Goal: Task Accomplishment & Management: Manage account settings

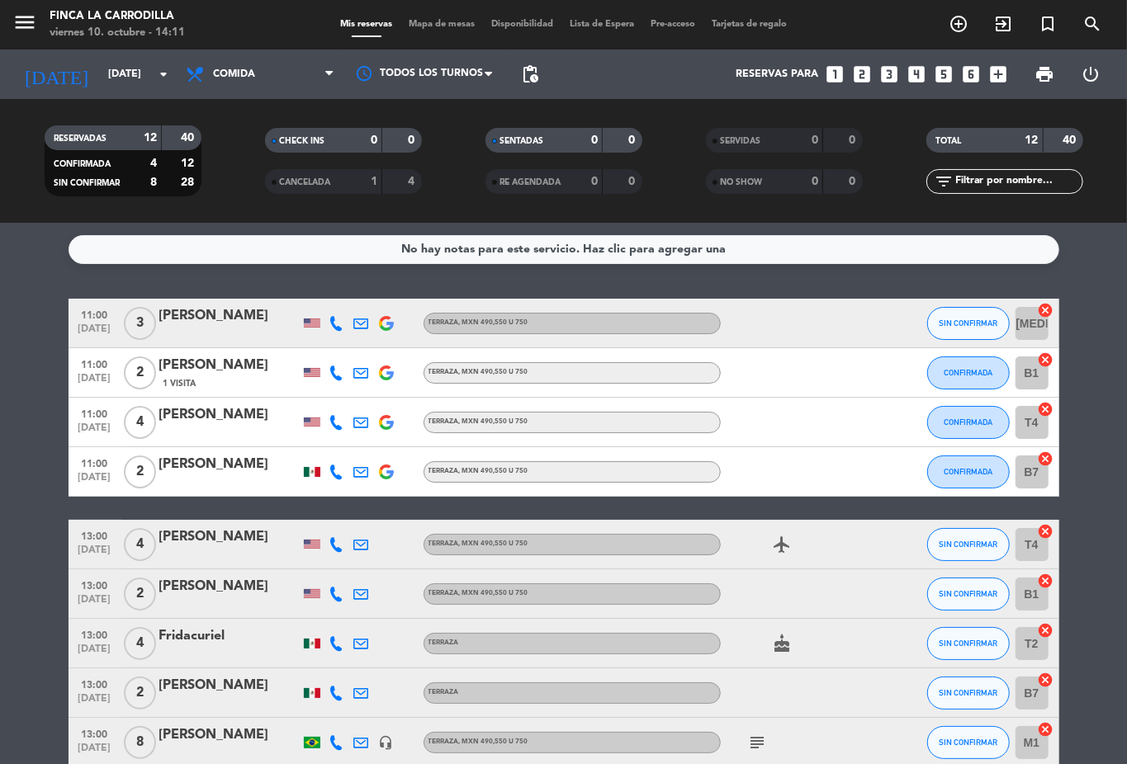
click at [962, 21] on icon "add_circle_outline" at bounding box center [958, 24] width 20 height 20
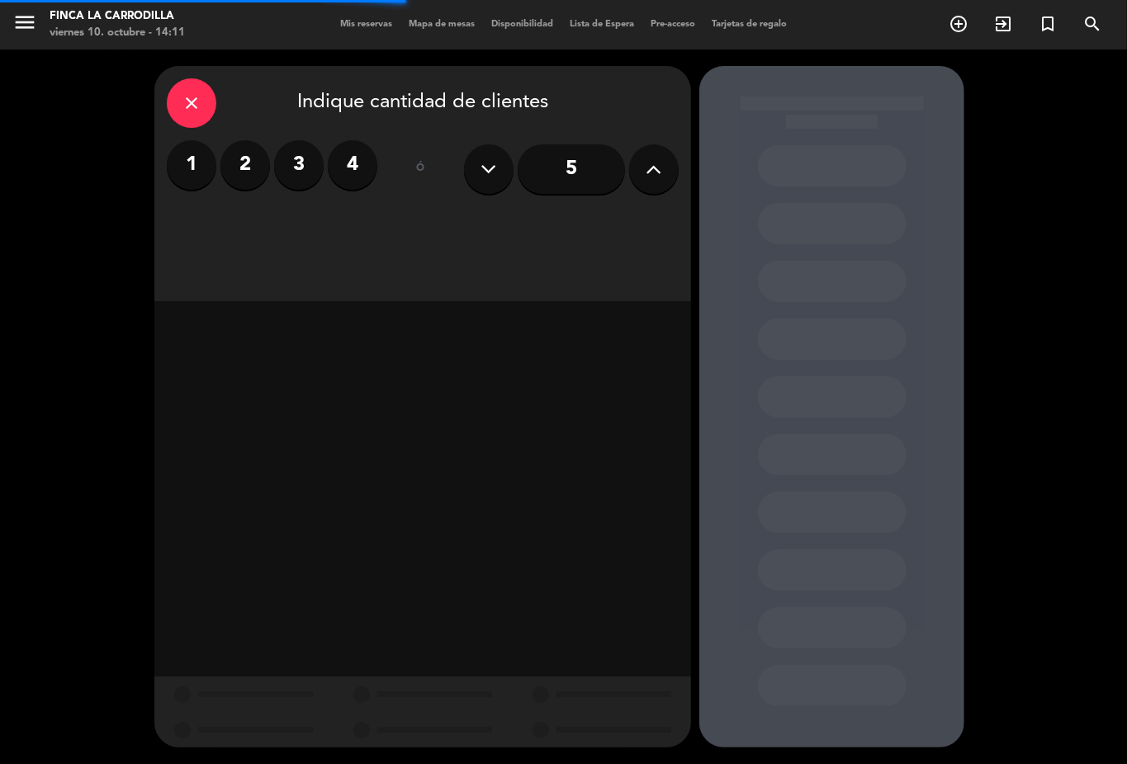
click at [233, 166] on label "2" at bounding box center [245, 165] width 50 height 50
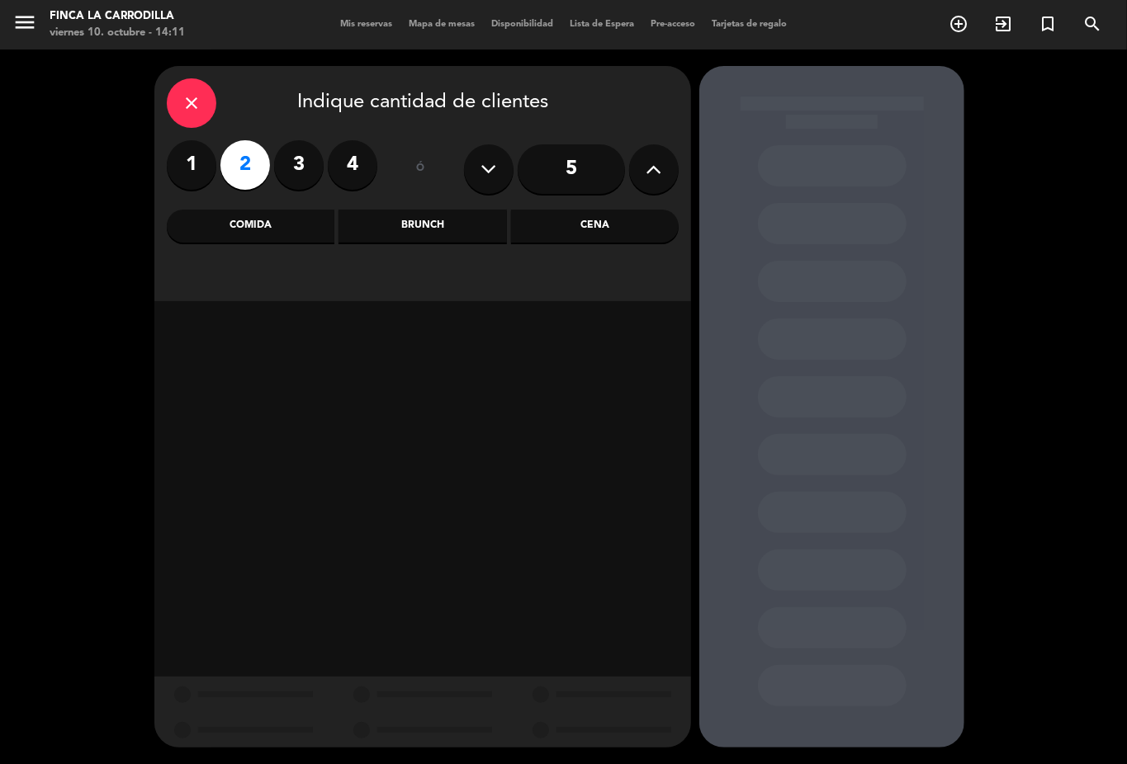
click at [288, 235] on div "Comida" at bounding box center [251, 226] width 168 height 33
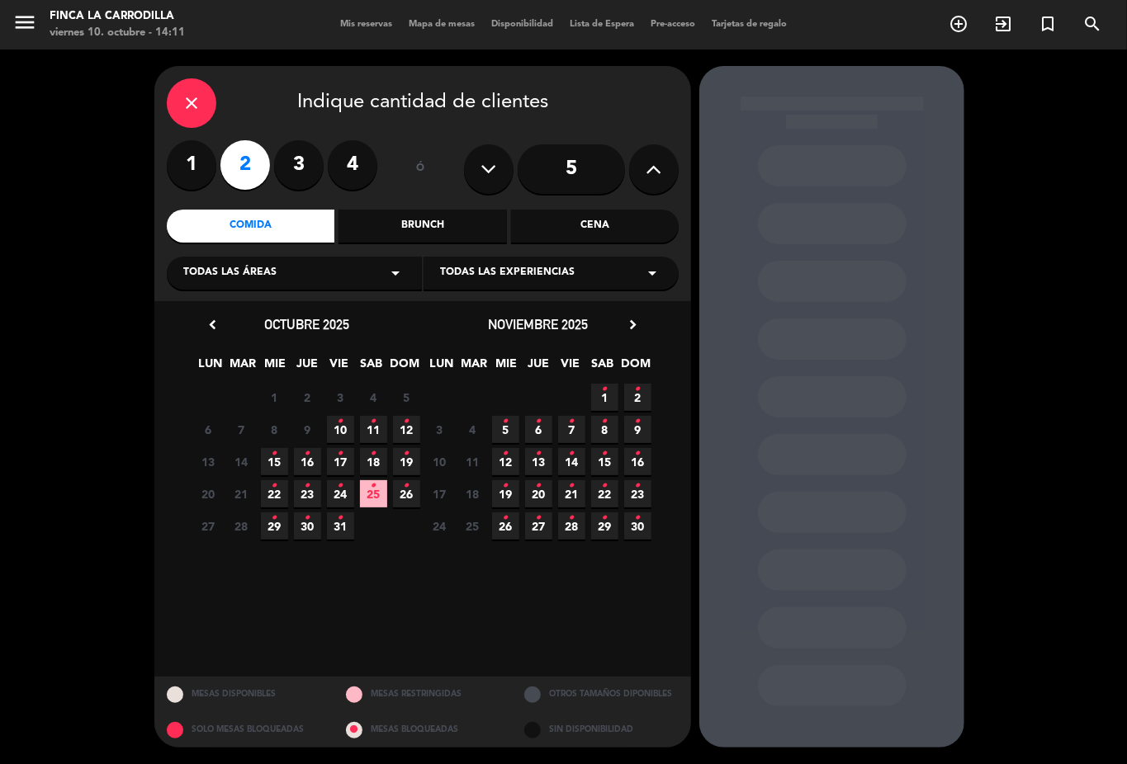
click at [348, 277] on div "Todas las áreas arrow_drop_down" at bounding box center [294, 273] width 255 height 33
click at [223, 338] on div "Terraza" at bounding box center [294, 338] width 222 height 17
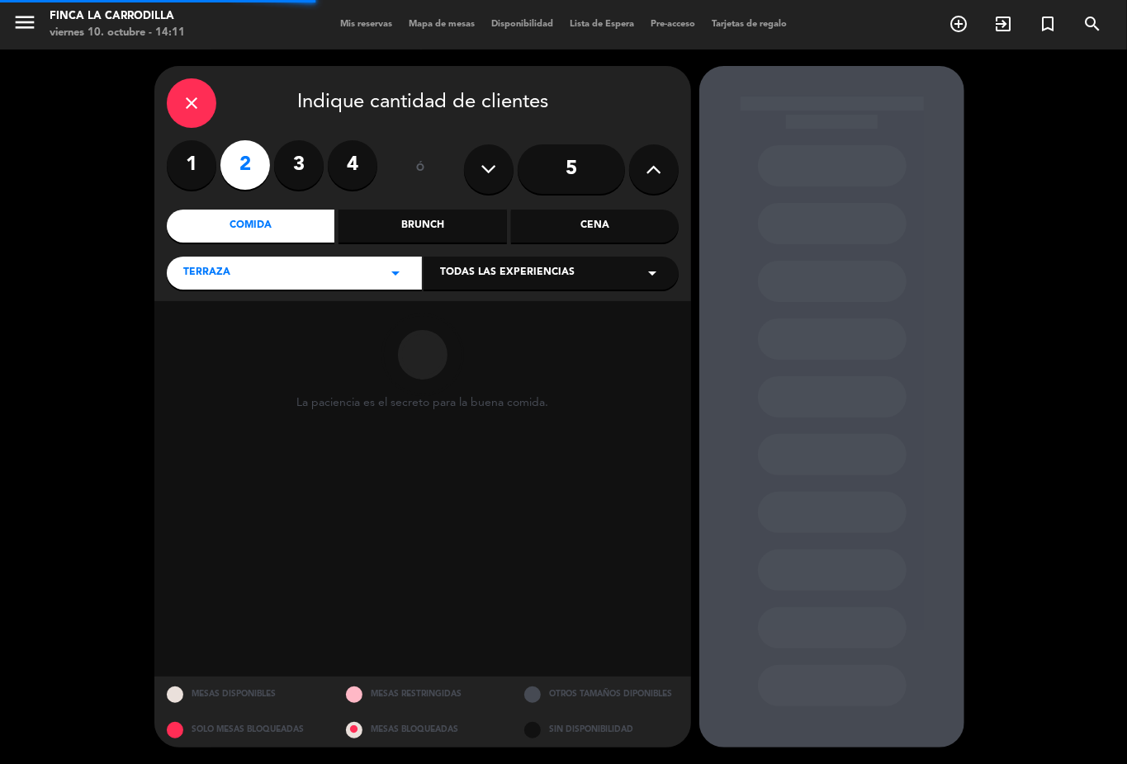
click at [477, 262] on div "Todas las experiencias arrow_drop_down" at bounding box center [550, 273] width 255 height 33
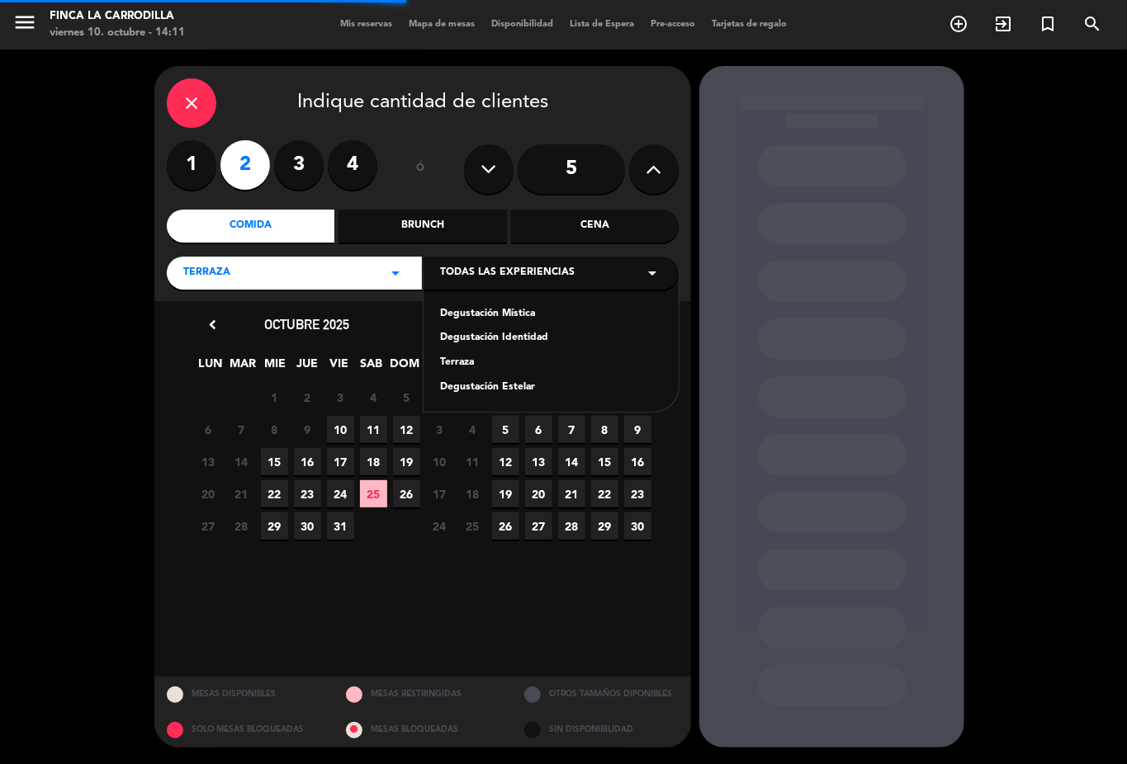
click at [464, 357] on div "Terraza" at bounding box center [551, 363] width 222 height 17
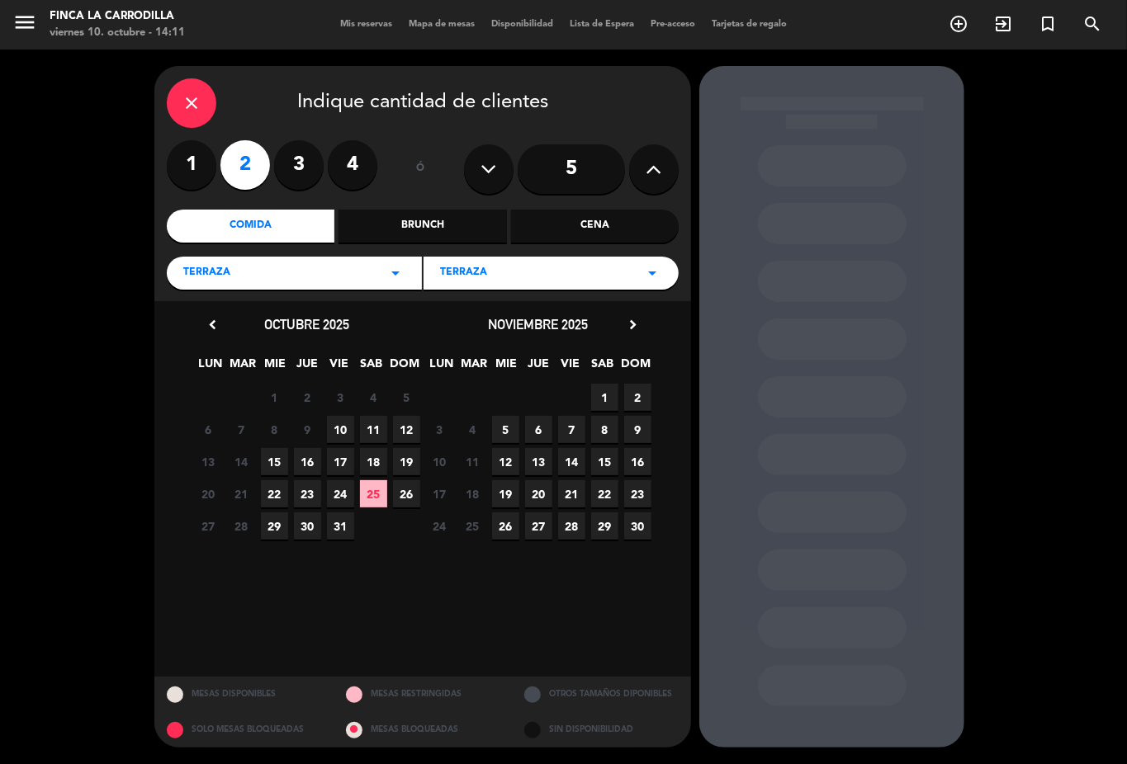
click at [367, 426] on span "11" at bounding box center [373, 429] width 27 height 27
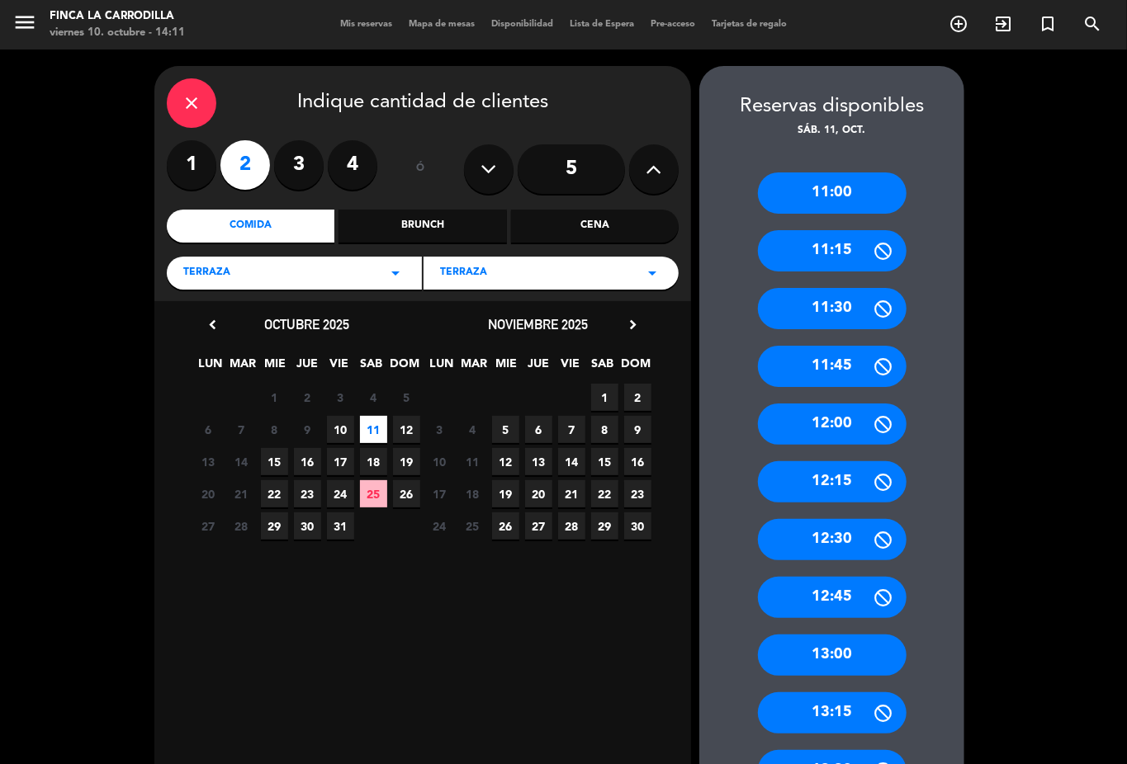
click at [800, 191] on div "11:00" at bounding box center [832, 193] width 149 height 41
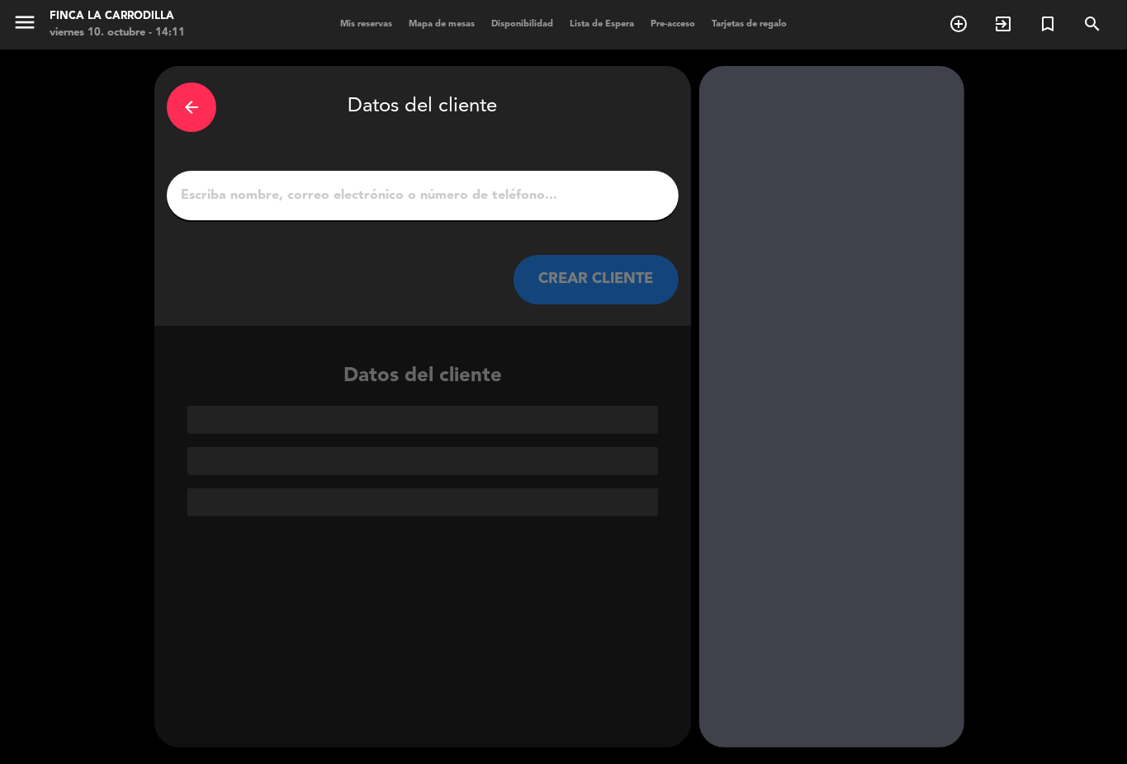
click at [444, 191] on input "1" at bounding box center [422, 195] width 487 height 23
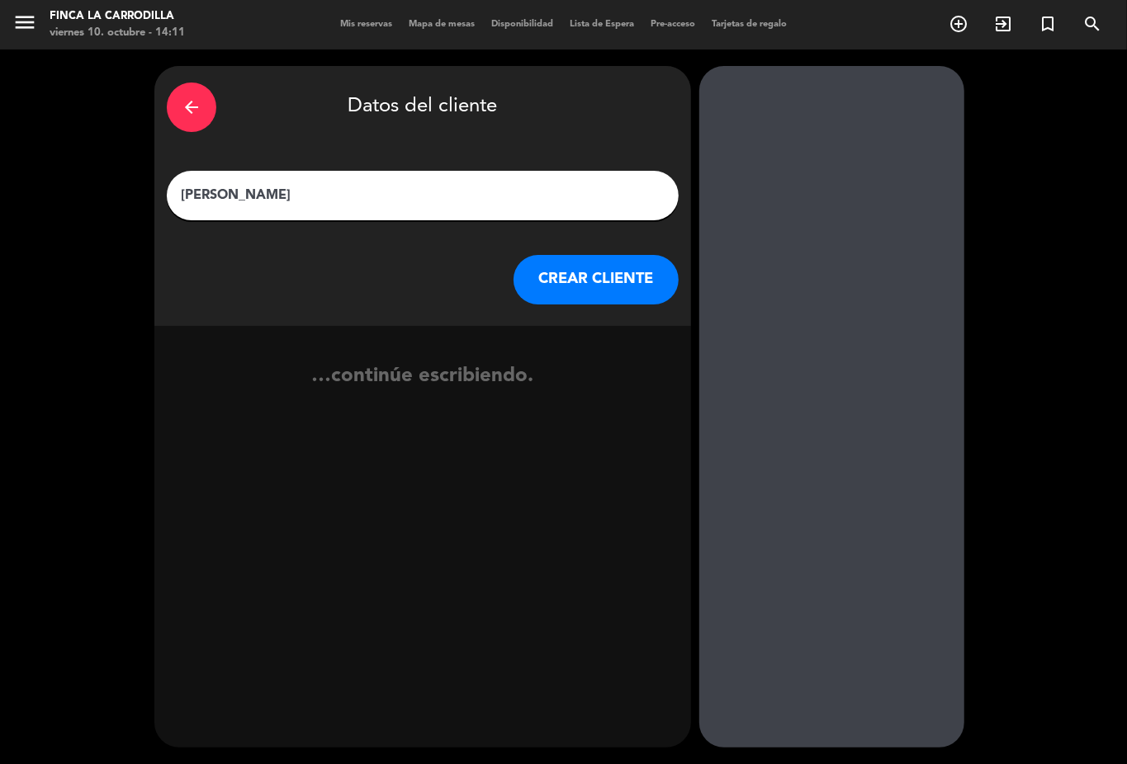
type input "[PERSON_NAME]"
click at [628, 292] on button "CREAR CLIENTE" at bounding box center [595, 280] width 165 height 50
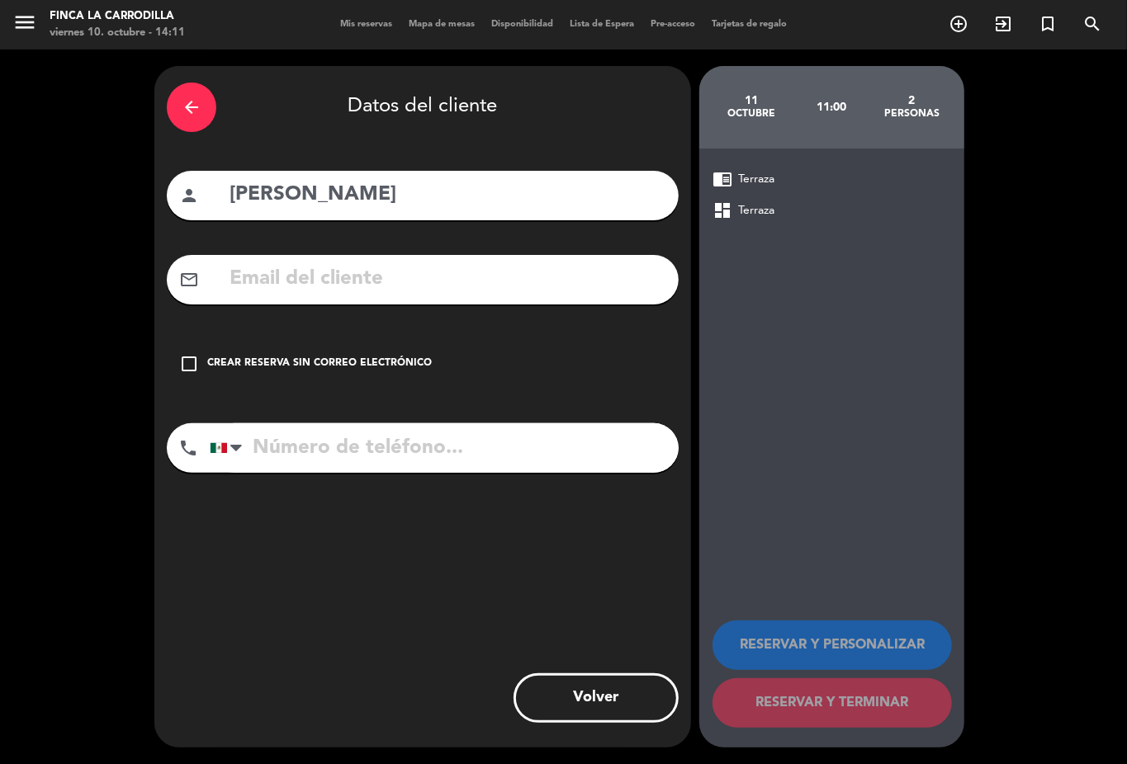
click at [308, 366] on div "Crear reserva sin correo electrónico" at bounding box center [319, 364] width 225 height 17
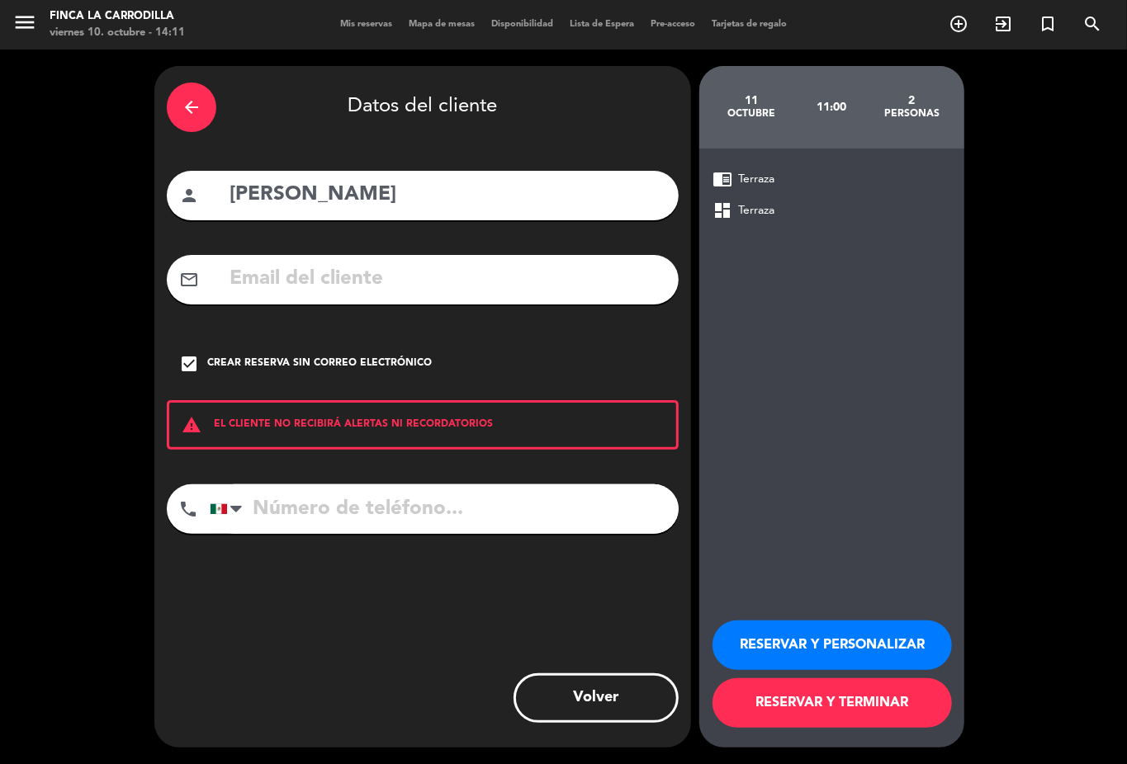
click at [896, 641] on button "RESERVAR Y PERSONALIZAR" at bounding box center [831, 646] width 239 height 50
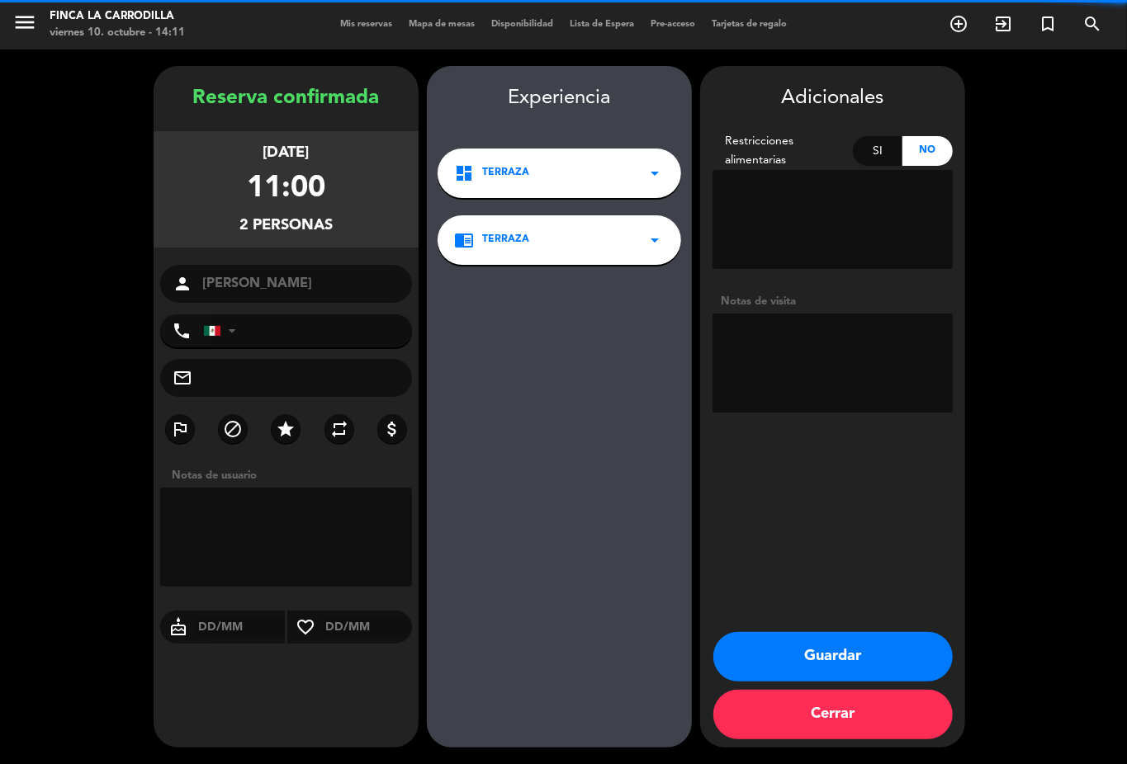
click at [891, 642] on button "Guardar" at bounding box center [832, 657] width 239 height 50
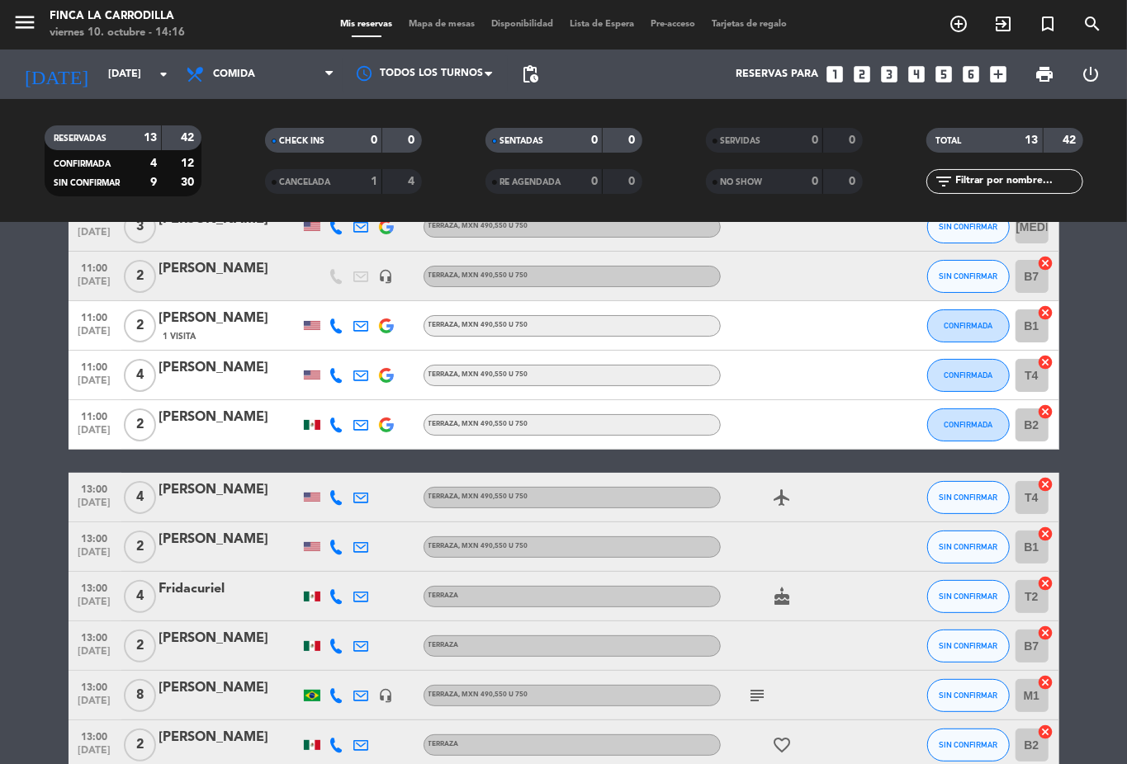
scroll to position [110, 0]
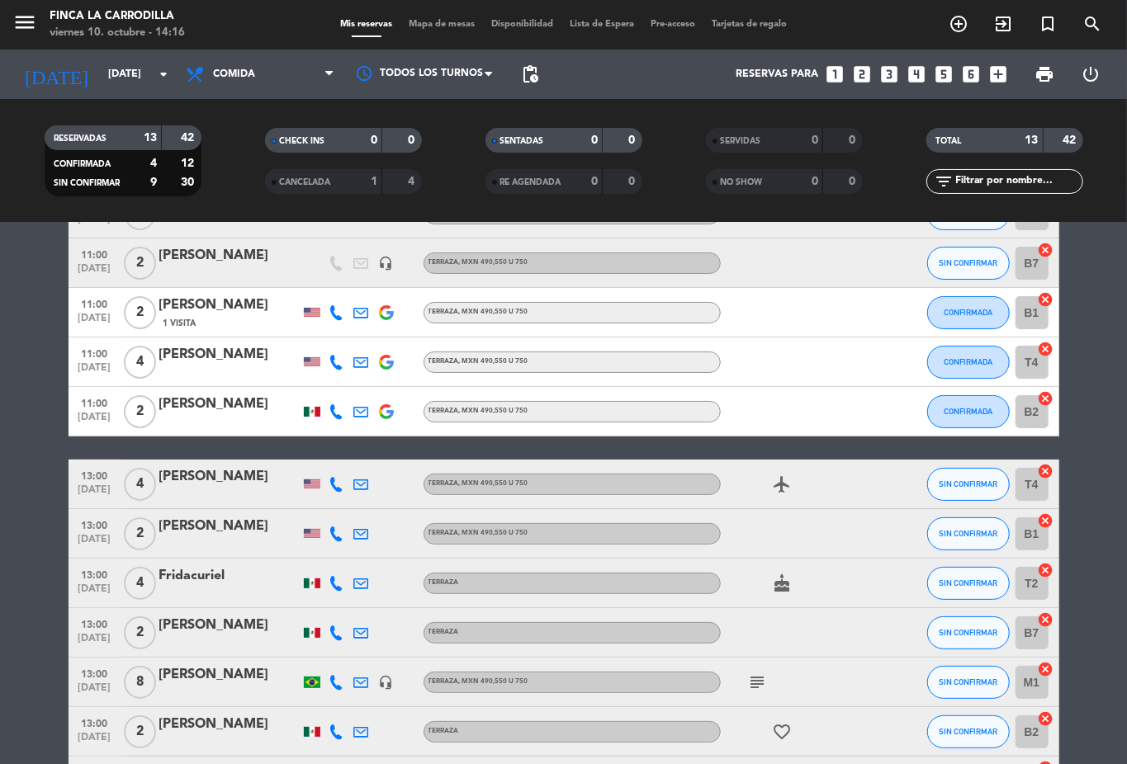
click at [91, 94] on div "[DATE] [DATE] arrow_drop_down" at bounding box center [94, 75] width 165 height 50
click at [100, 78] on input "[DATE]" at bounding box center [169, 74] width 139 height 28
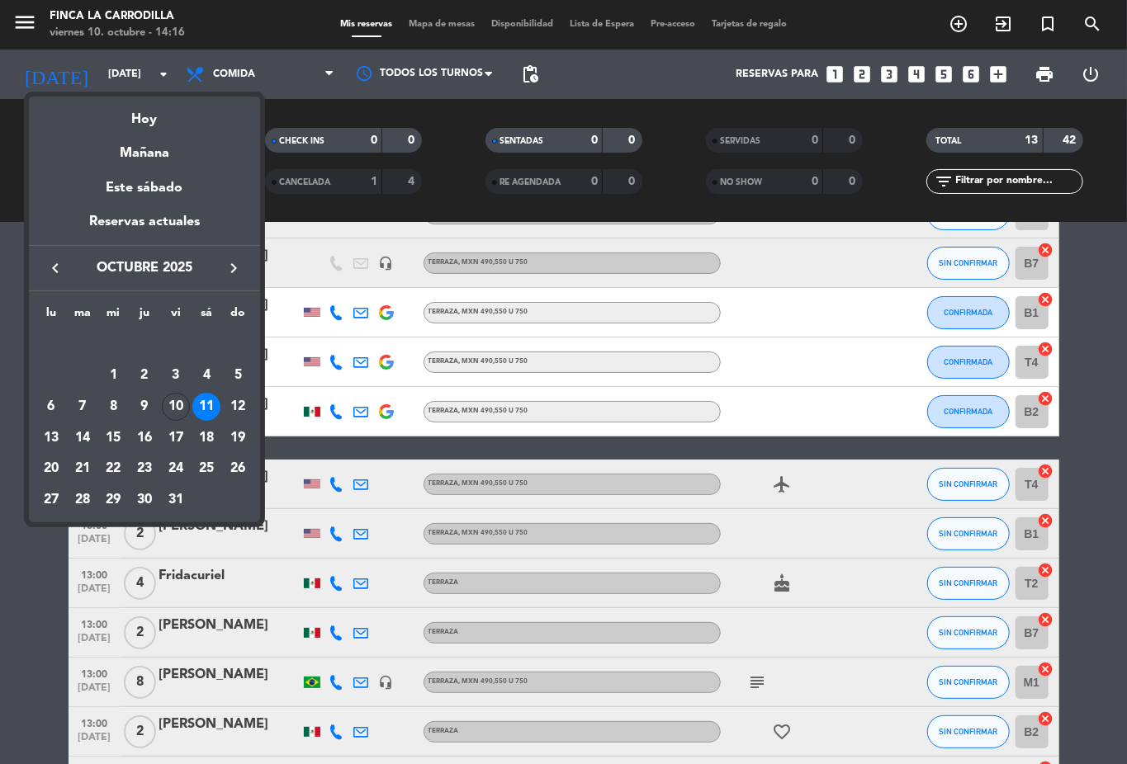
drag, startPoint x: 177, startPoint y: 102, endPoint x: 179, endPoint y: 114, distance: 11.8
click at [179, 104] on div "Hoy" at bounding box center [144, 114] width 231 height 34
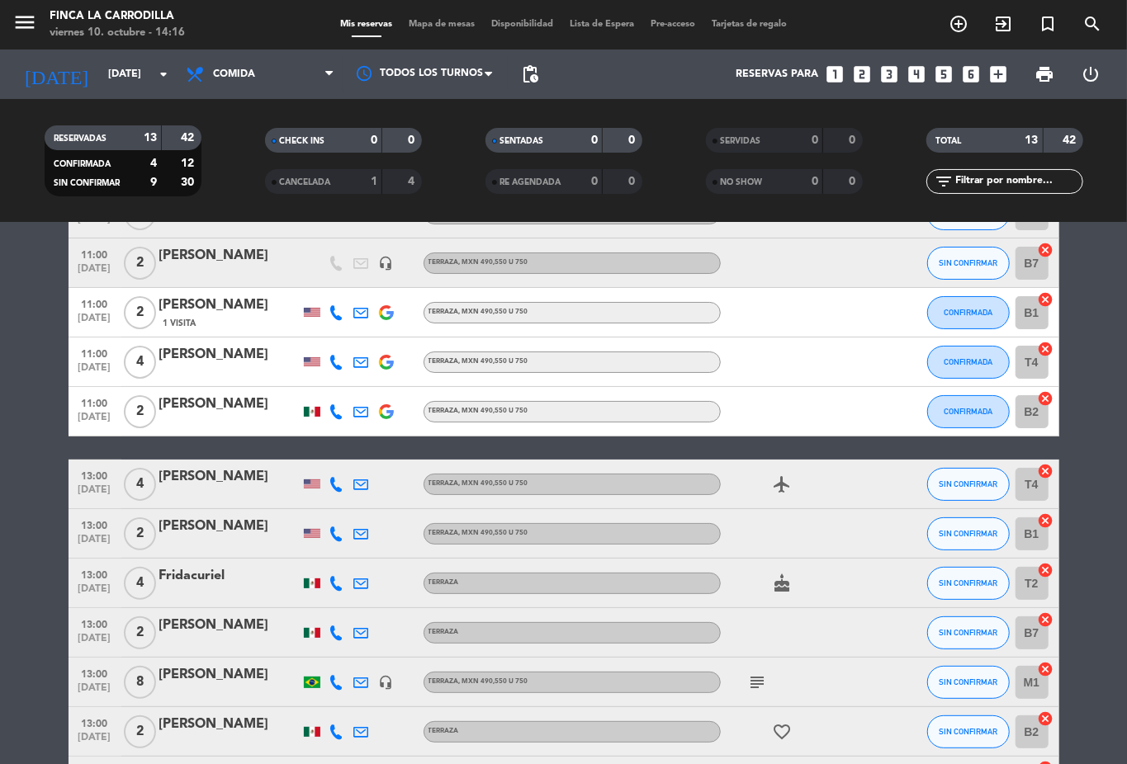
type input "[DATE]"
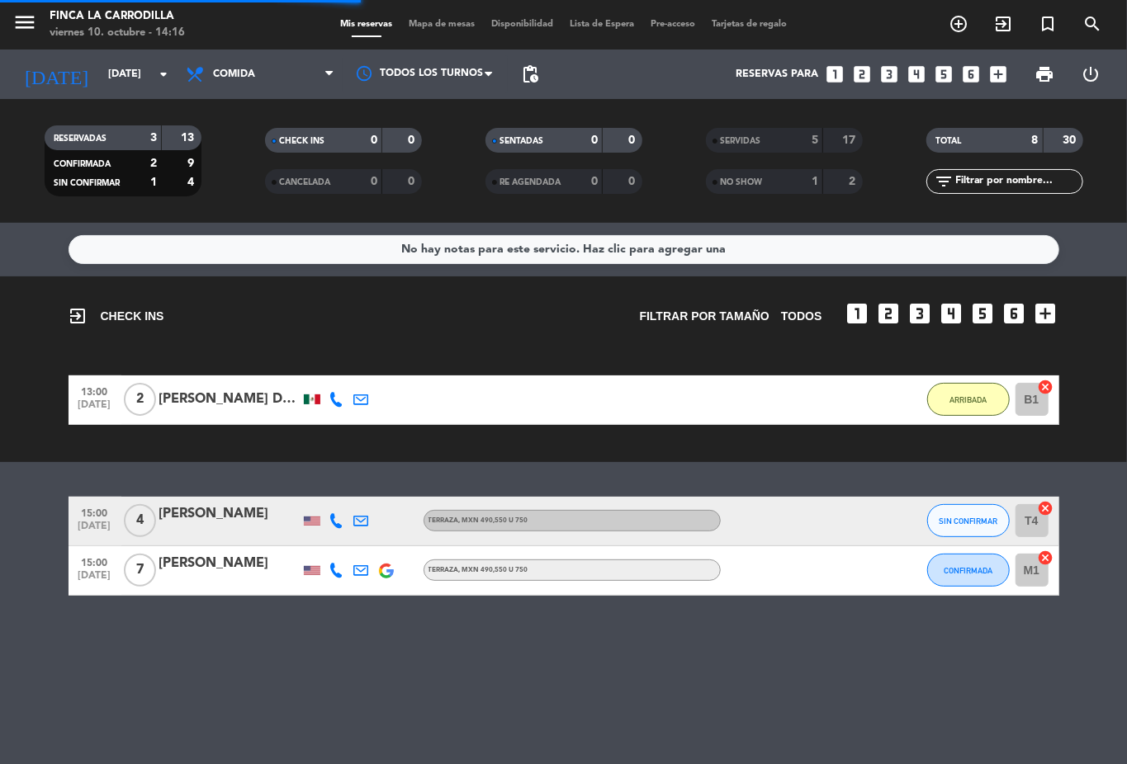
scroll to position [0, 0]
click at [961, 413] on button "ARRIBADA" at bounding box center [968, 399] width 83 height 33
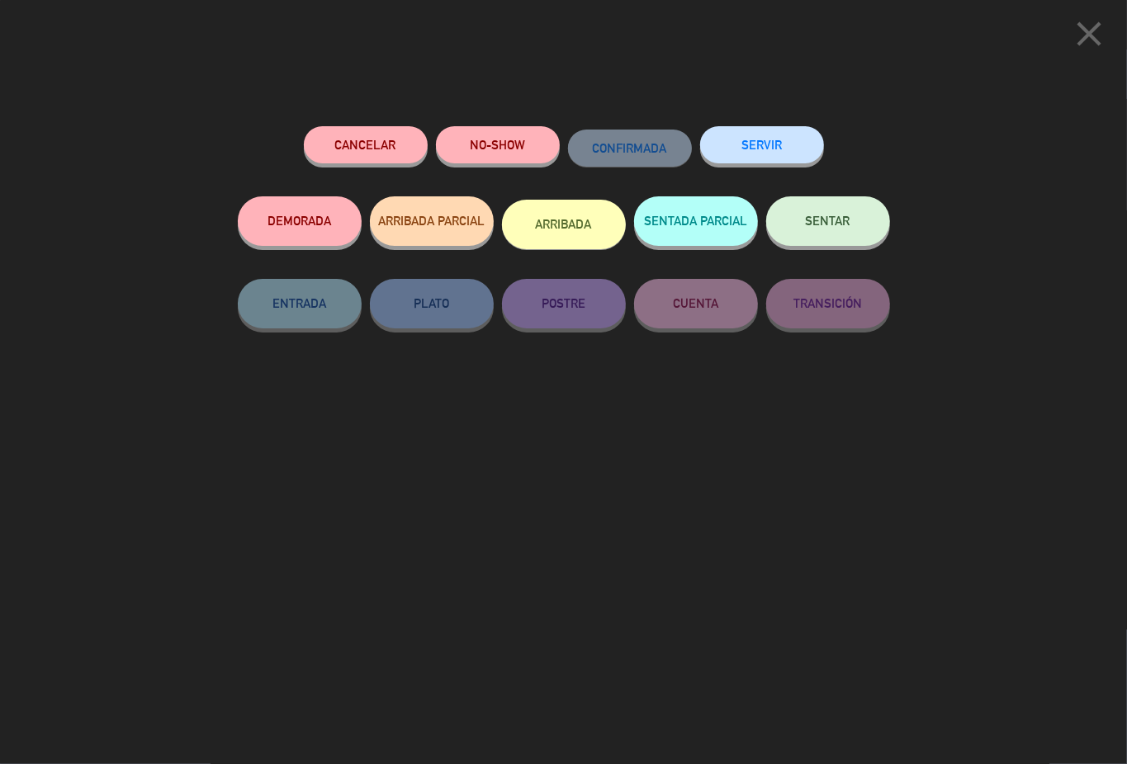
click at [551, 228] on button "ARRIBADA" at bounding box center [564, 225] width 124 height 50
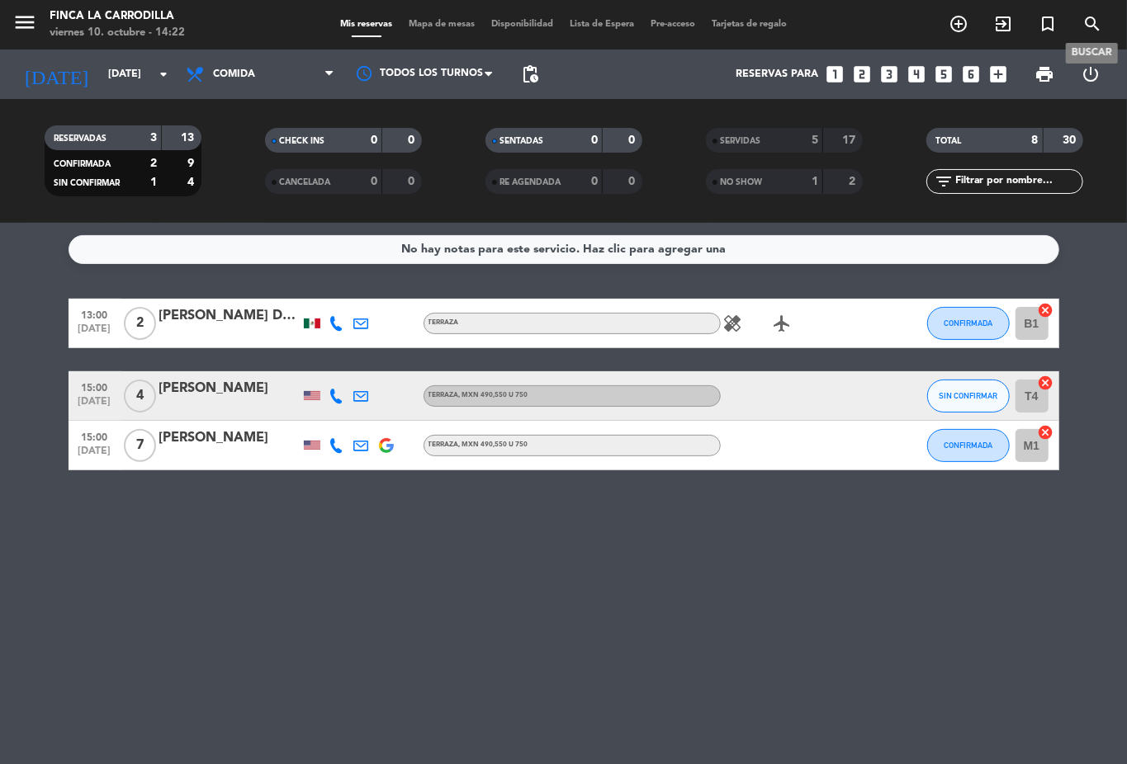
click at [1097, 24] on icon "search" at bounding box center [1092, 24] width 20 height 20
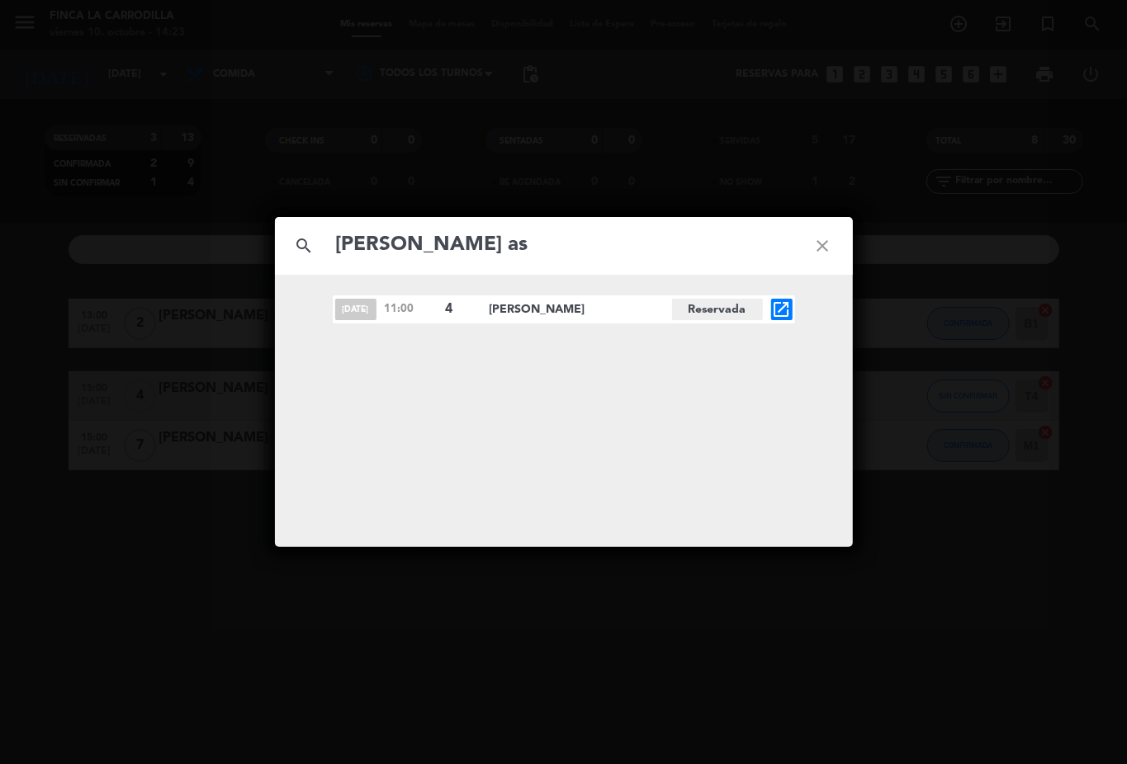
type input "[PERSON_NAME] as"
click at [774, 312] on span "open_in_new" at bounding box center [781, 309] width 21 height 21
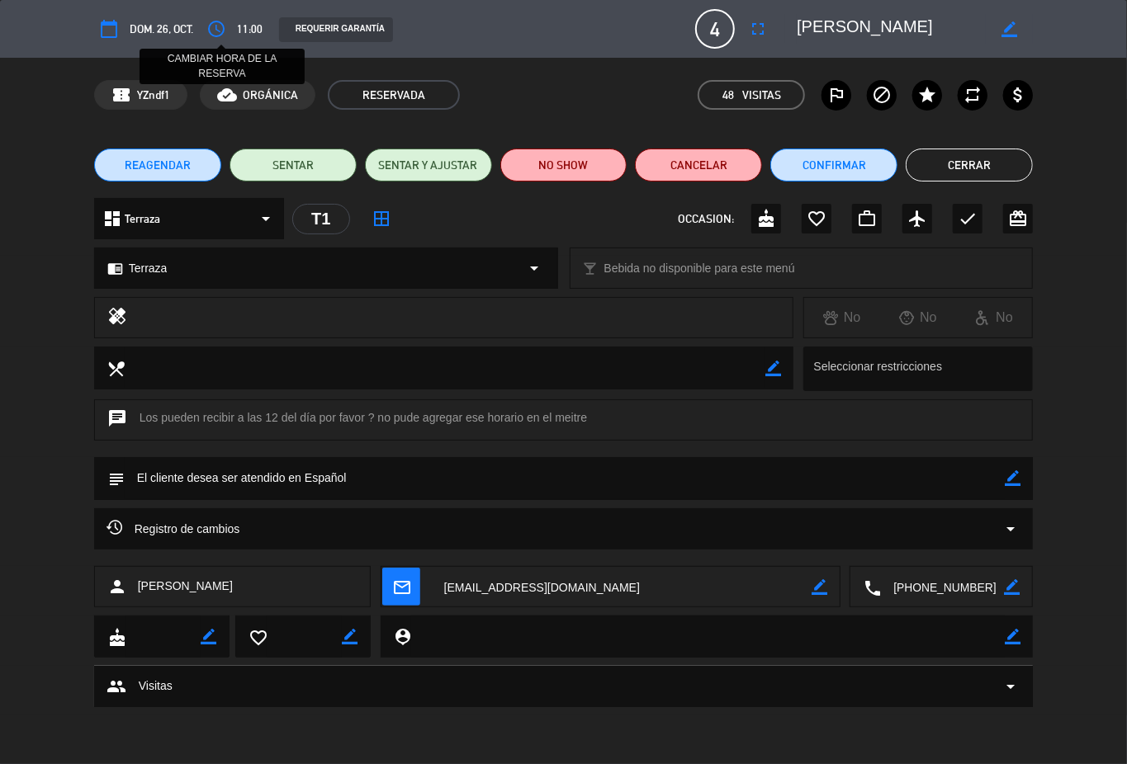
click at [219, 26] on icon "access_time" at bounding box center [216, 29] width 20 height 20
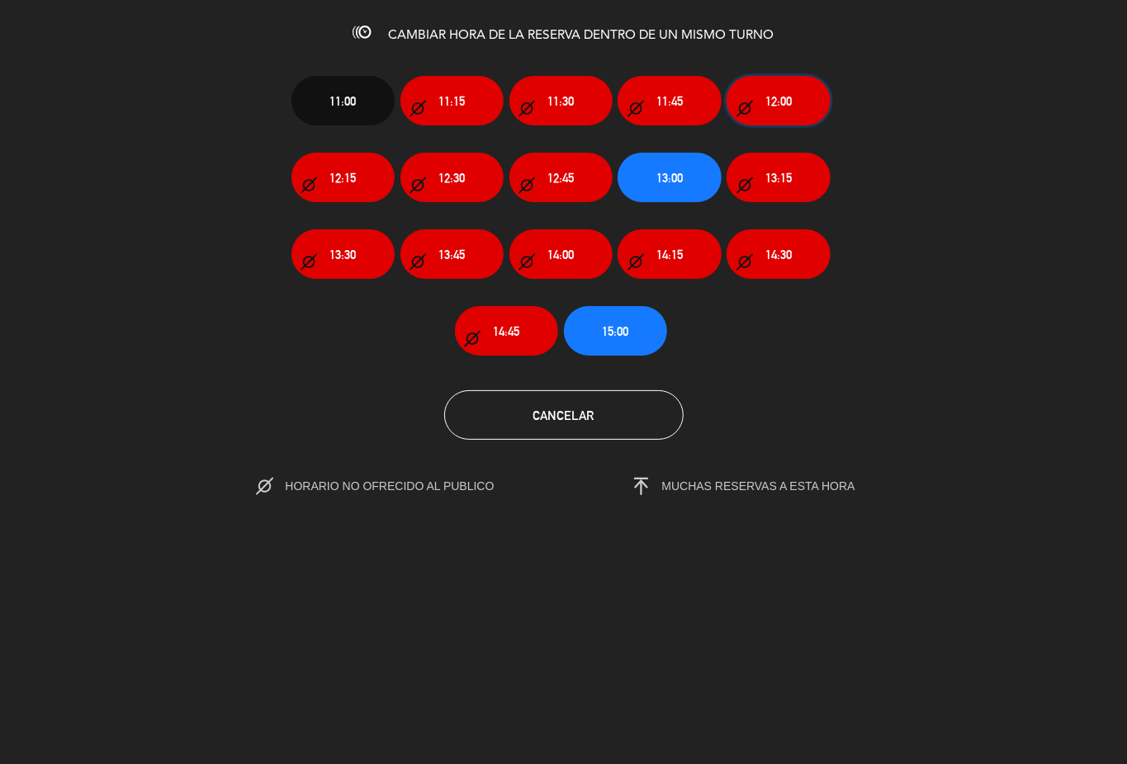
click at [809, 100] on button "12:00" at bounding box center [777, 101] width 103 height 50
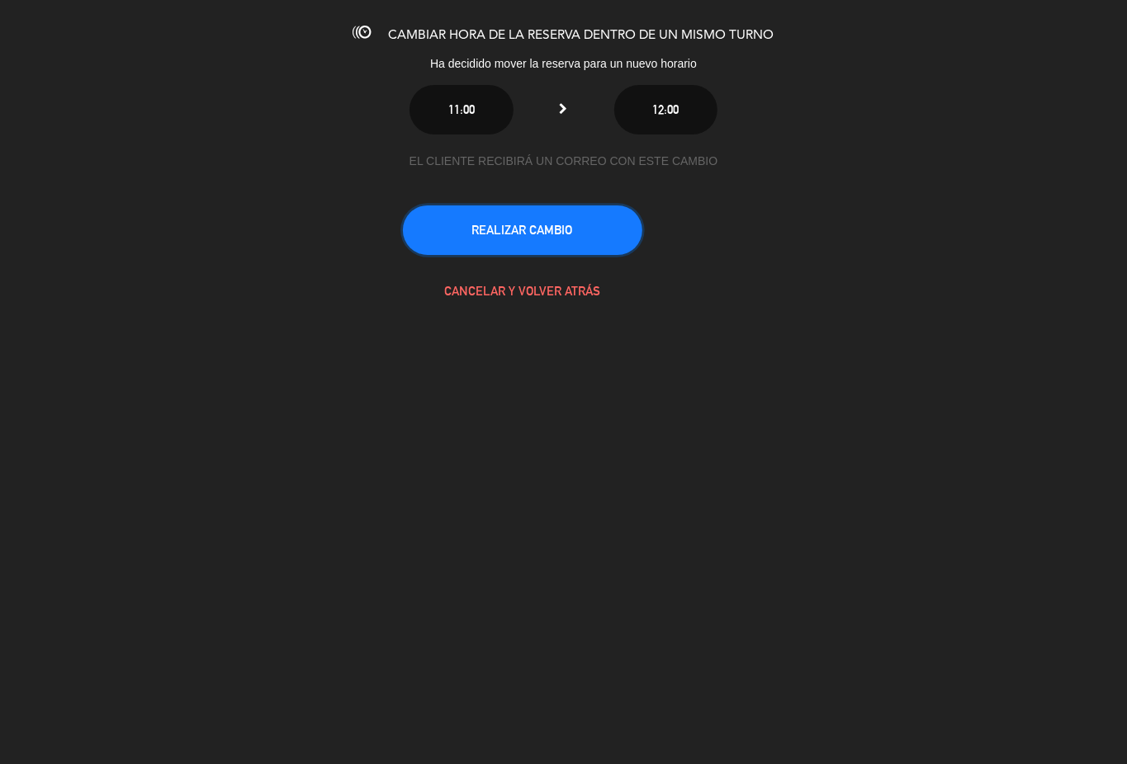
click at [517, 231] on button "REALIZAR CAMBIO" at bounding box center [522, 231] width 239 height 50
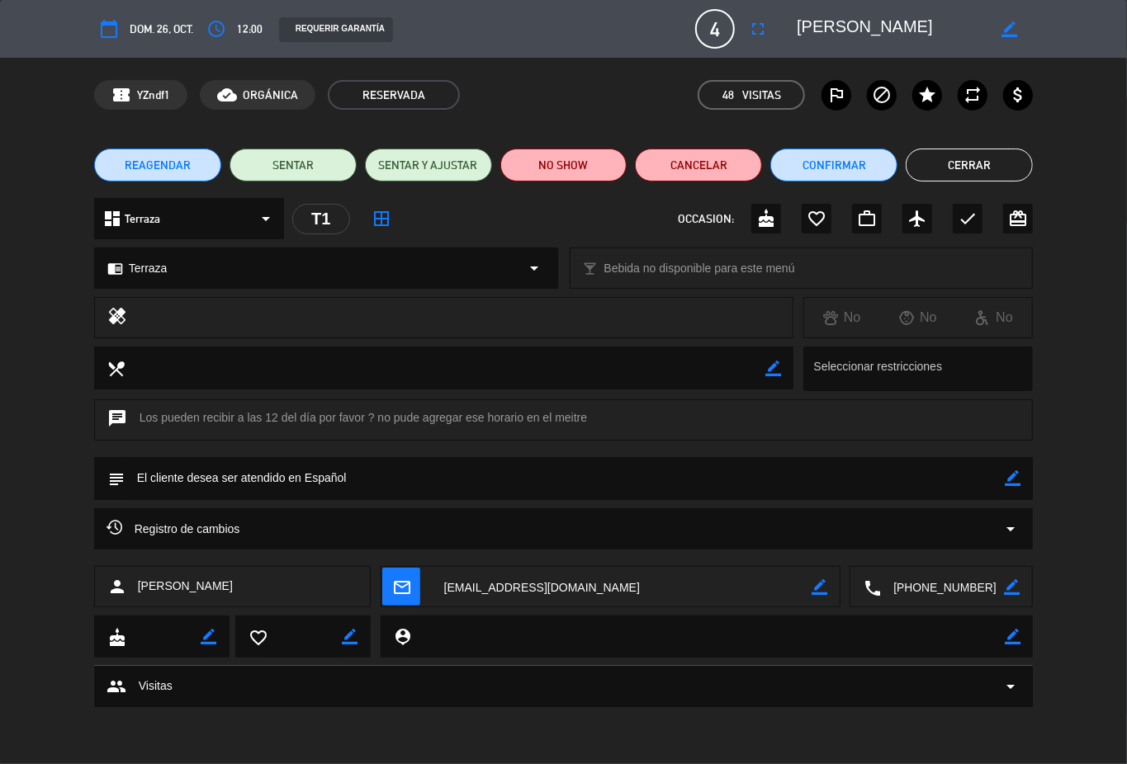
click at [975, 160] on button "Cerrar" at bounding box center [968, 165] width 127 height 33
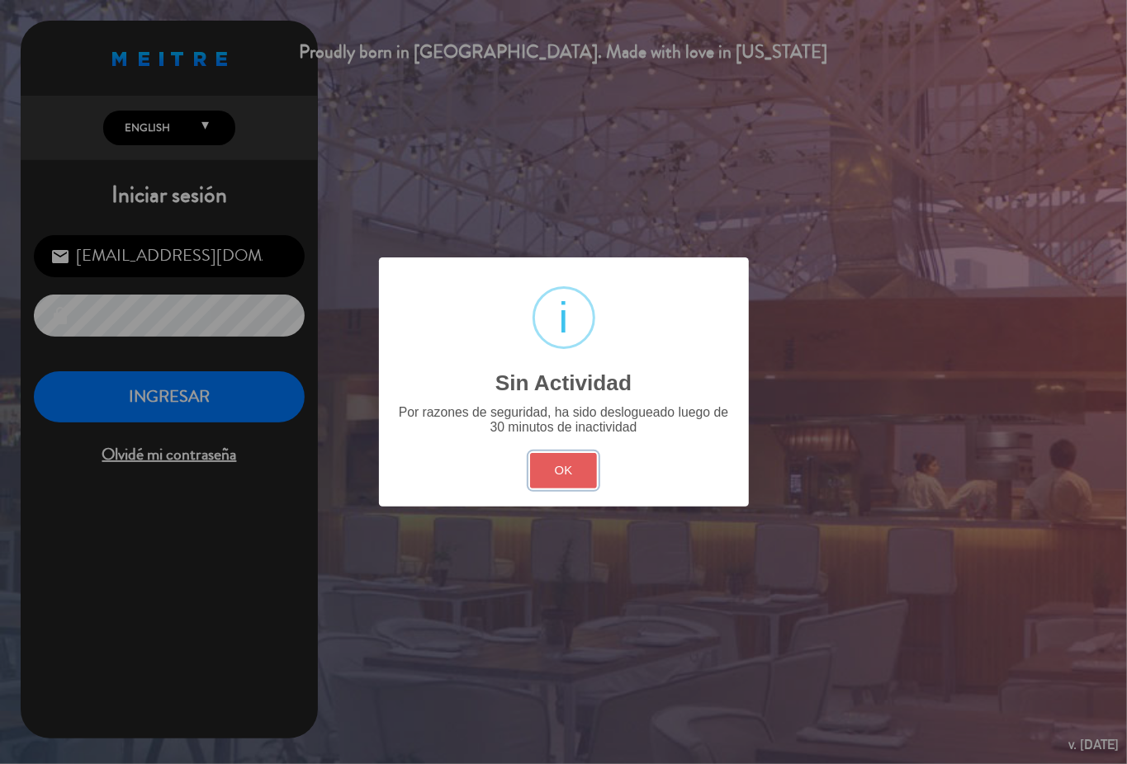
click at [582, 467] on button "OK" at bounding box center [563, 470] width 67 height 35
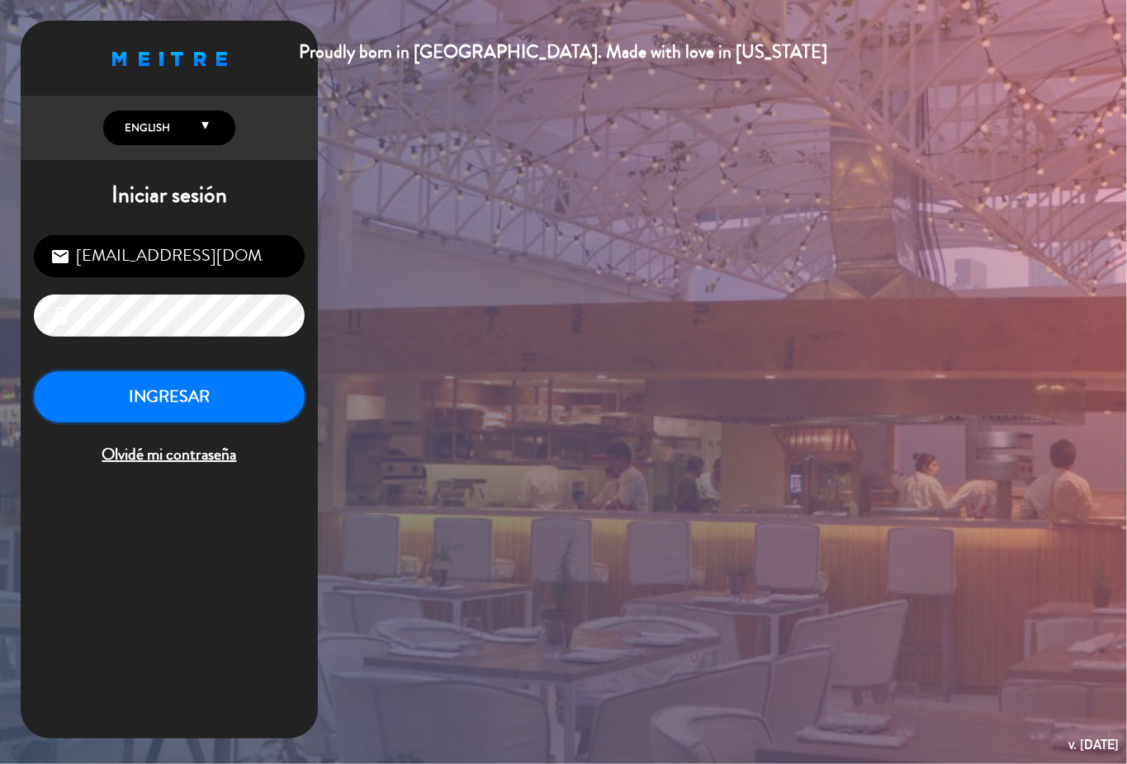
click at [244, 404] on button "INGRESAR" at bounding box center [169, 397] width 271 height 52
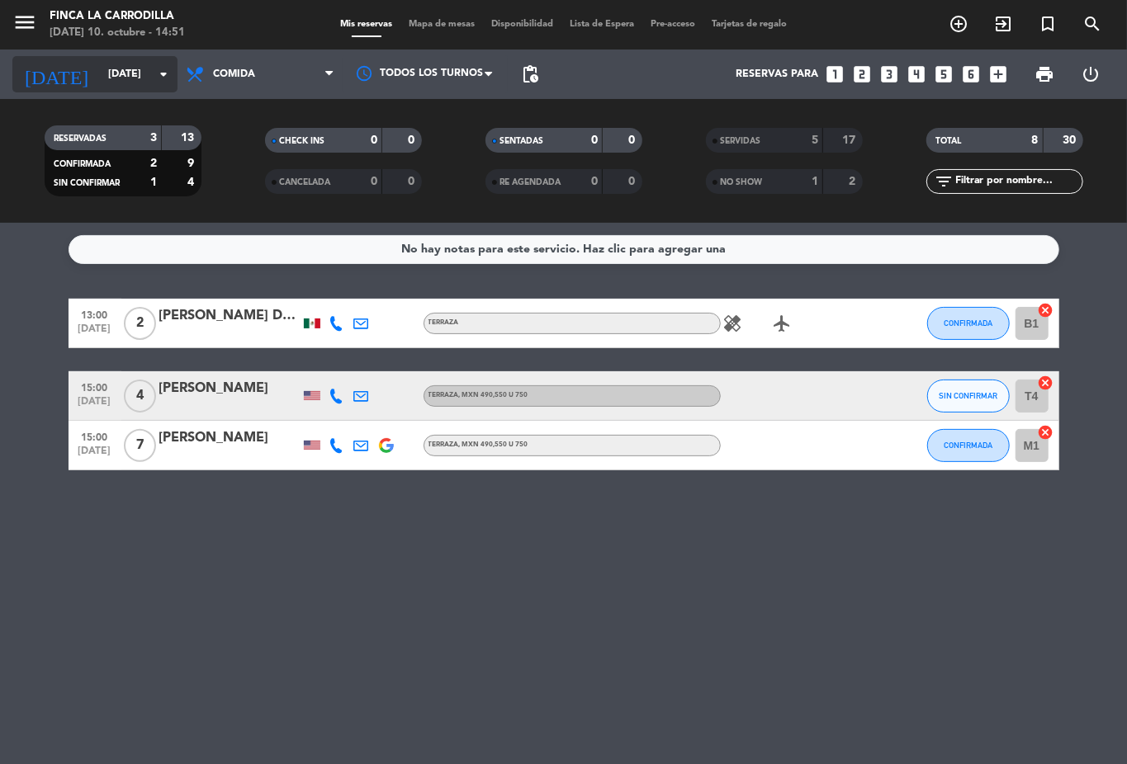
click at [100, 71] on input "[DATE]" at bounding box center [169, 74] width 139 height 28
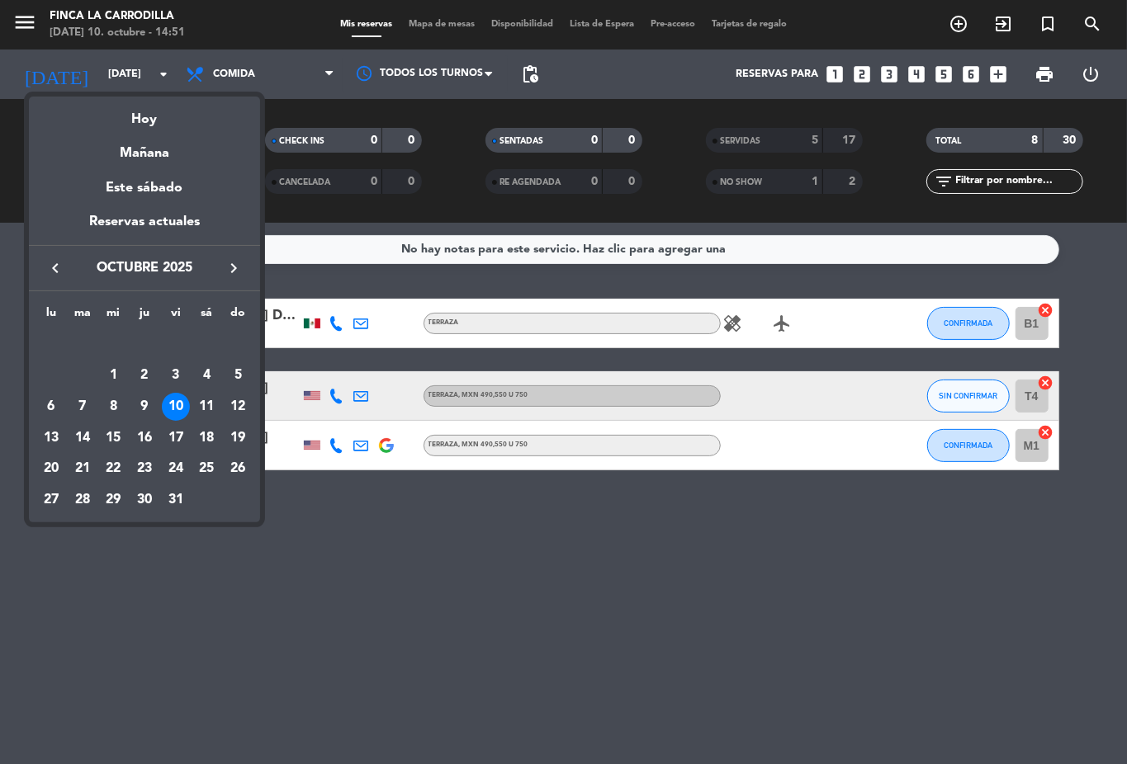
click at [209, 404] on div "11" at bounding box center [206, 407] width 28 height 28
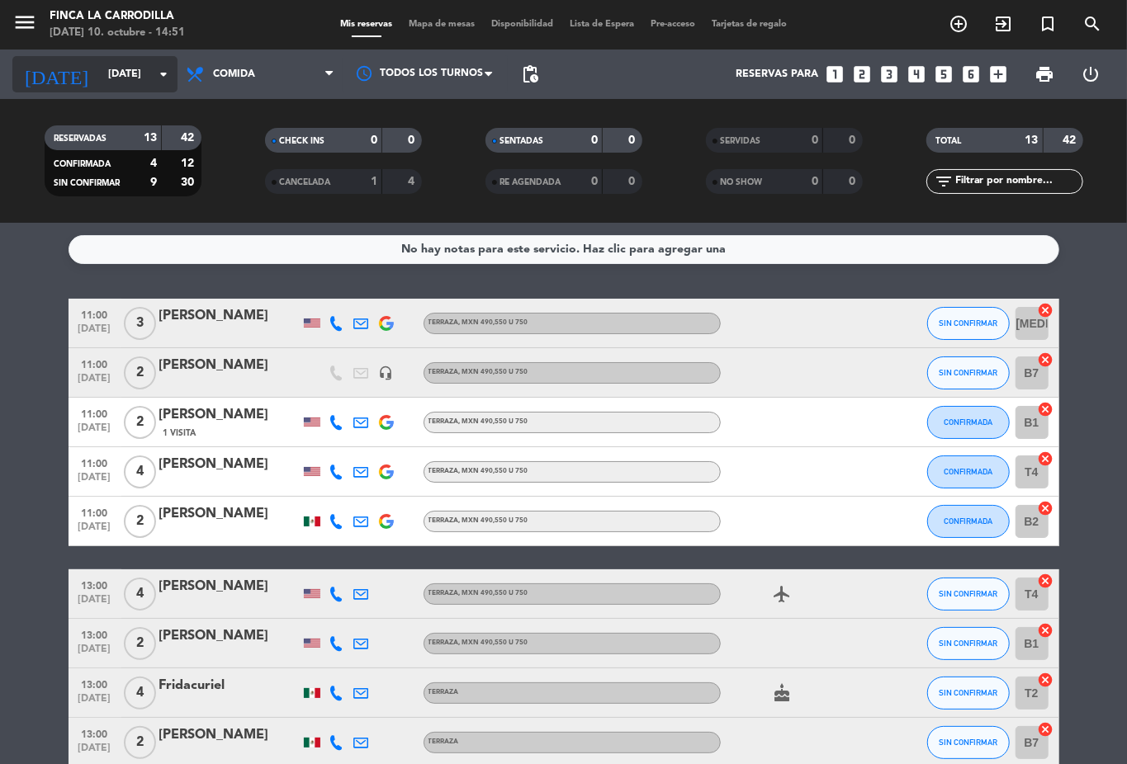
click at [159, 71] on icon "arrow_drop_down" at bounding box center [164, 74] width 20 height 20
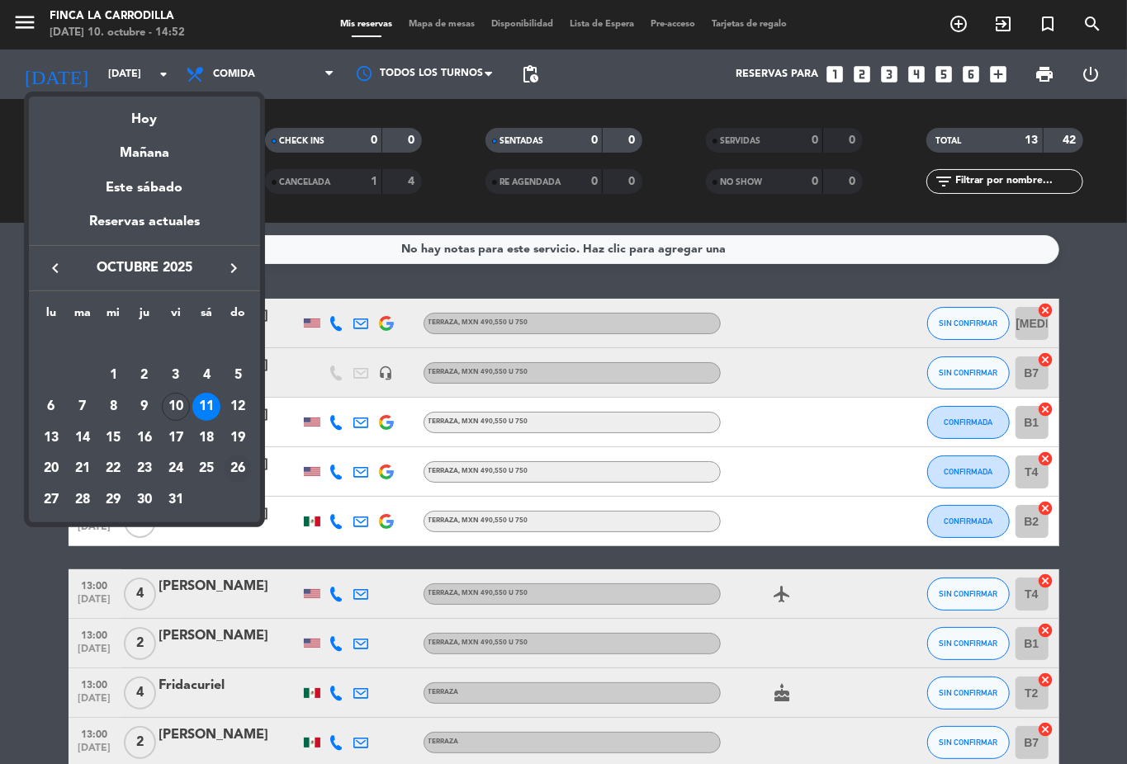
click at [234, 473] on div "26" at bounding box center [238, 469] width 28 height 28
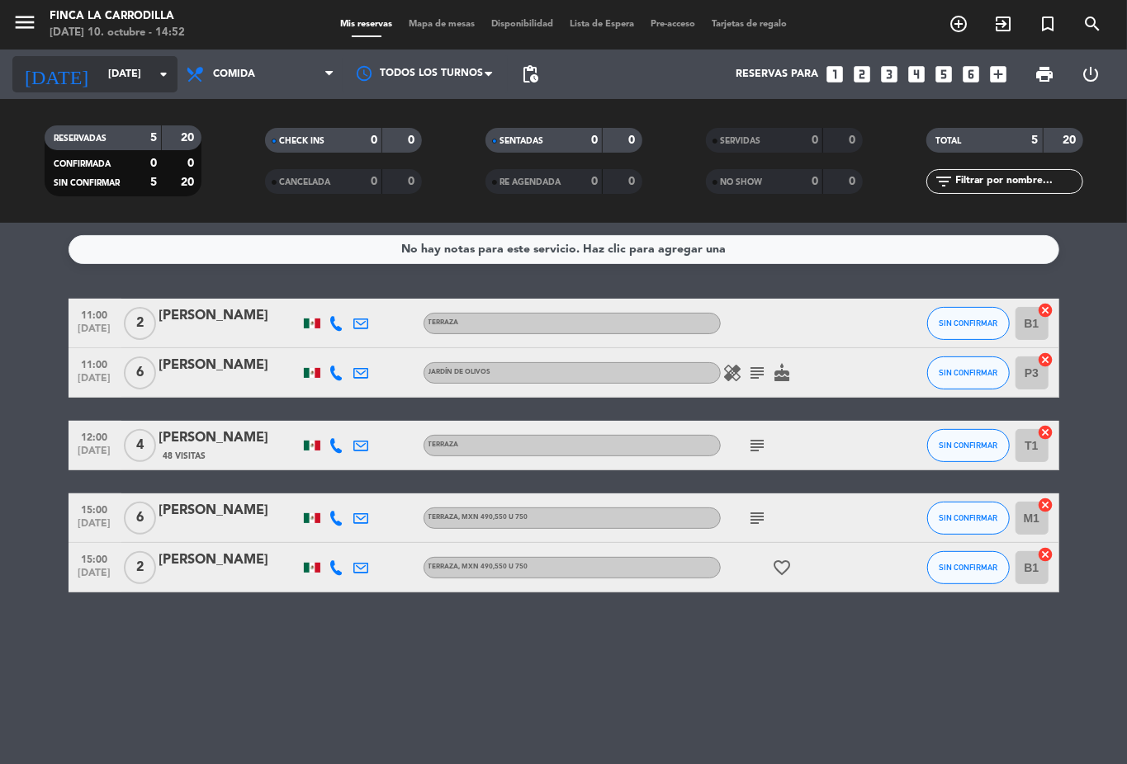
click at [125, 81] on input "[DATE]" at bounding box center [169, 74] width 139 height 28
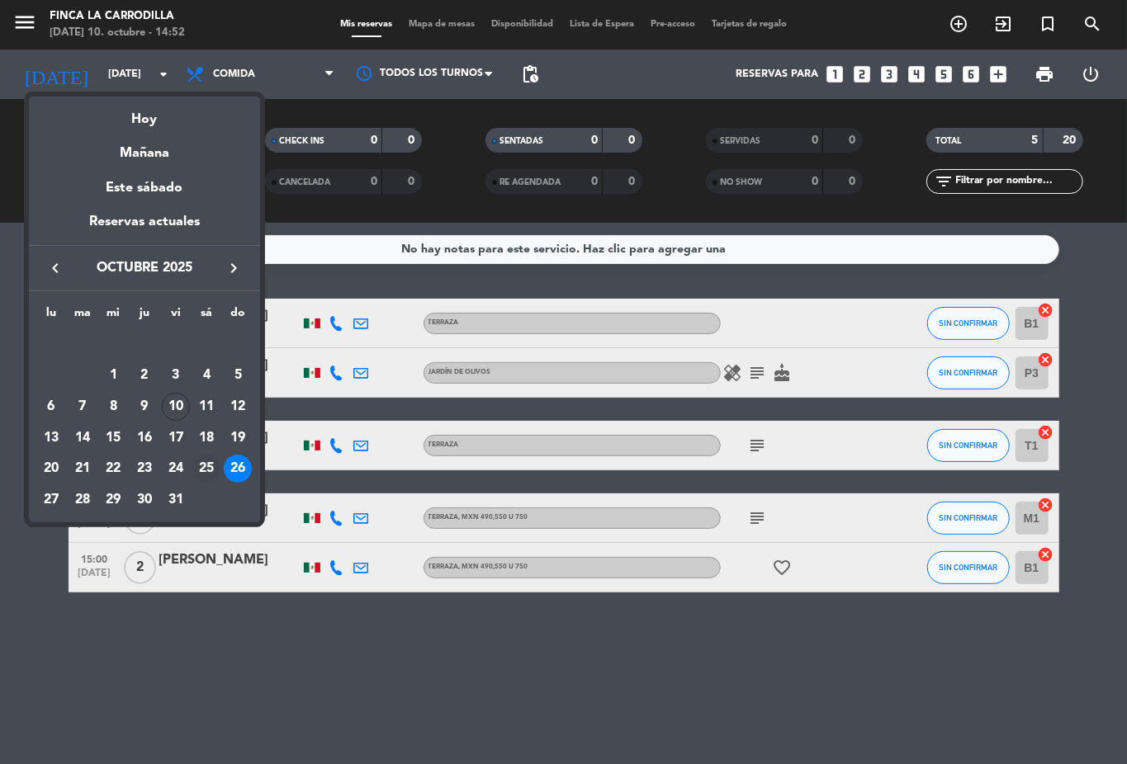
click at [206, 473] on div "25" at bounding box center [206, 469] width 28 height 28
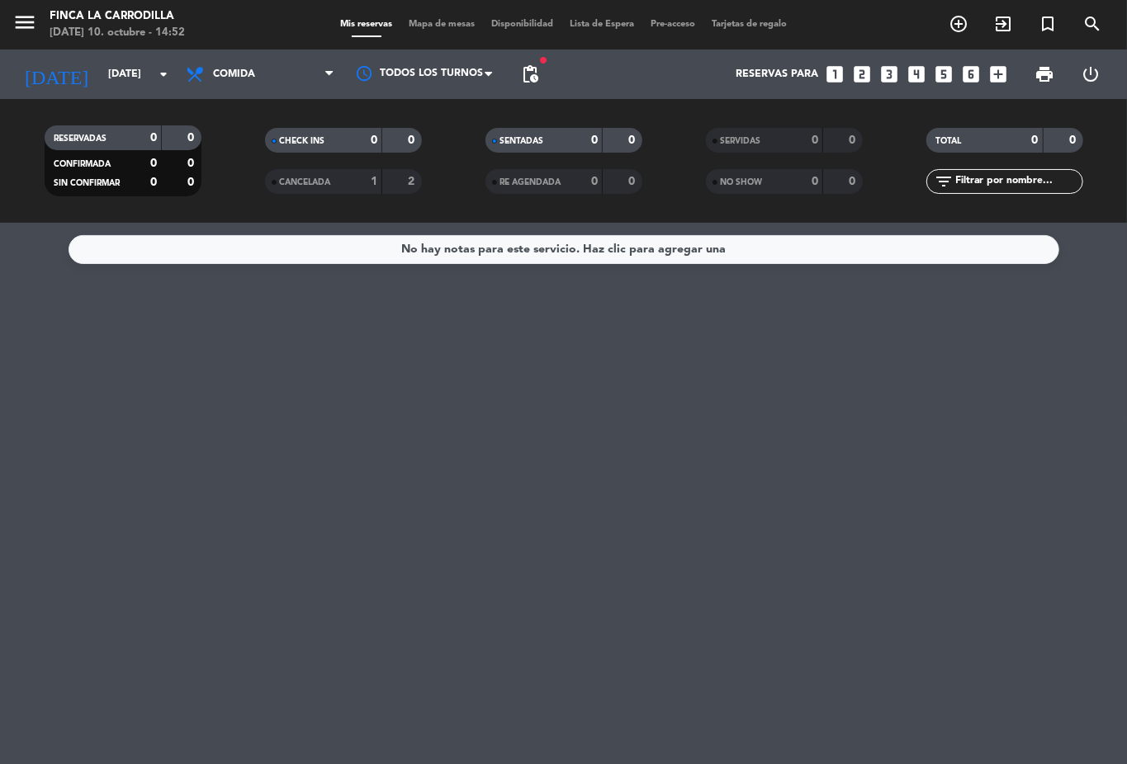
click at [527, 63] on span "pending_actions" at bounding box center [529, 74] width 33 height 33
click at [527, 74] on span "pending_actions" at bounding box center [530, 74] width 20 height 20
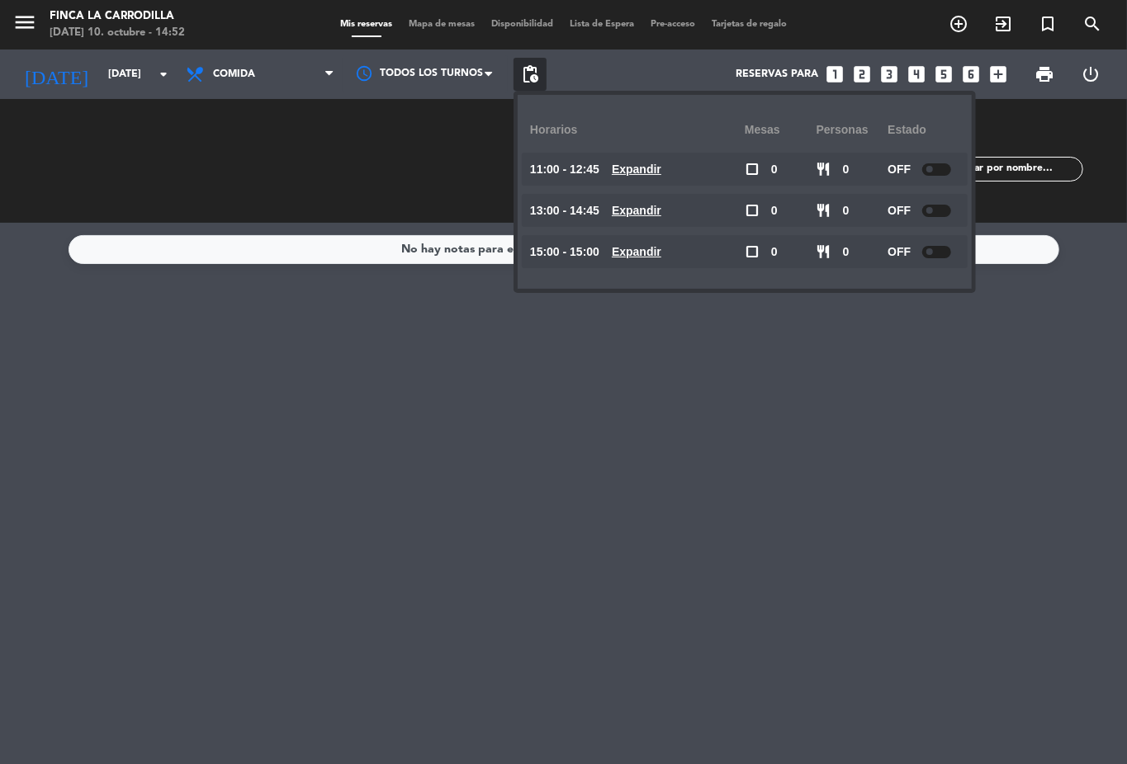
click at [527, 74] on span "pending_actions" at bounding box center [530, 74] width 20 height 20
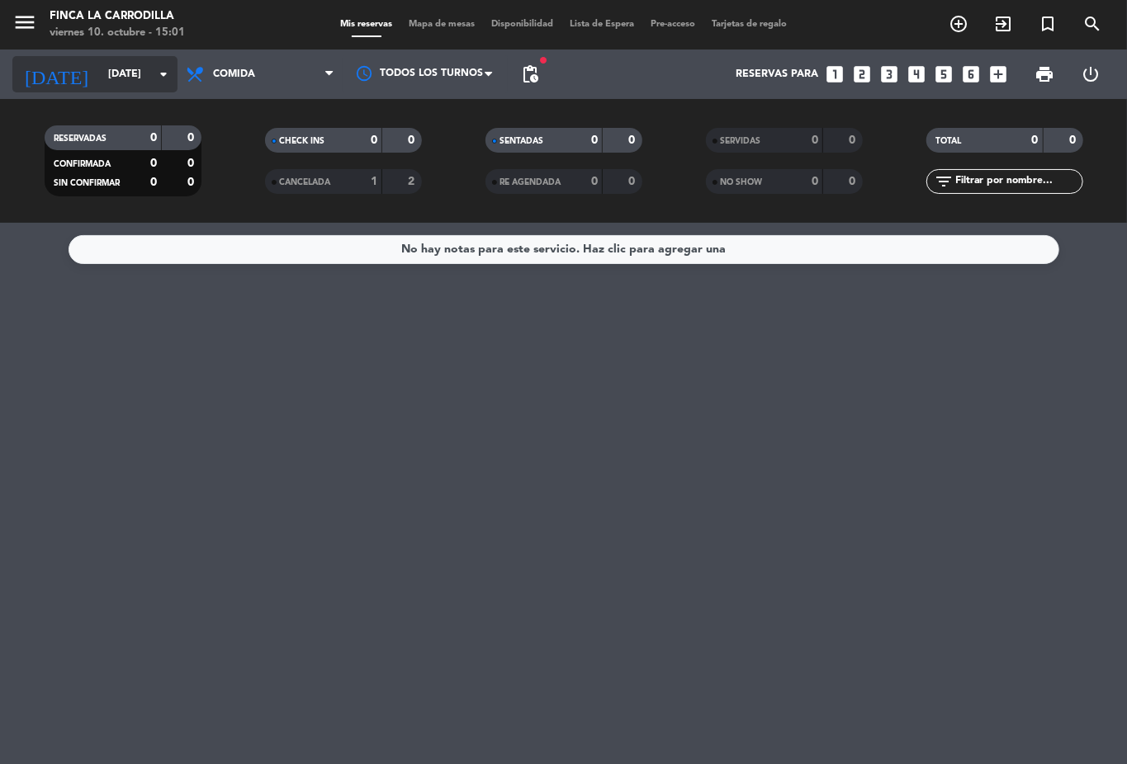
click at [100, 77] on input "[DATE]" at bounding box center [169, 74] width 139 height 28
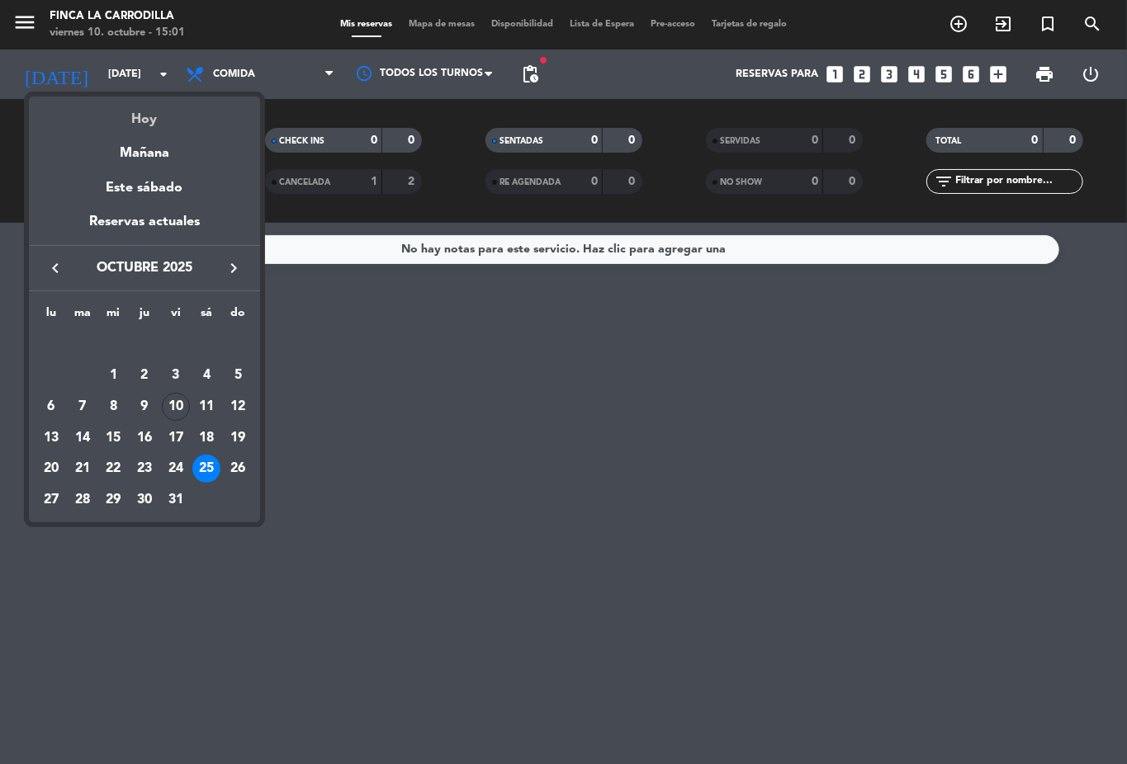
click at [144, 116] on div "Hoy" at bounding box center [144, 114] width 231 height 34
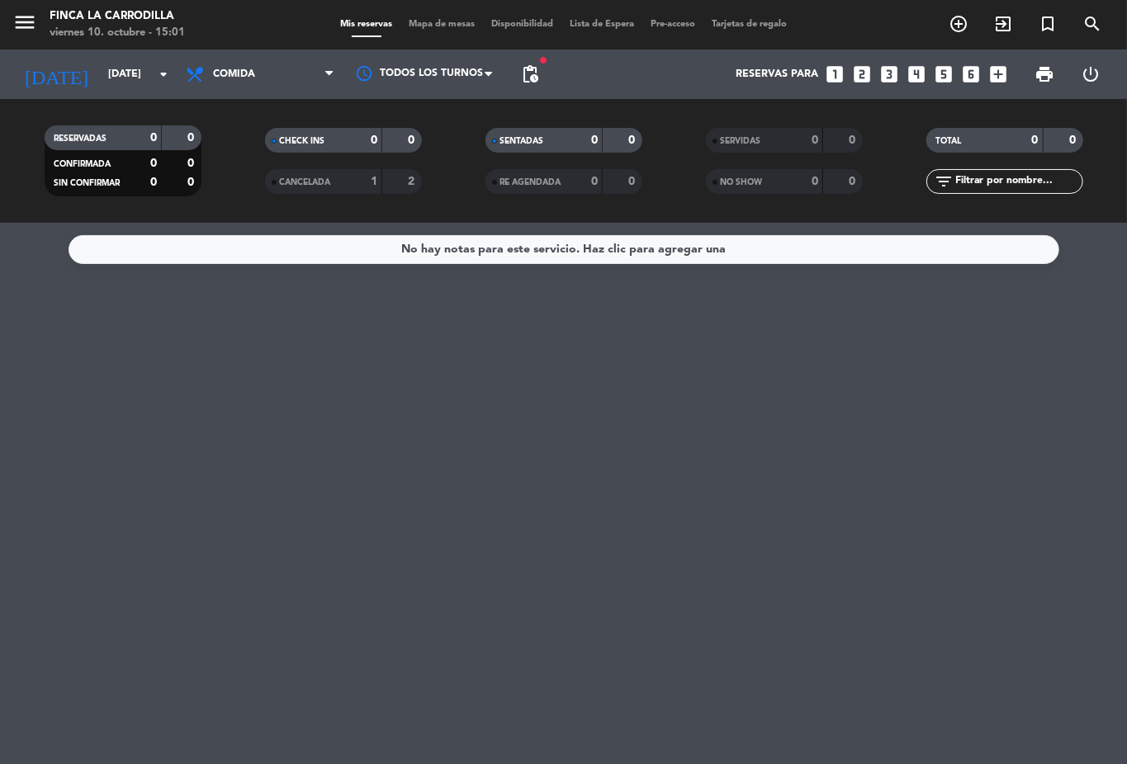
type input "[DATE]"
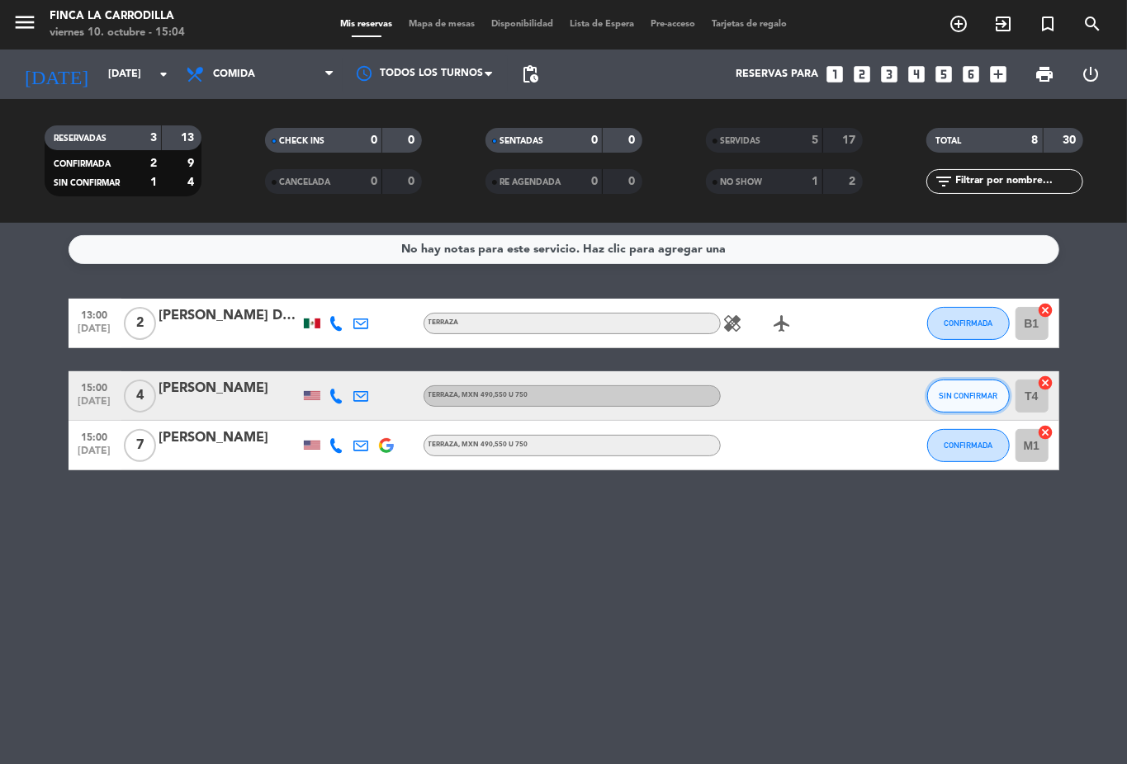
click at [934, 388] on button "SIN CONFIRMAR" at bounding box center [968, 396] width 83 height 33
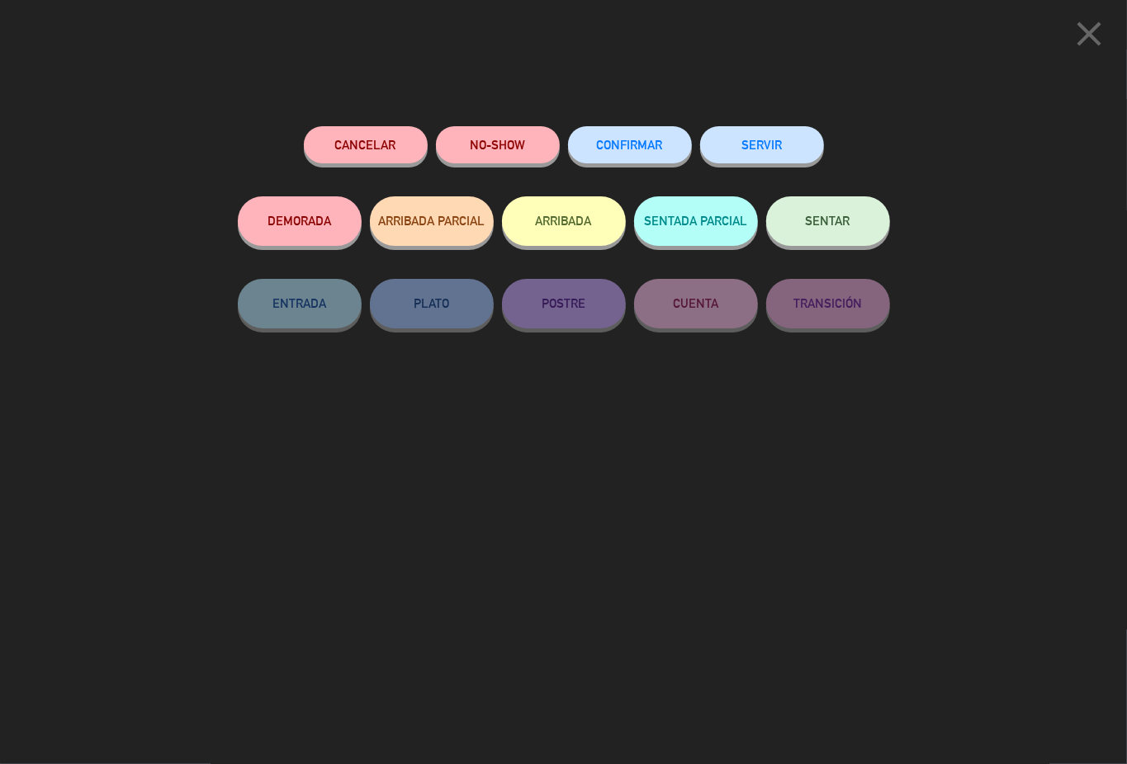
click at [550, 236] on button "ARRIBADA" at bounding box center [564, 221] width 124 height 50
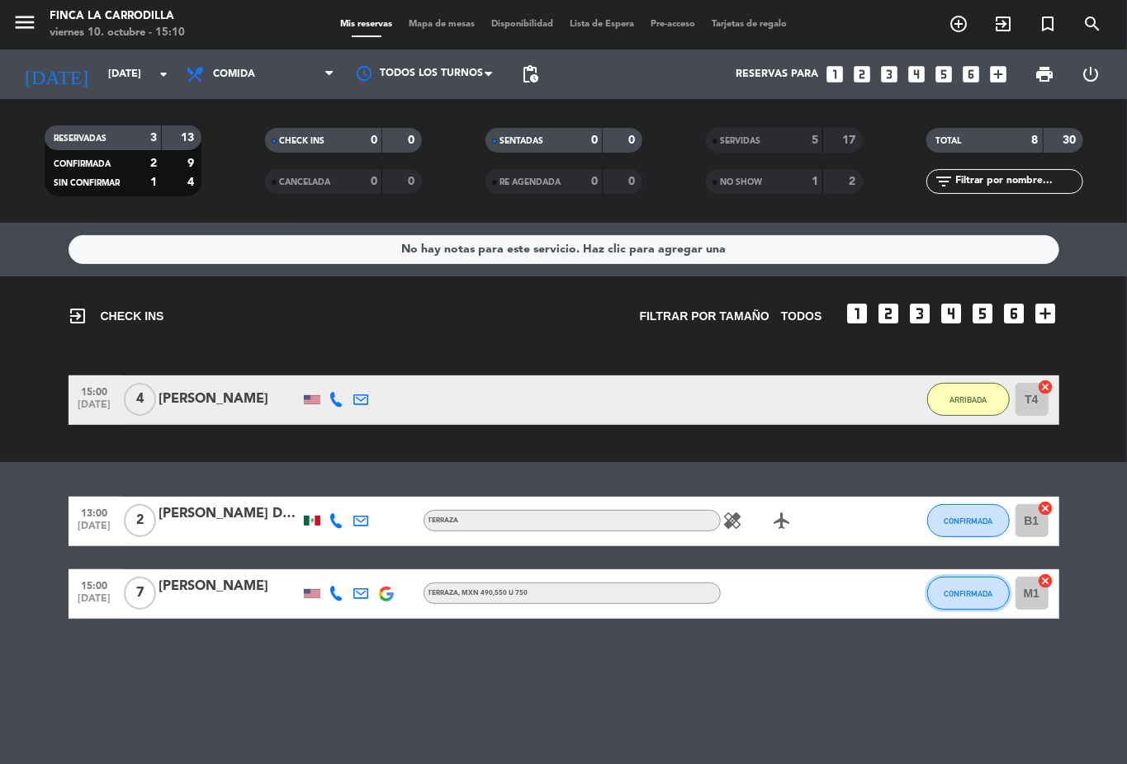
click at [982, 596] on span "CONFIRMADA" at bounding box center [967, 593] width 49 height 9
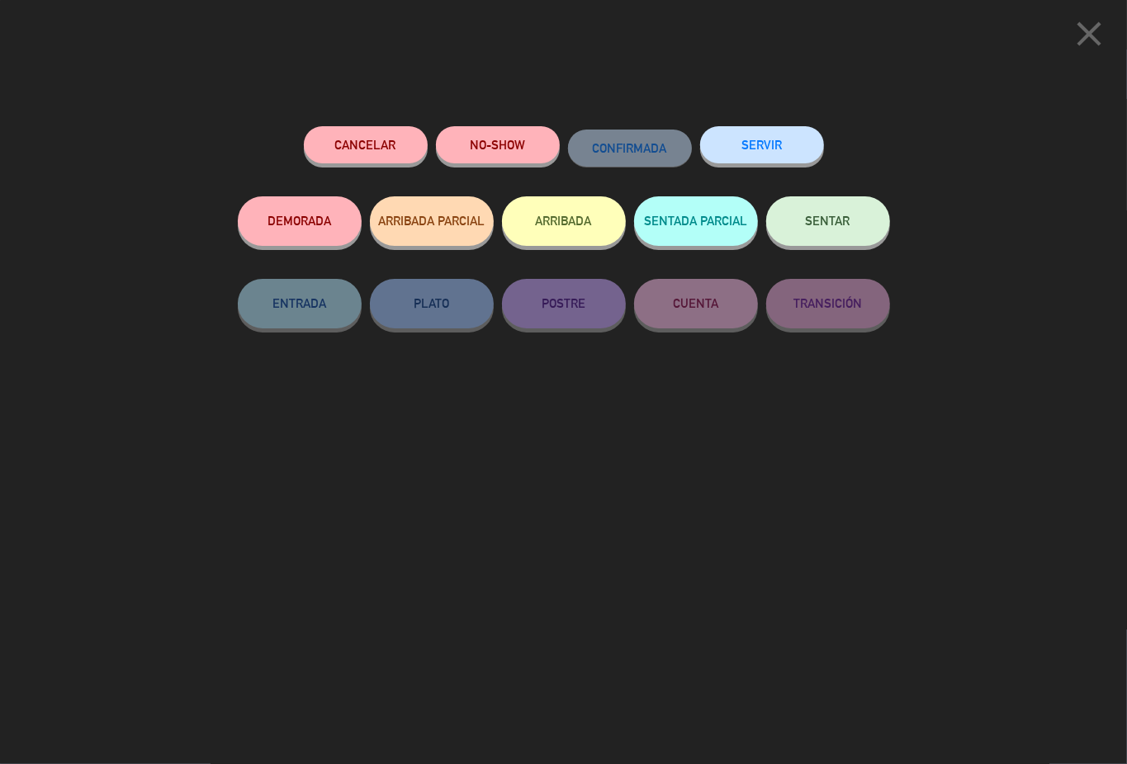
click at [599, 219] on button "ARRIBADA" at bounding box center [564, 221] width 124 height 50
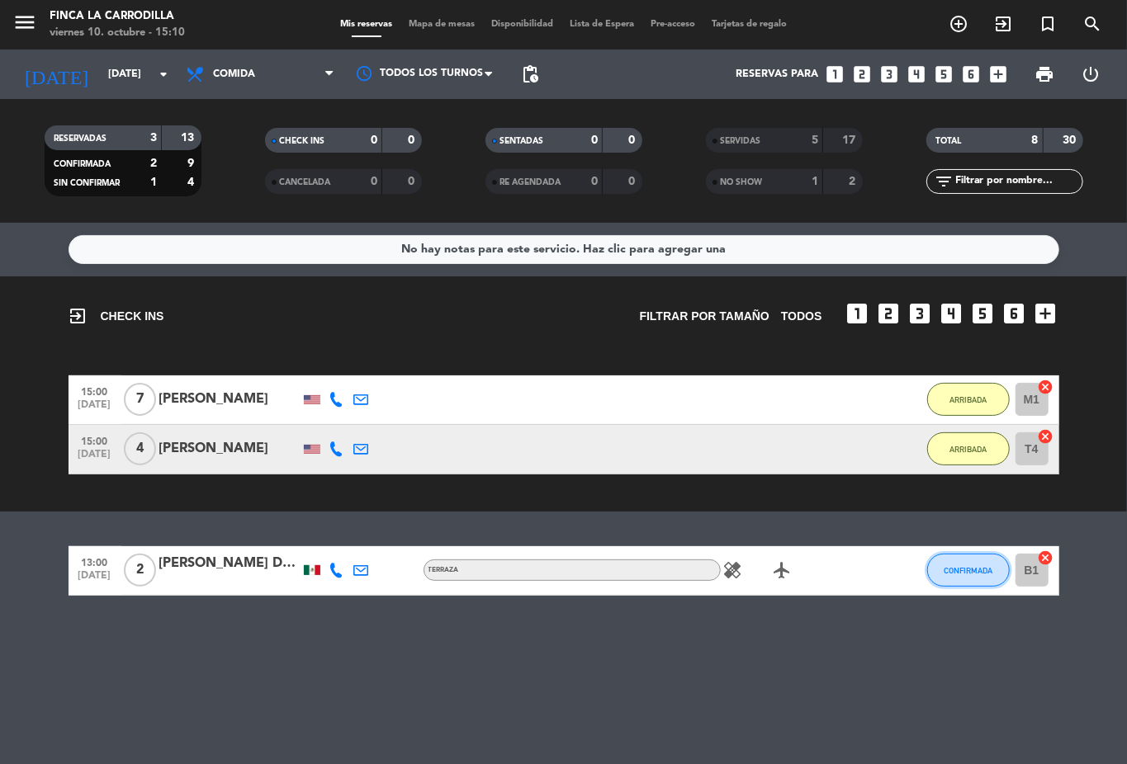
click at [965, 556] on button "CONFIRMADA" at bounding box center [968, 570] width 83 height 33
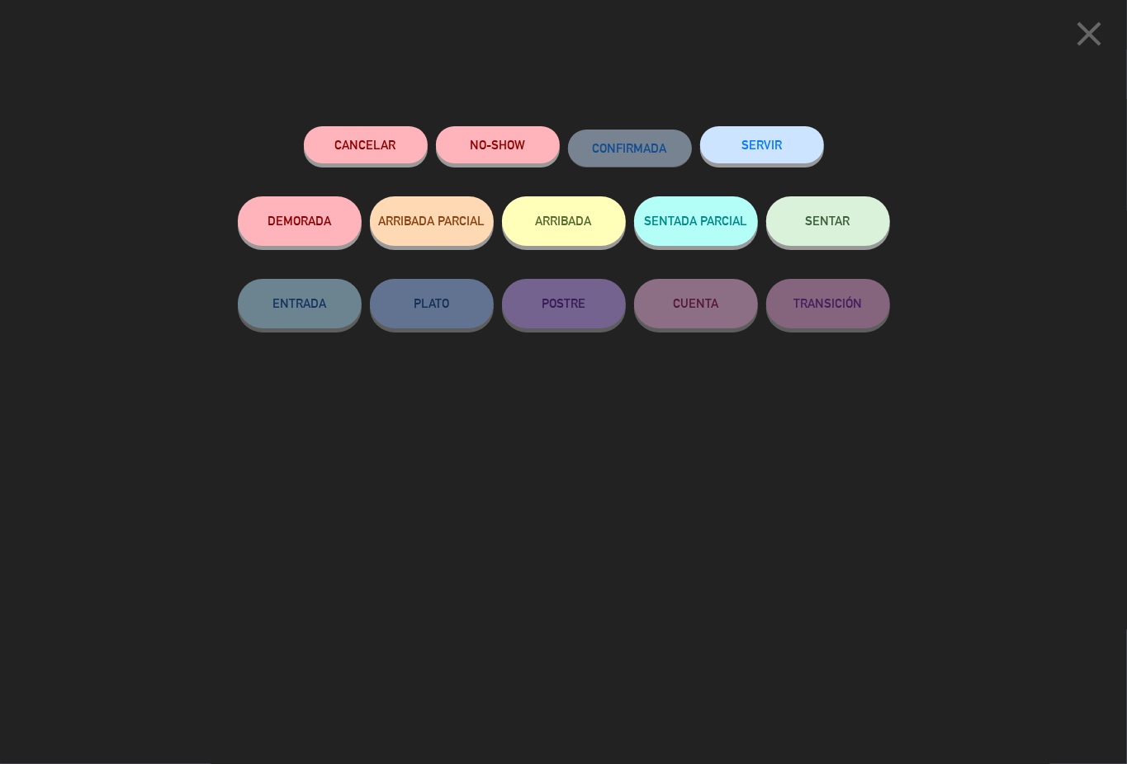
click at [572, 229] on button "ARRIBADA" at bounding box center [564, 221] width 124 height 50
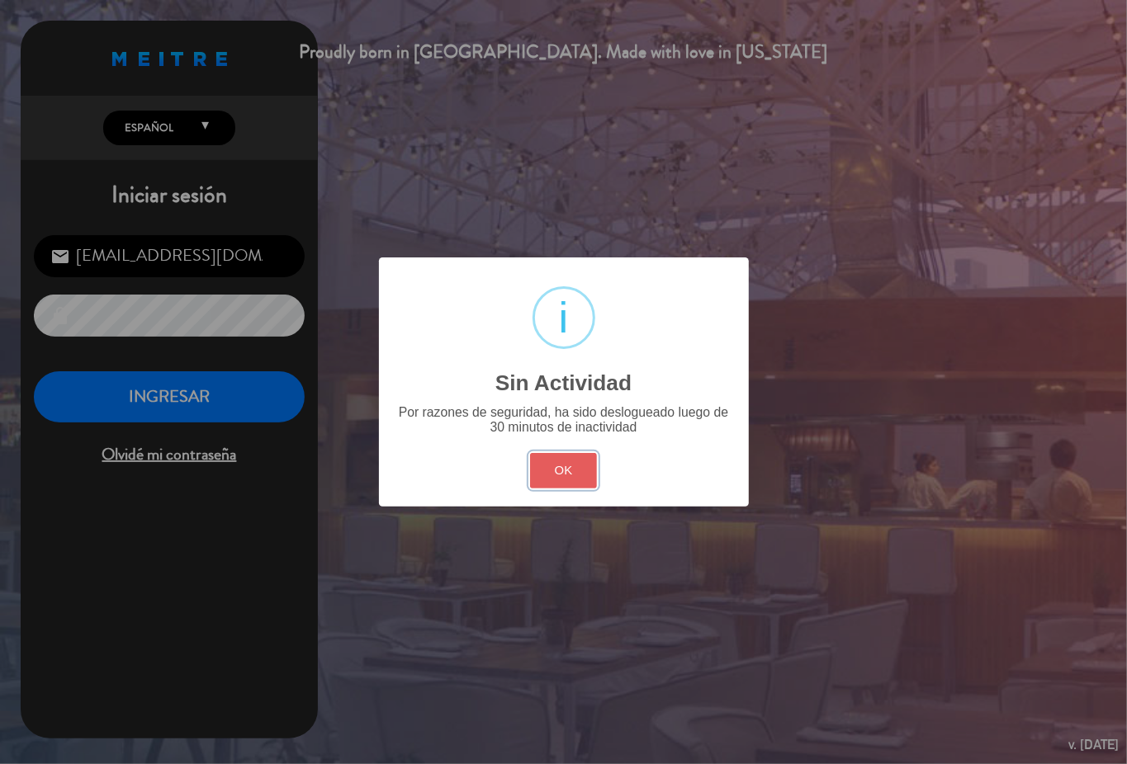
click at [588, 475] on button "OK" at bounding box center [563, 470] width 67 height 35
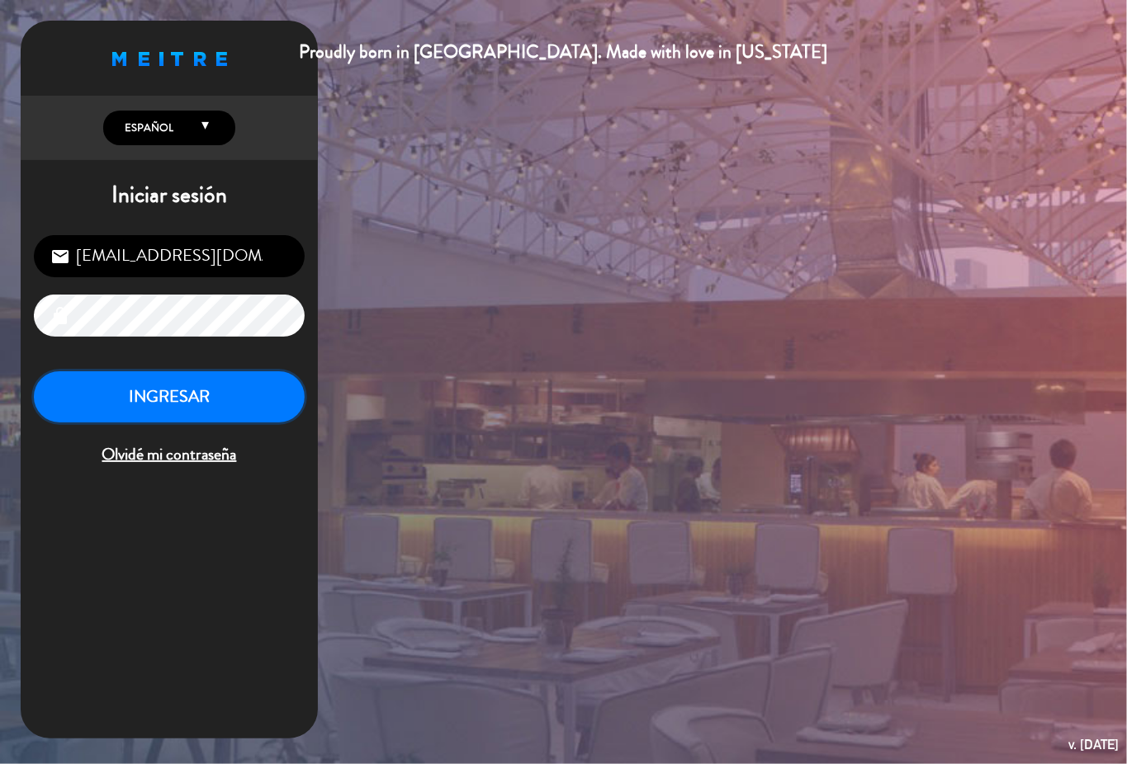
click at [109, 406] on button "INGRESAR" at bounding box center [169, 397] width 271 height 52
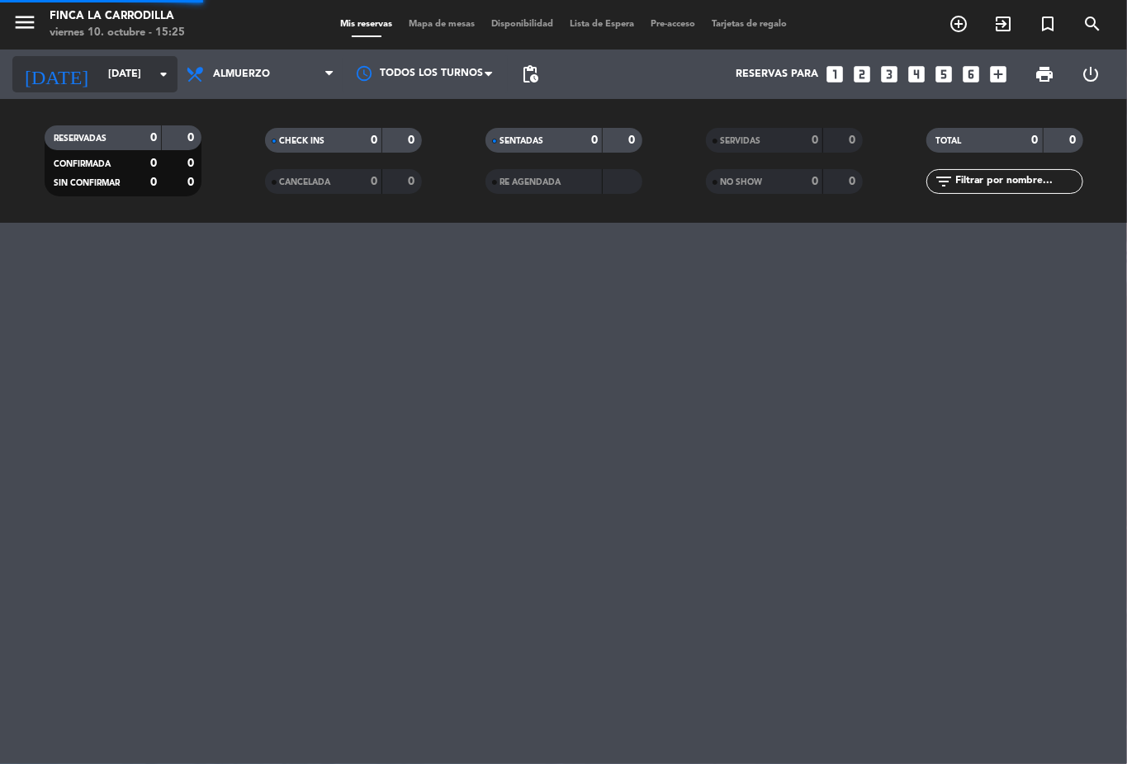
click at [94, 90] on div "[DATE] [DATE] arrow_drop_down" at bounding box center [94, 74] width 165 height 36
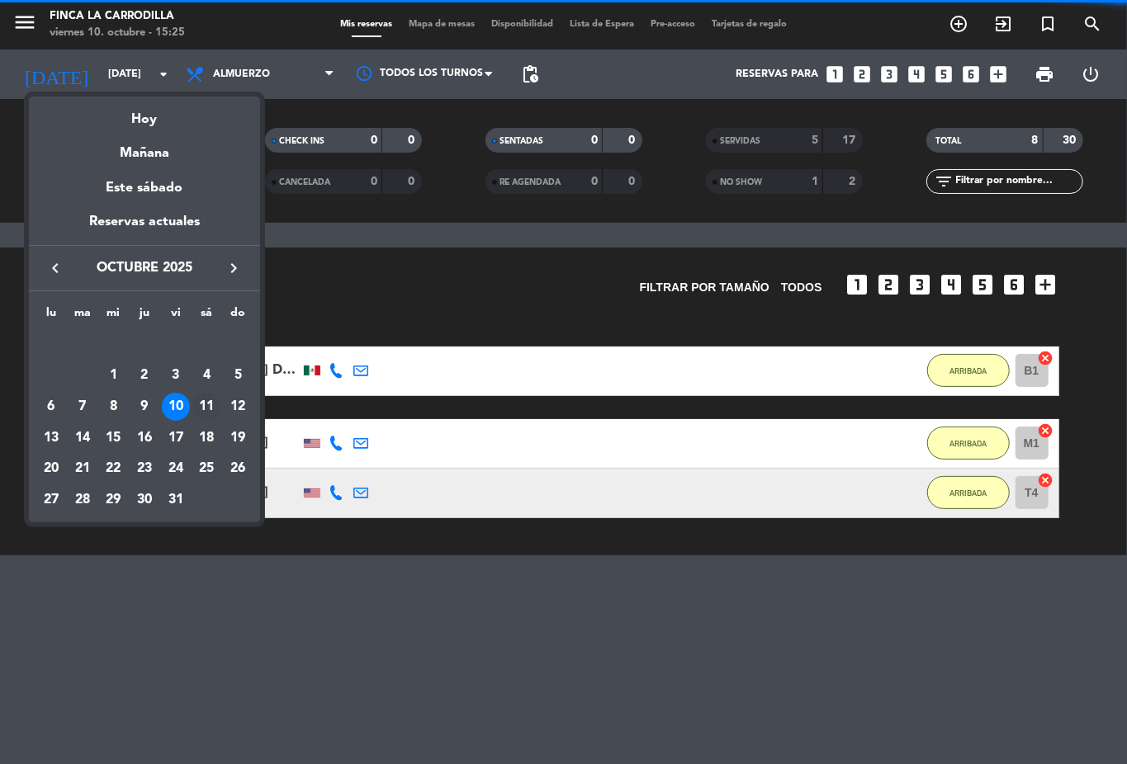
click at [215, 404] on div "11" at bounding box center [206, 407] width 28 height 28
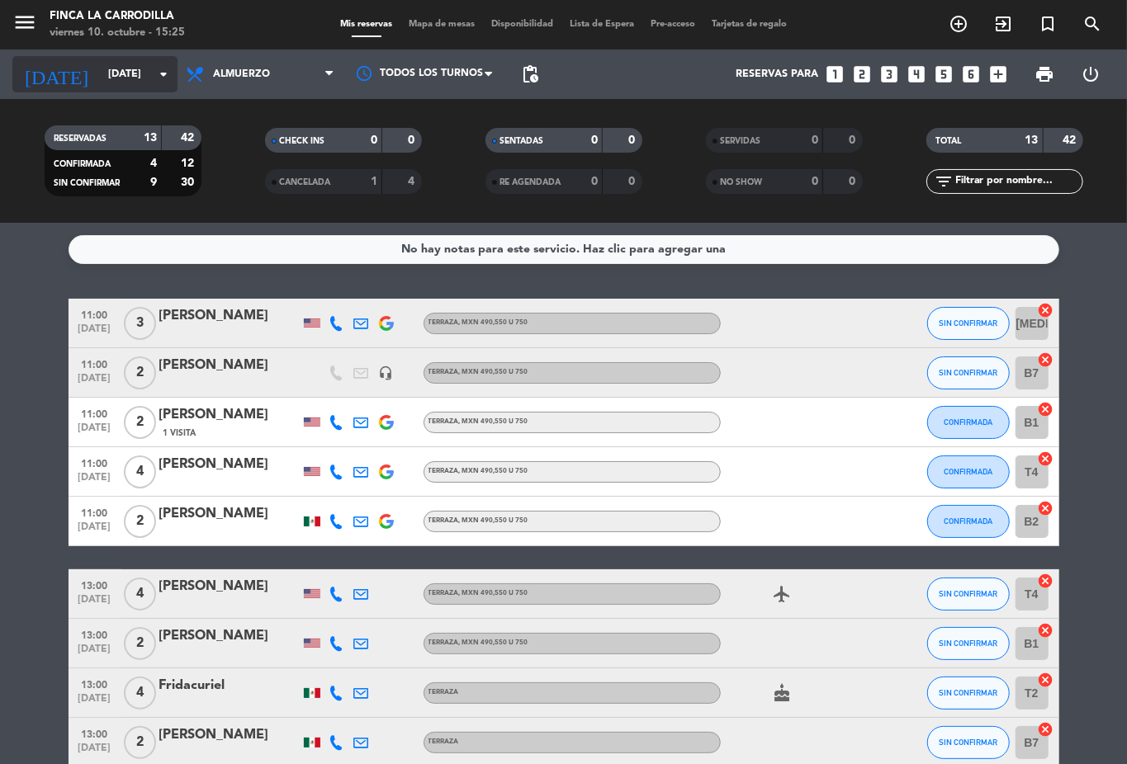
click at [100, 60] on input "[DATE]" at bounding box center [169, 74] width 139 height 28
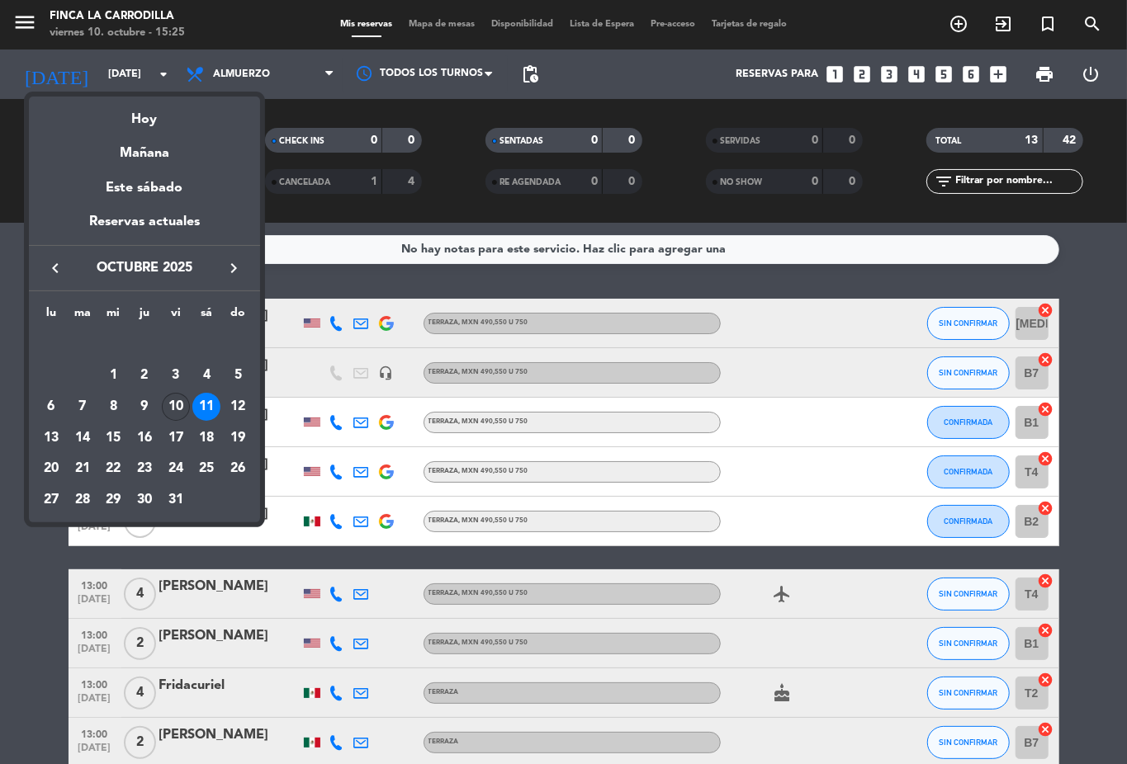
click at [169, 408] on div "10" at bounding box center [176, 407] width 28 height 28
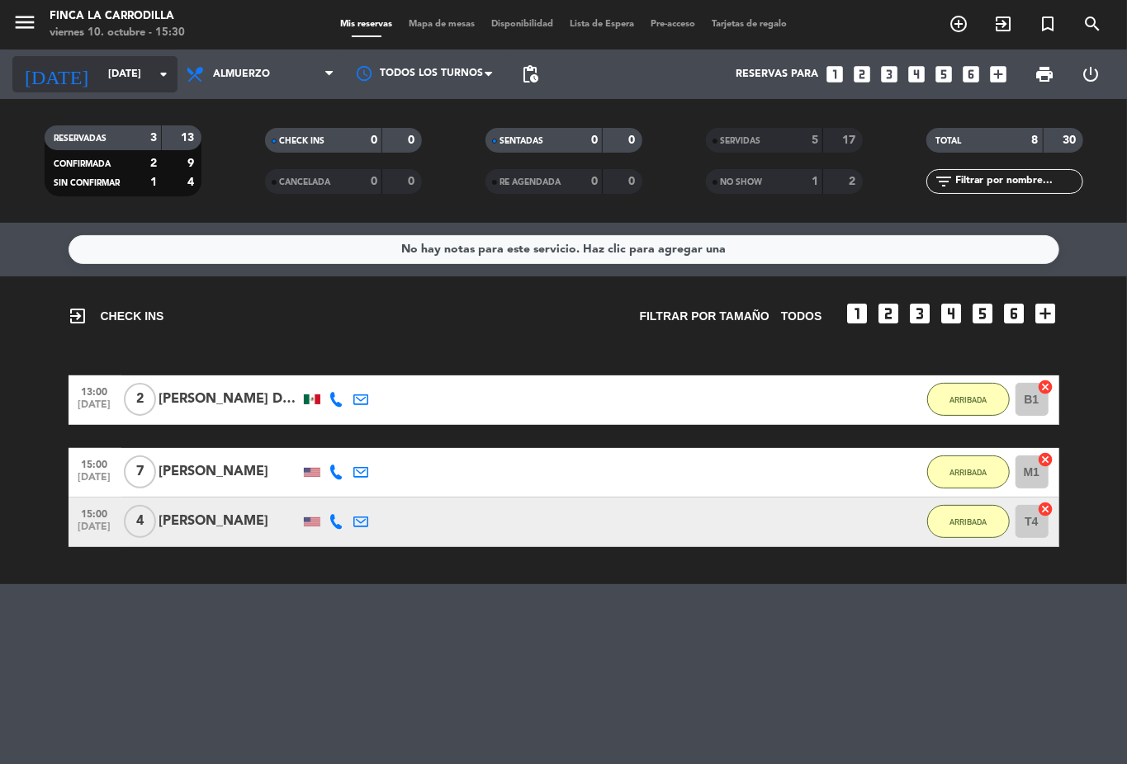
click at [123, 68] on input "[DATE]" at bounding box center [169, 74] width 139 height 28
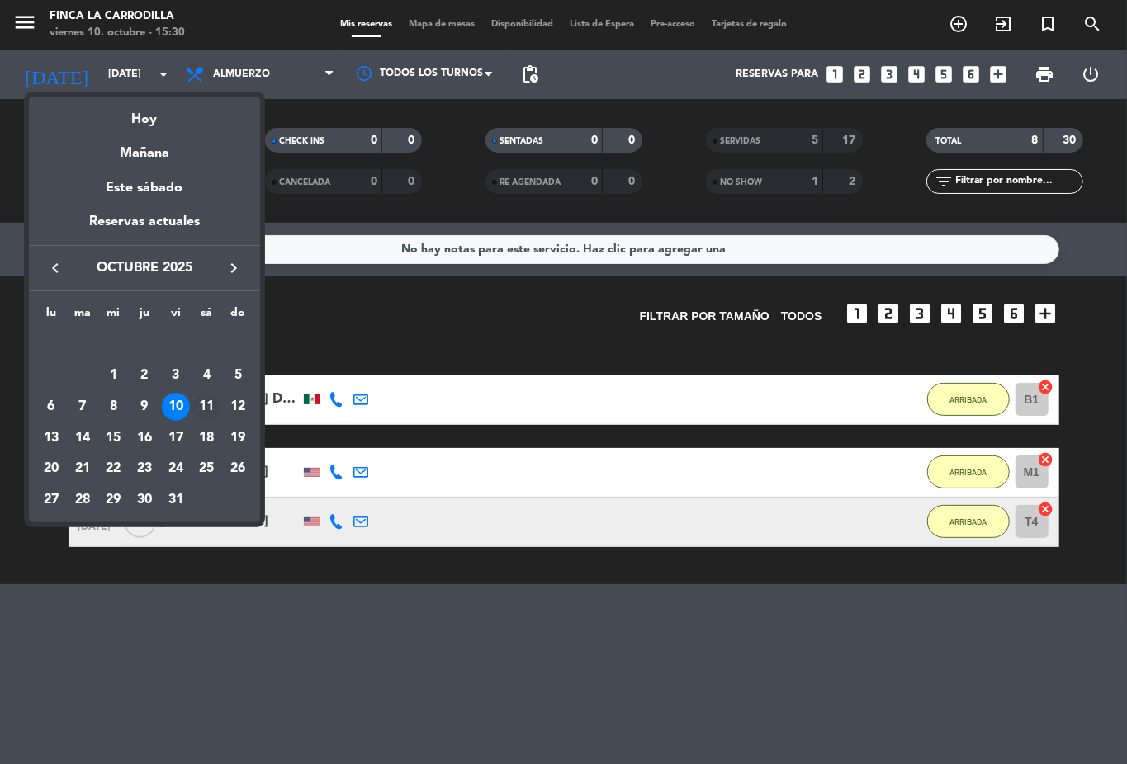
click at [205, 403] on div "11" at bounding box center [206, 407] width 28 height 28
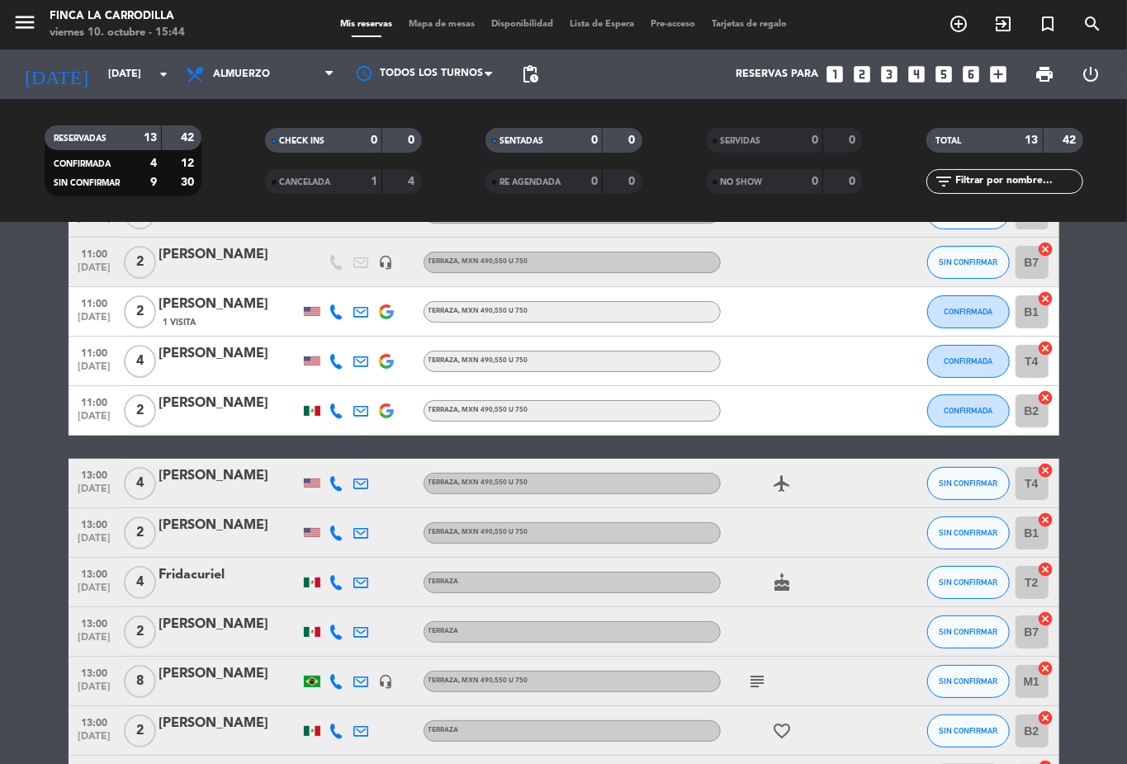
scroll to position [307, 0]
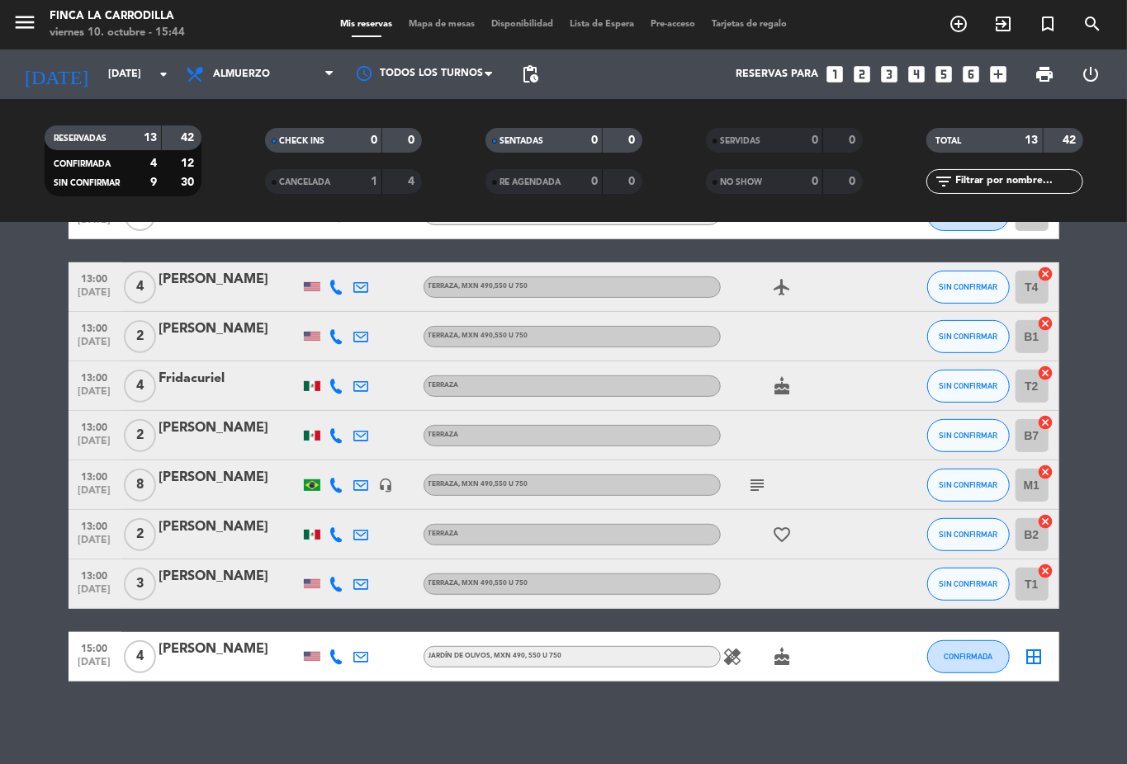
click at [753, 485] on icon "subject" at bounding box center [758, 485] width 20 height 20
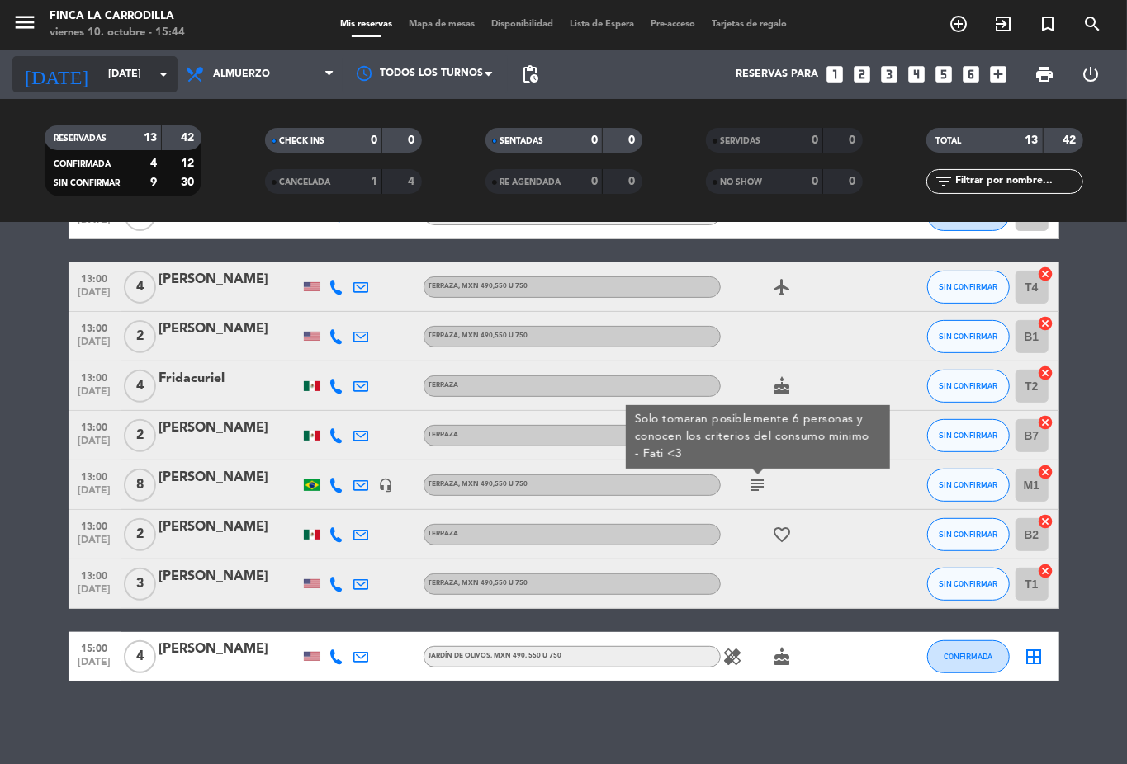
click at [162, 70] on icon "arrow_drop_down" at bounding box center [164, 74] width 20 height 20
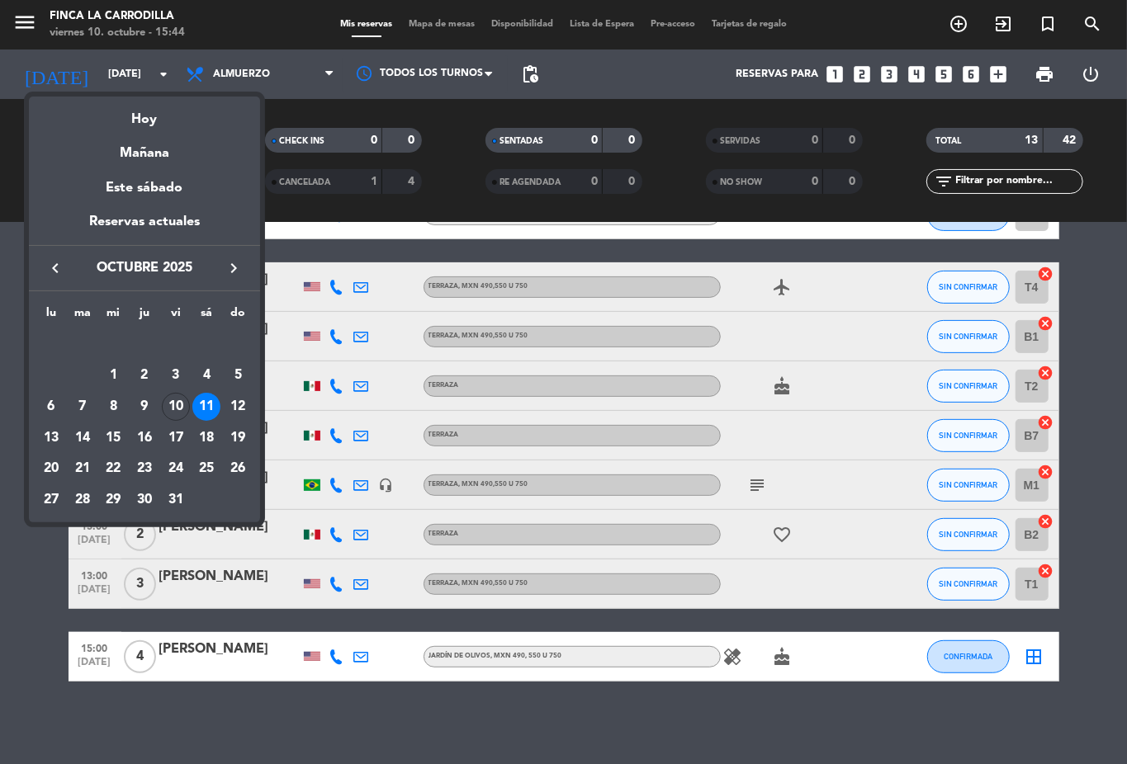
click at [231, 266] on icon "keyboard_arrow_right" at bounding box center [234, 268] width 20 height 20
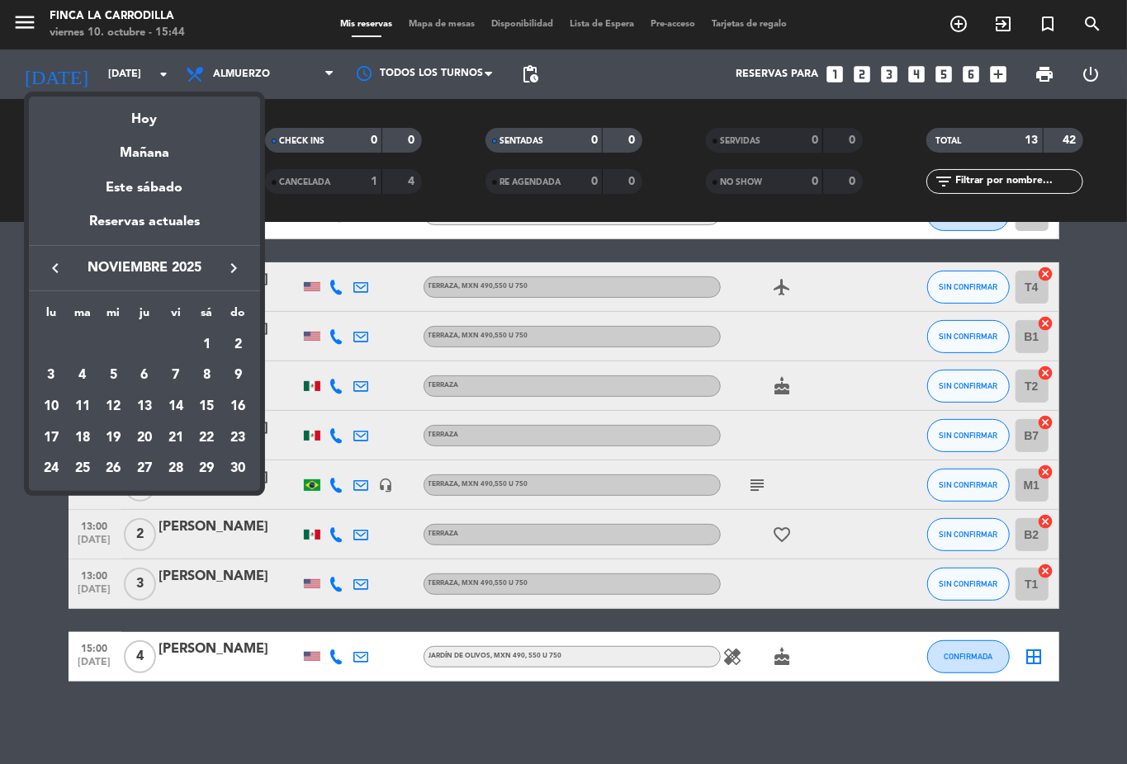
click at [210, 437] on div "22" at bounding box center [206, 438] width 28 height 28
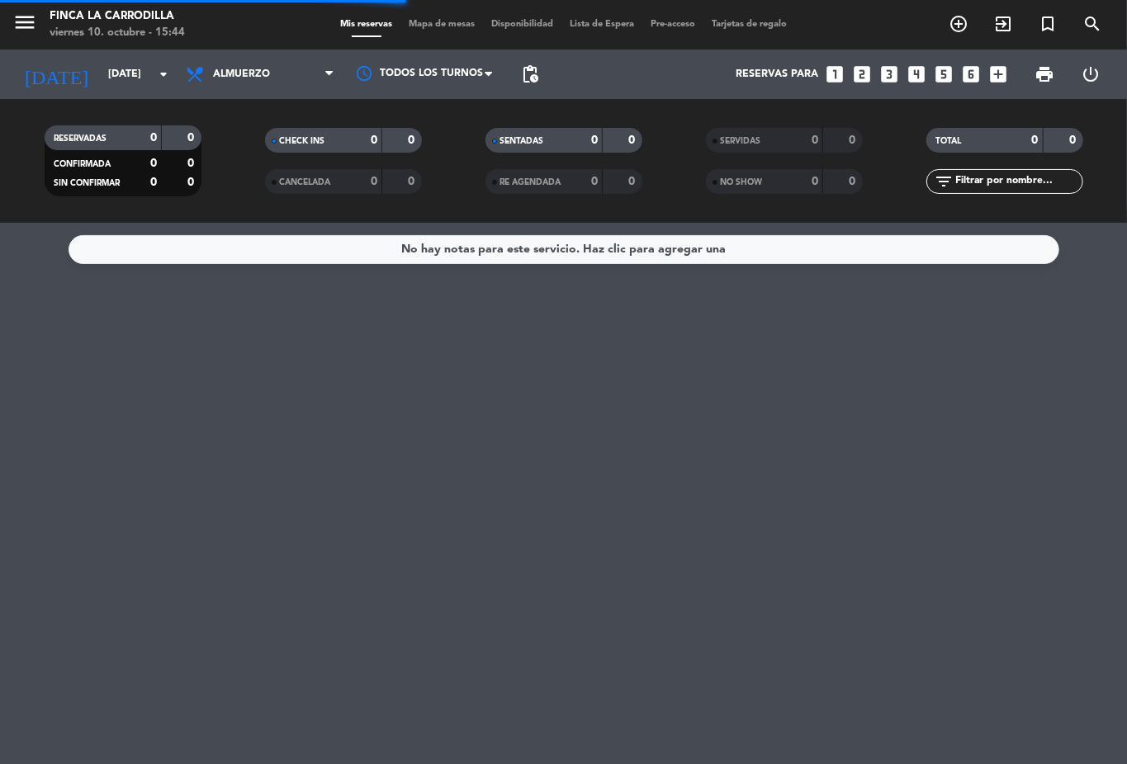
scroll to position [0, 0]
click at [541, 73] on span "pending_actions" at bounding box center [529, 74] width 33 height 33
click at [525, 81] on span "pending_actions" at bounding box center [530, 74] width 20 height 20
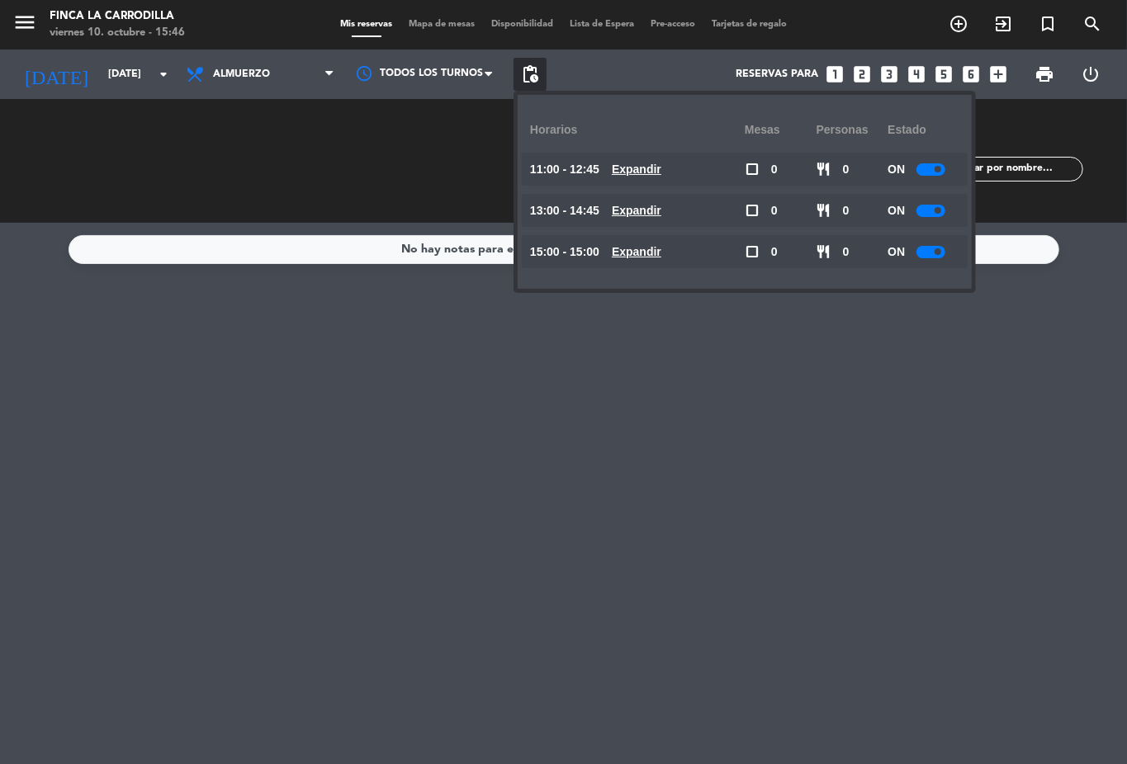
click at [525, 81] on span "pending_actions" at bounding box center [530, 74] width 20 height 20
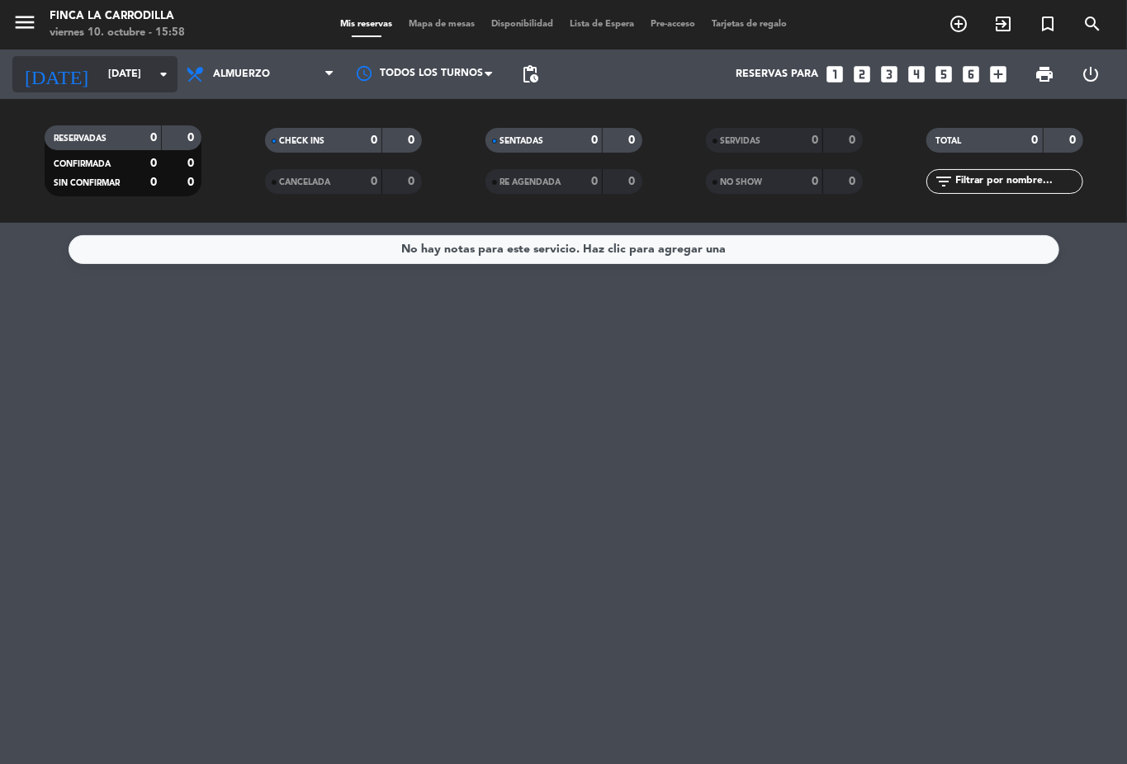
click at [163, 76] on icon "arrow_drop_down" at bounding box center [164, 74] width 20 height 20
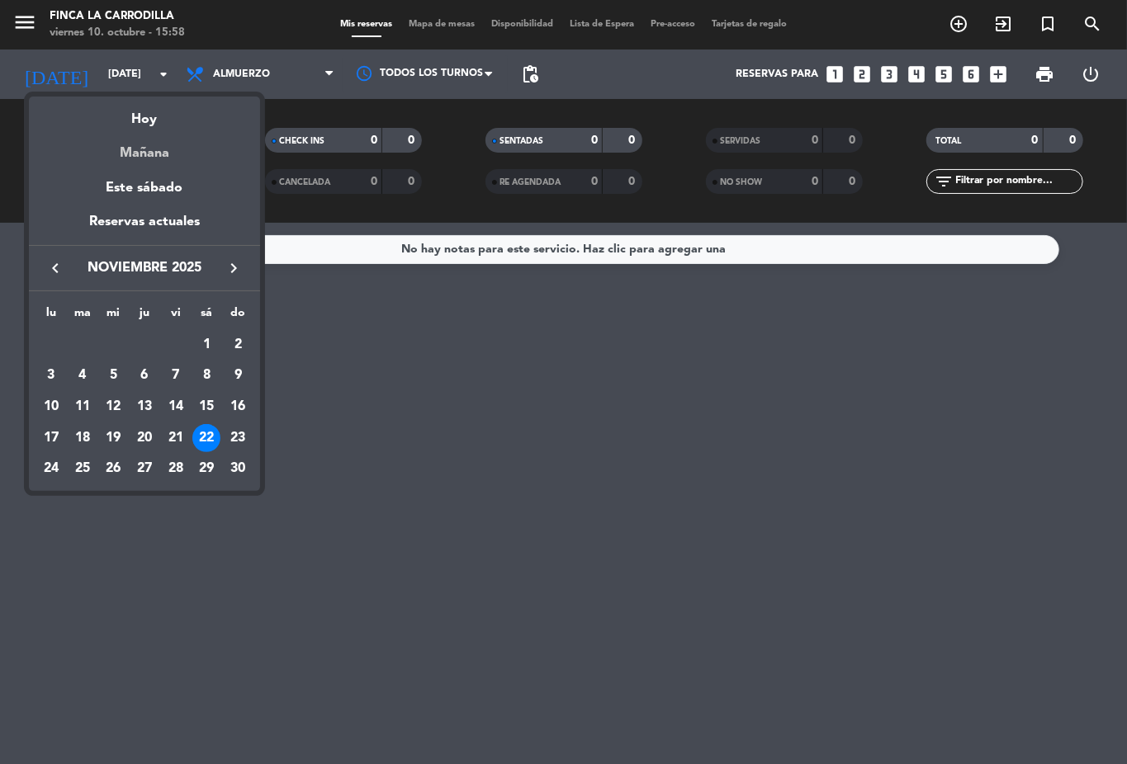
click at [154, 152] on div "Mañana" at bounding box center [144, 147] width 231 height 34
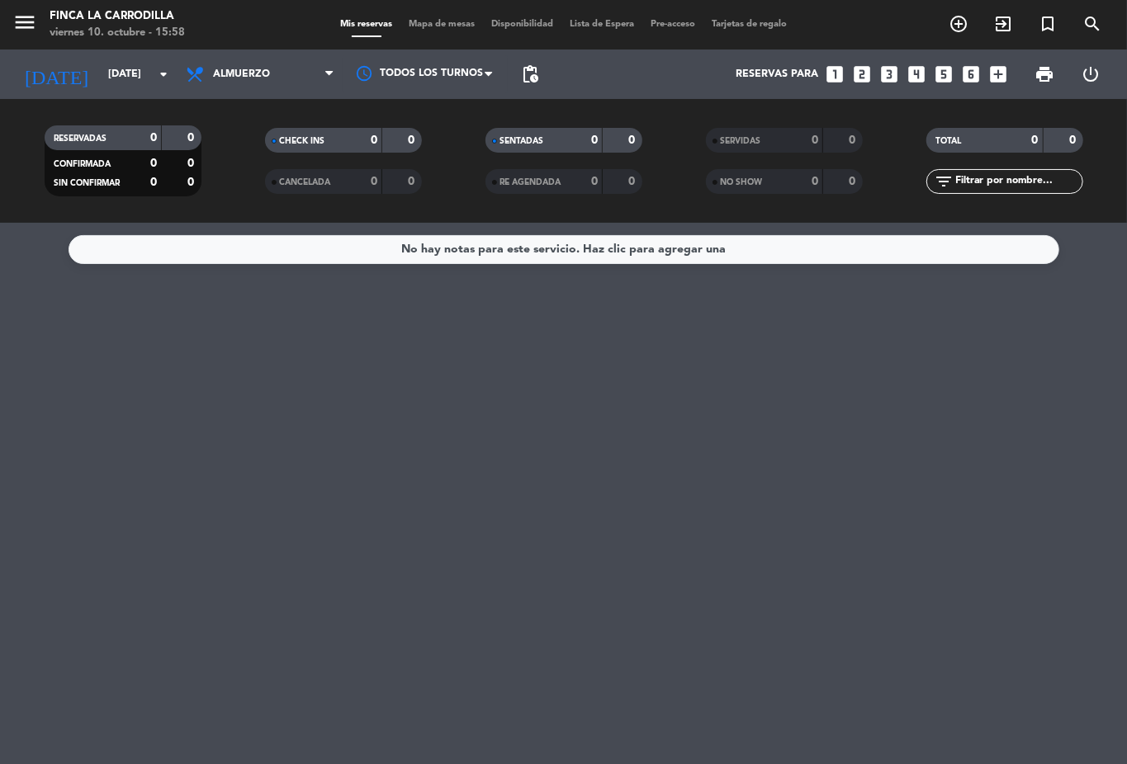
type input "[DATE]"
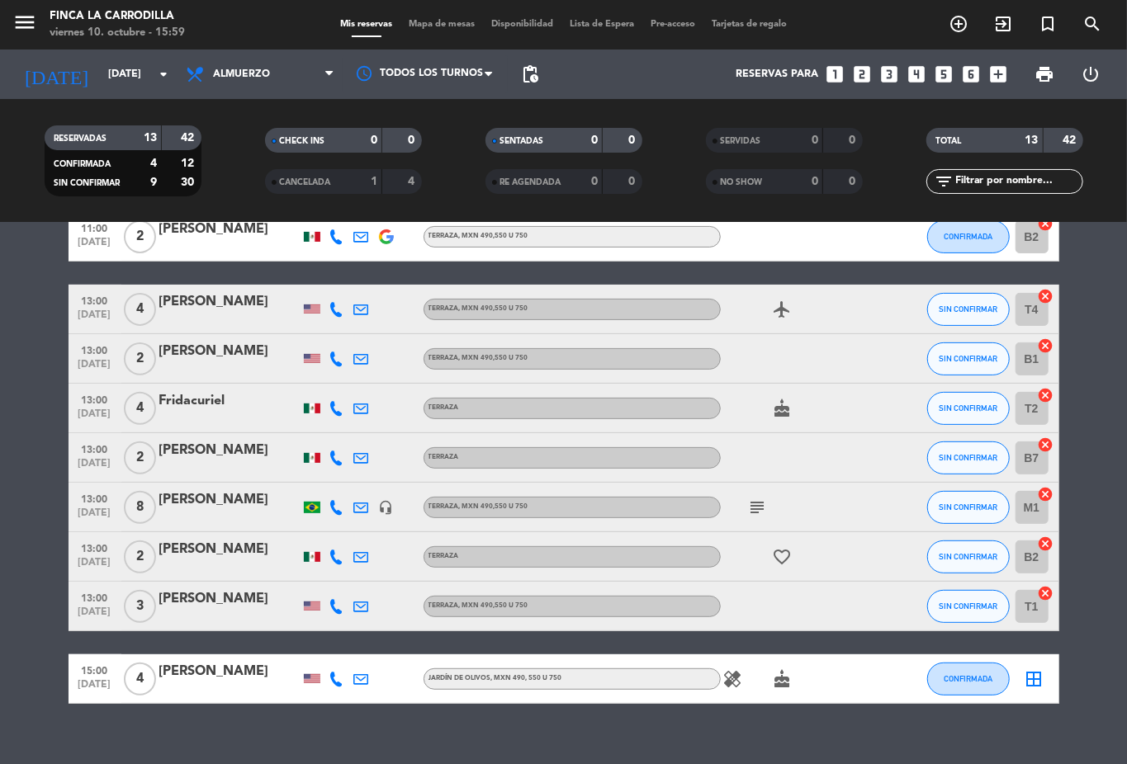
scroll to position [307, 0]
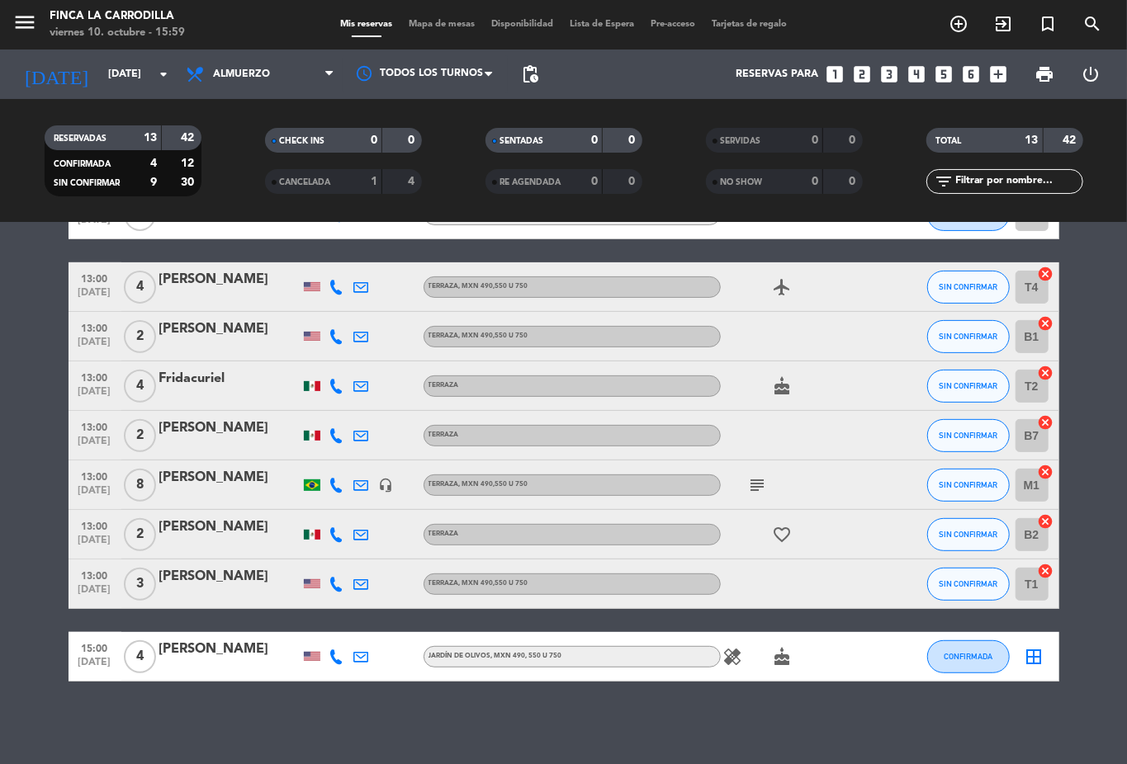
click at [865, 73] on icon "looks_two" at bounding box center [862, 74] width 21 height 21
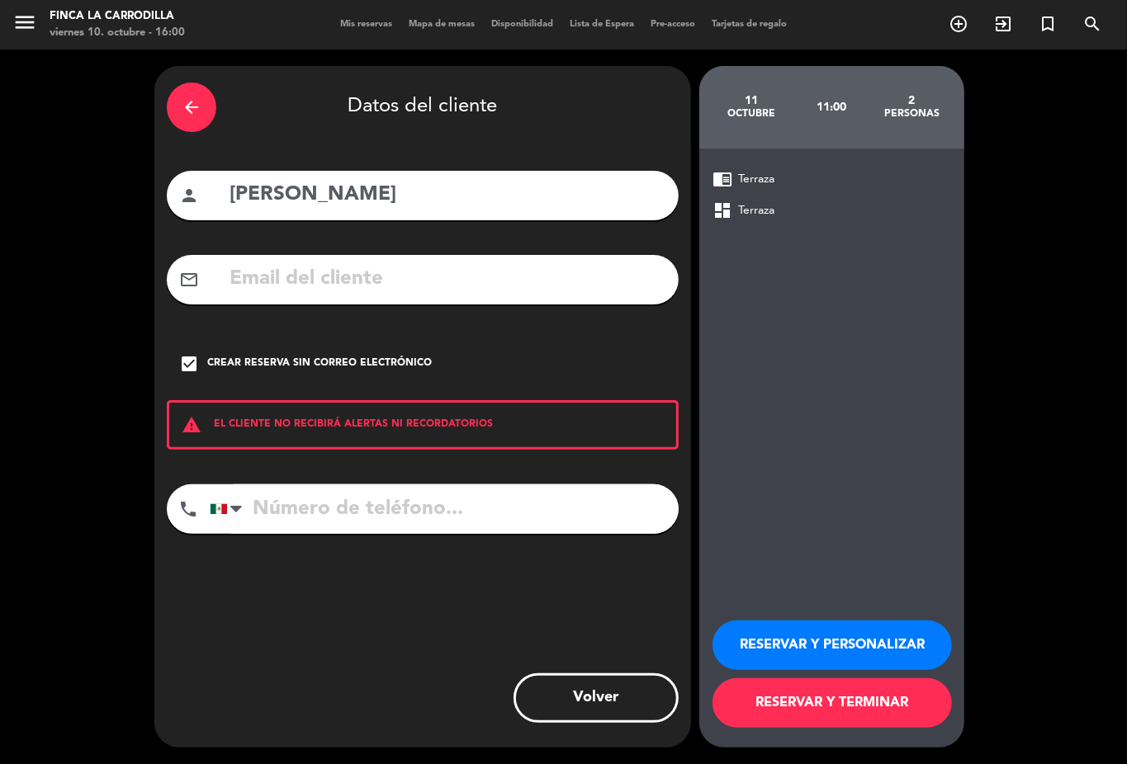
click at [390, 185] on input "[PERSON_NAME]" at bounding box center [447, 195] width 438 height 34
type input "J"
type input "[PERSON_NAME]"
click at [424, 276] on input "text" at bounding box center [447, 279] width 438 height 34
click at [390, 278] on input "text" at bounding box center [447, 279] width 438 height 34
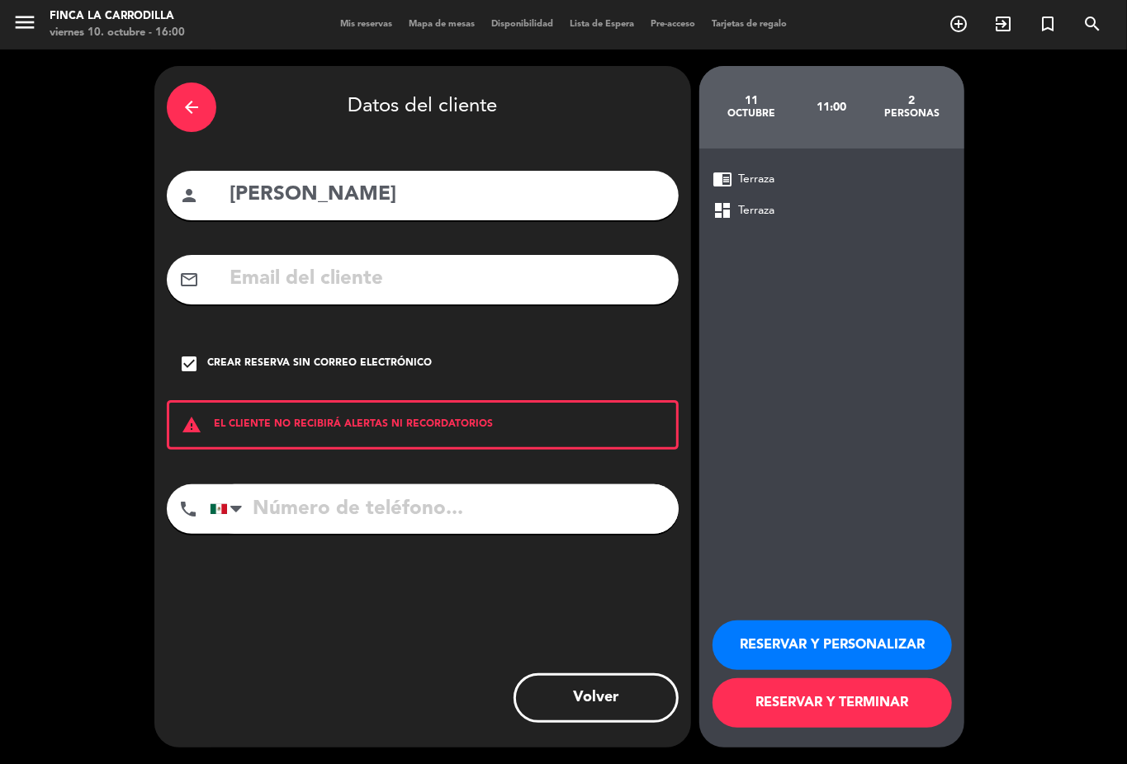
click at [341, 282] on input "text" at bounding box center [447, 279] width 438 height 34
click at [215, 363] on div "Crear reserva sin correo electrónico" at bounding box center [319, 364] width 225 height 17
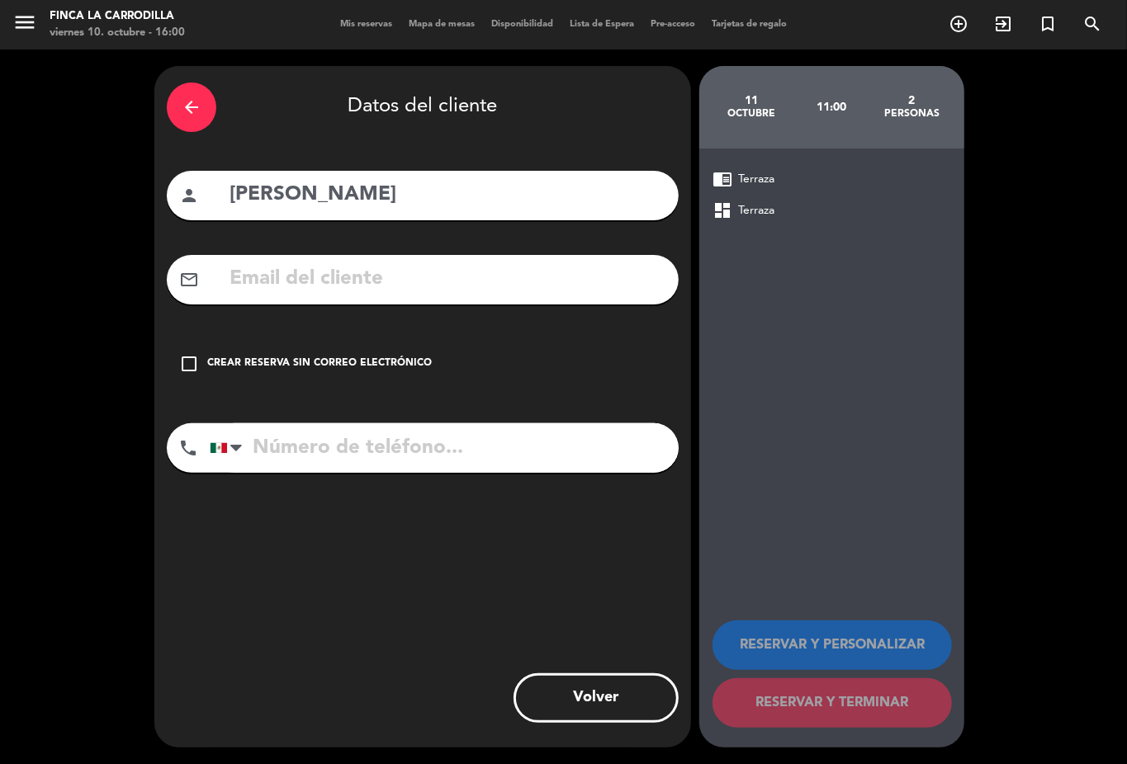
click at [324, 278] on input "text" at bounding box center [447, 279] width 438 height 34
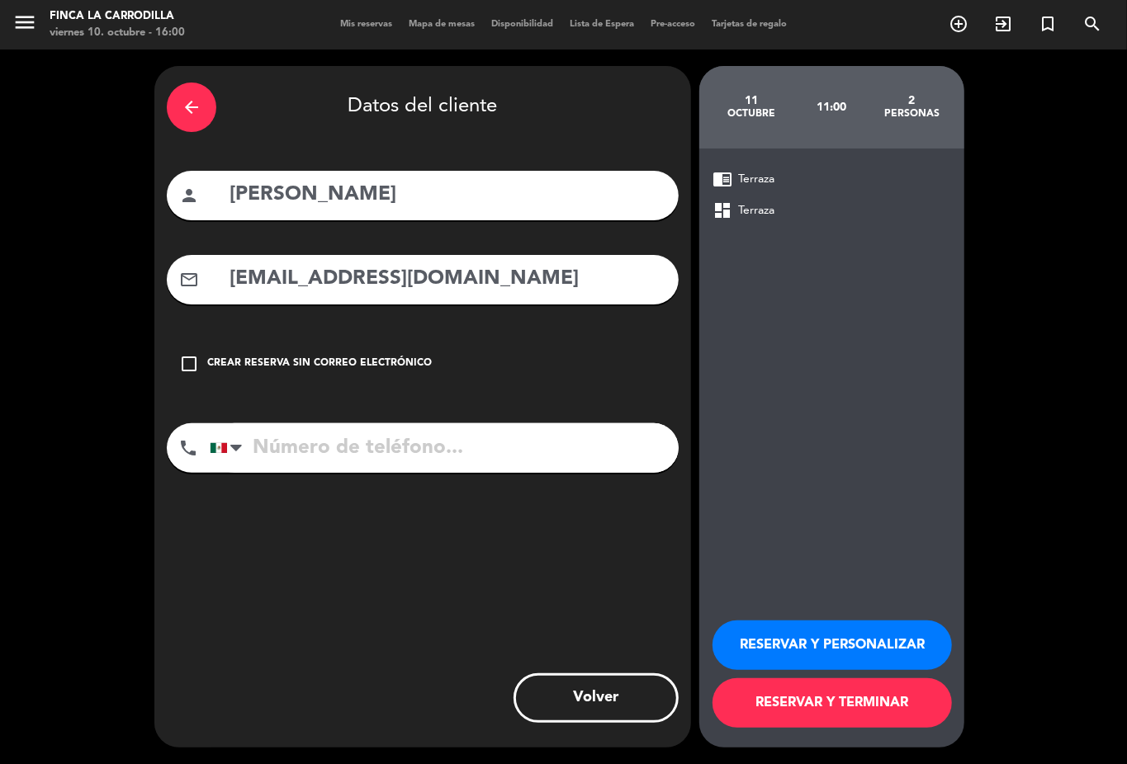
type input "[EMAIL_ADDRESS][DOMAIN_NAME]"
click at [387, 464] on input "tel" at bounding box center [444, 448] width 469 height 50
type input "6565519497"
click at [205, 93] on div "arrow_back" at bounding box center [192, 108] width 50 height 50
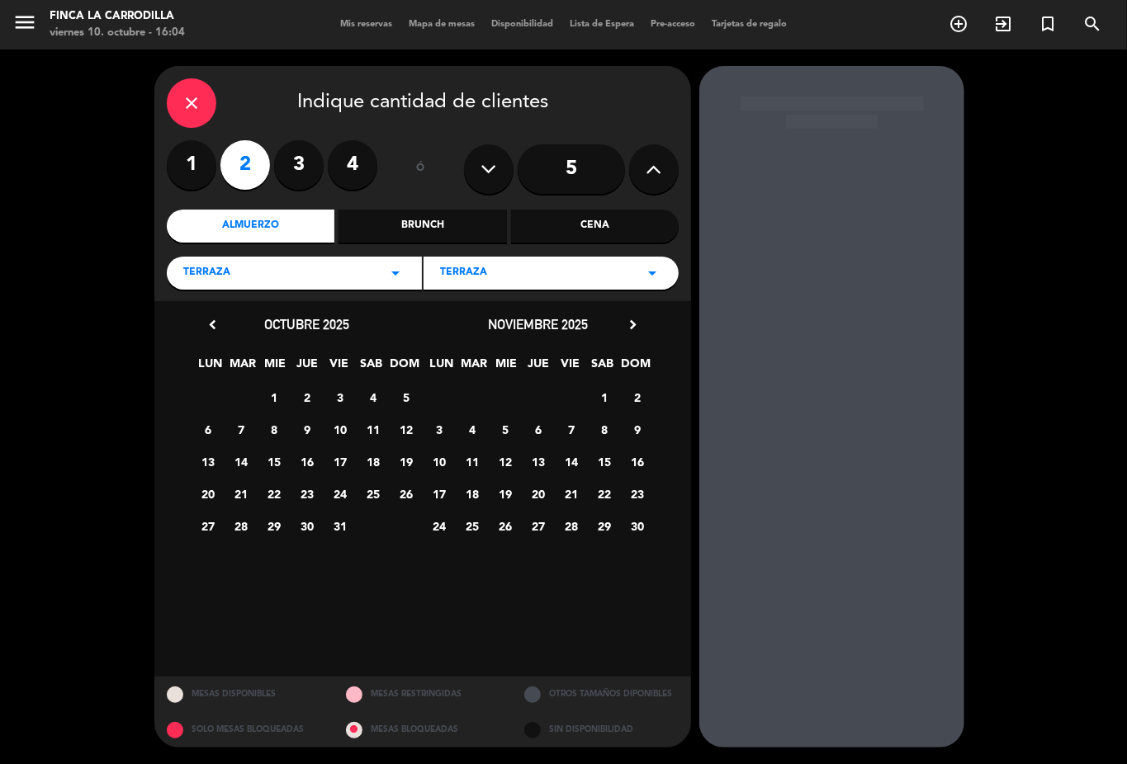
click at [387, 267] on icon "arrow_drop_down" at bounding box center [395, 273] width 20 height 20
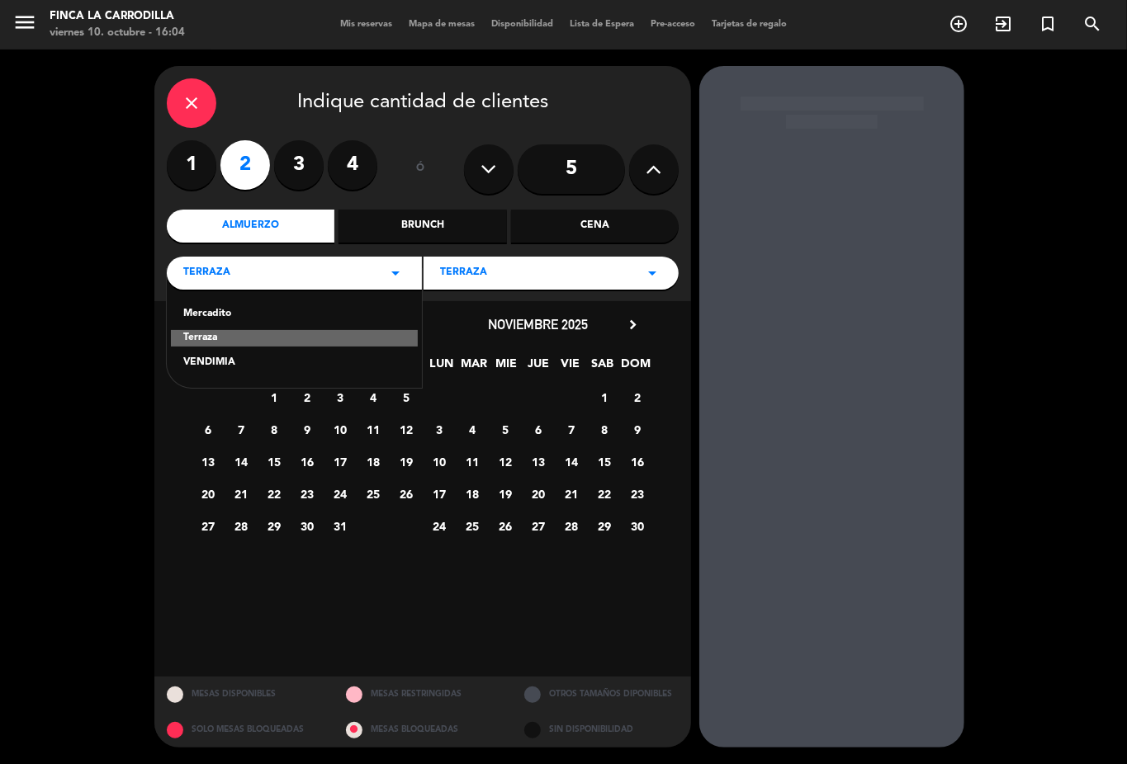
click at [233, 308] on div "Mercadito" at bounding box center [294, 314] width 222 height 17
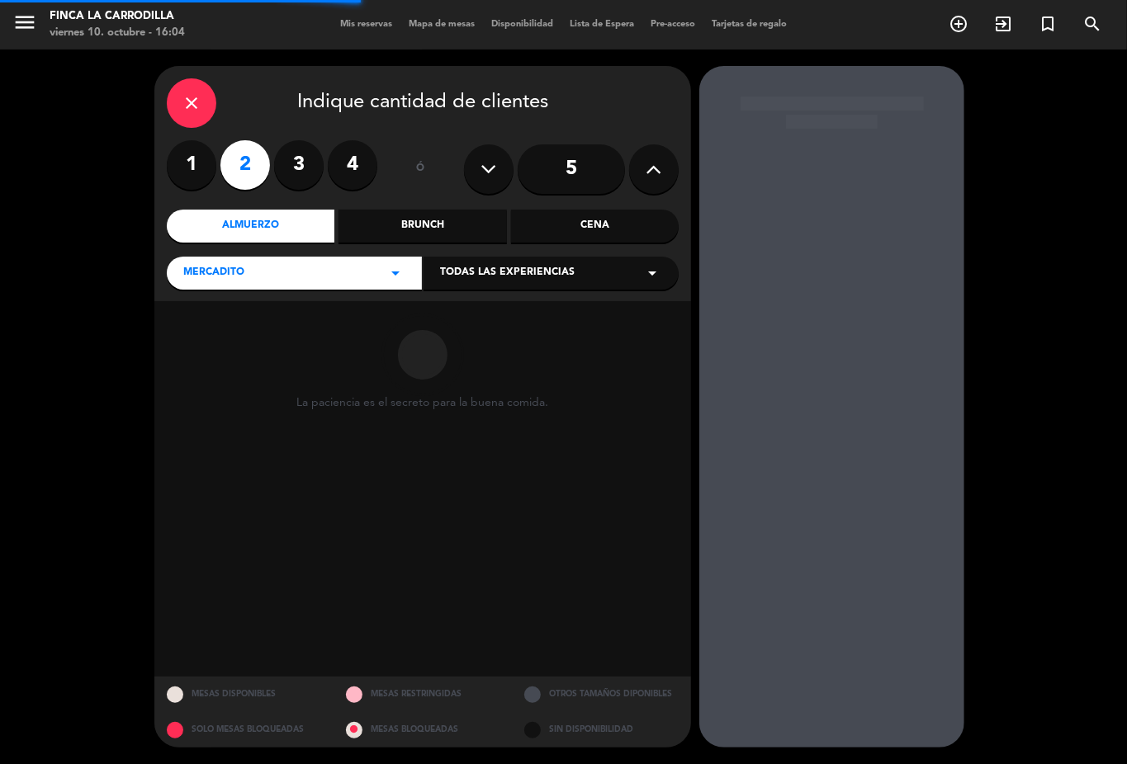
click at [510, 277] on span "Todas las experiencias" at bounding box center [507, 273] width 135 height 17
click at [495, 311] on div "Jardín de Olivos" at bounding box center [551, 314] width 222 height 17
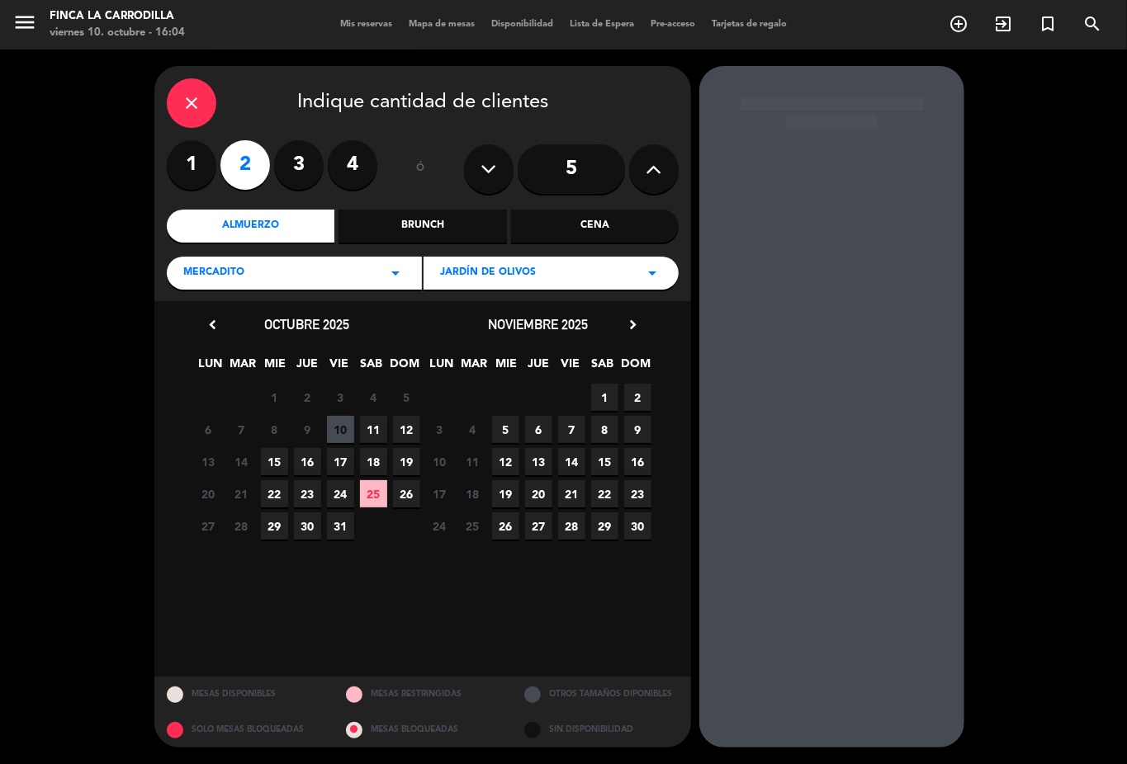
click at [368, 429] on span "11" at bounding box center [373, 429] width 27 height 27
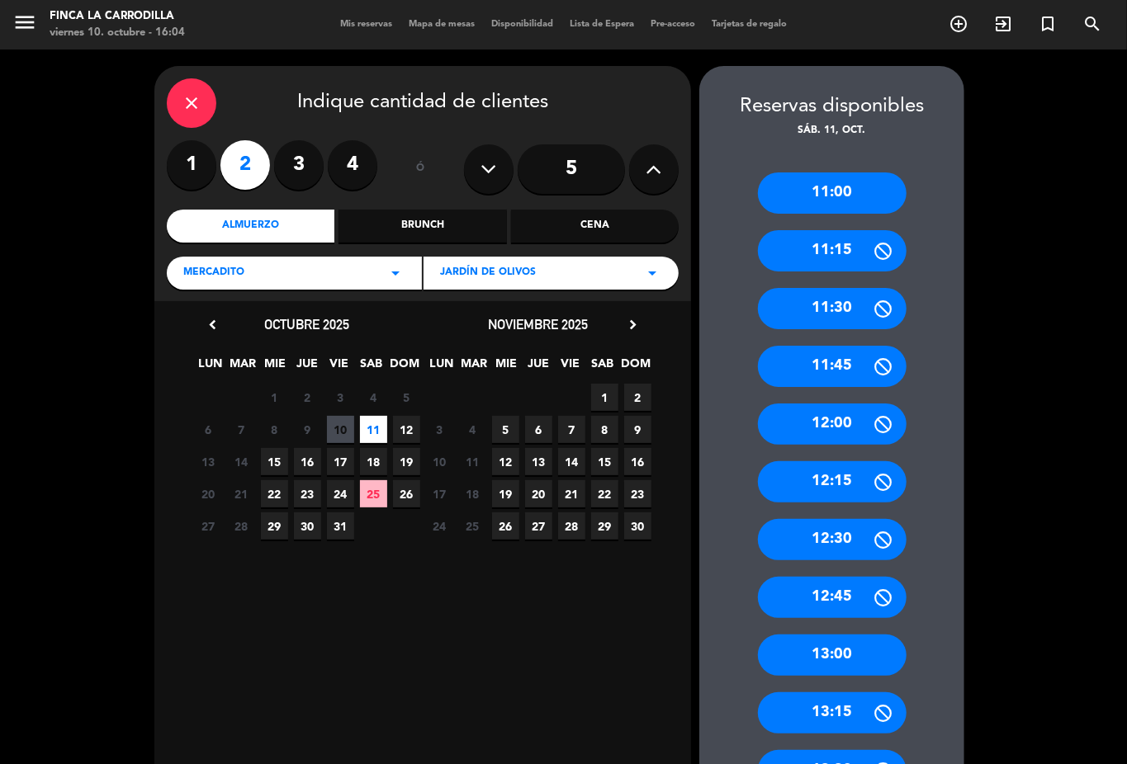
click at [809, 205] on div "11:00" at bounding box center [832, 193] width 149 height 41
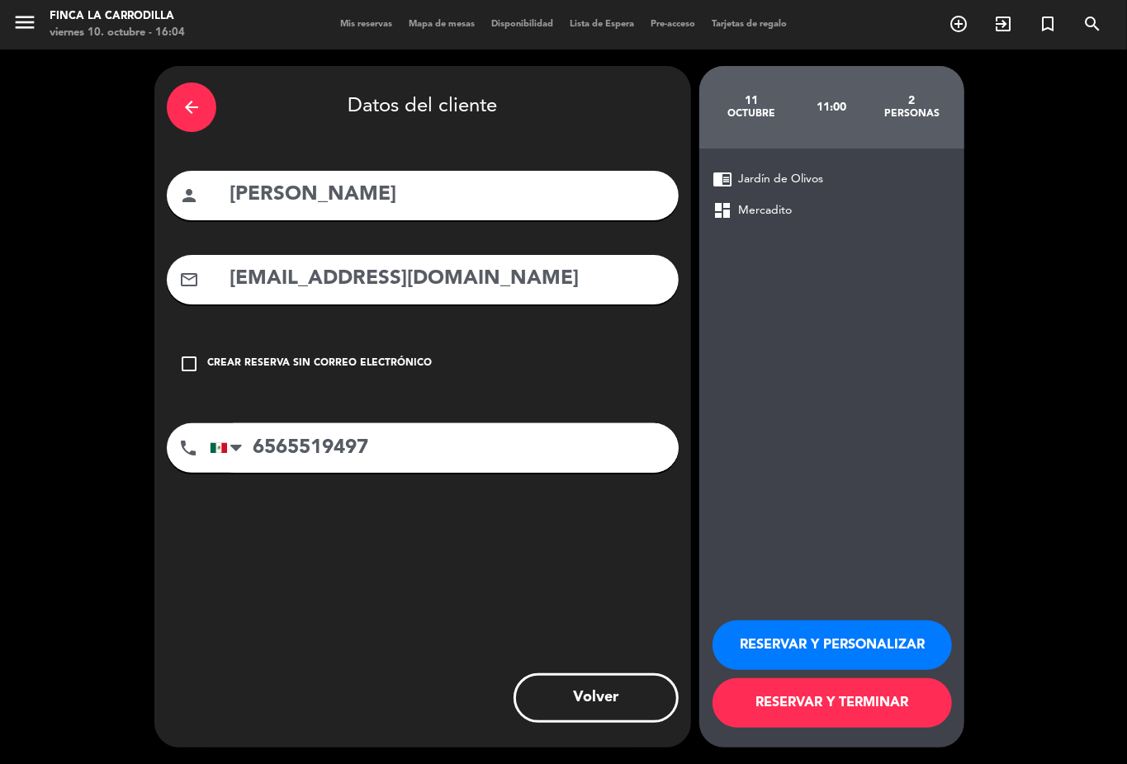
click at [789, 703] on button "RESERVAR Y TERMINAR" at bounding box center [831, 703] width 239 height 50
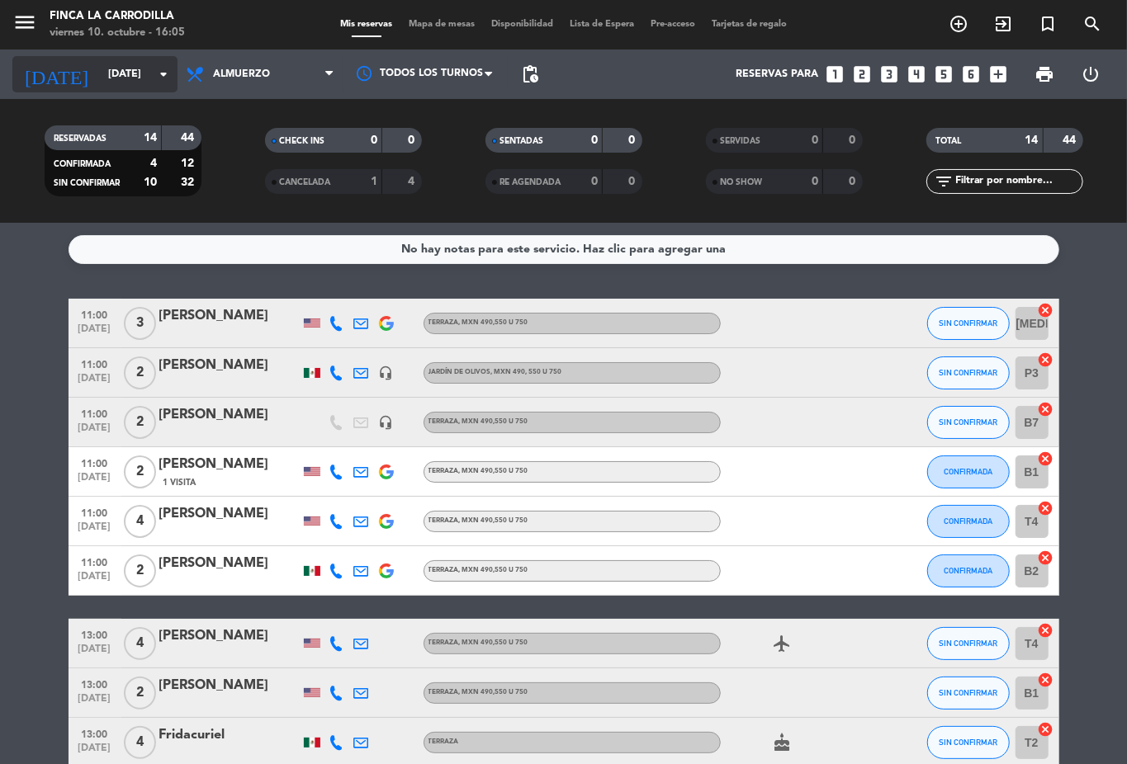
click at [139, 74] on input "[DATE]" at bounding box center [169, 74] width 139 height 28
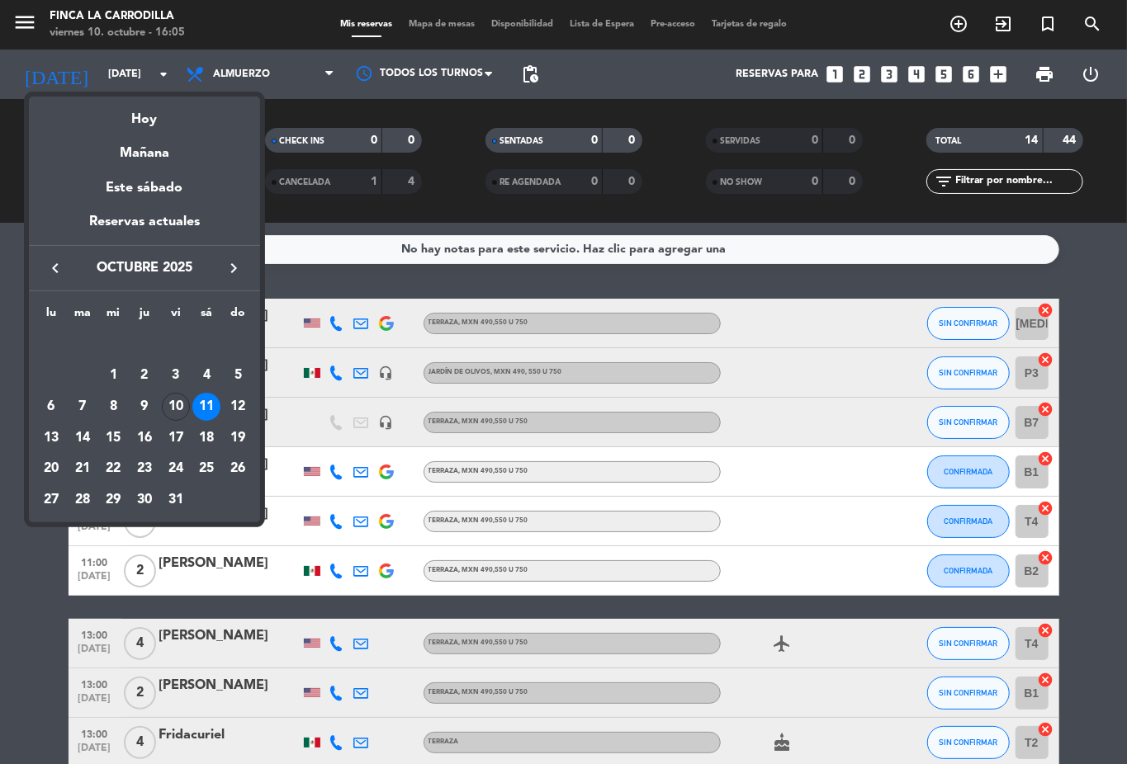
click at [1081, 330] on div at bounding box center [563, 382] width 1127 height 764
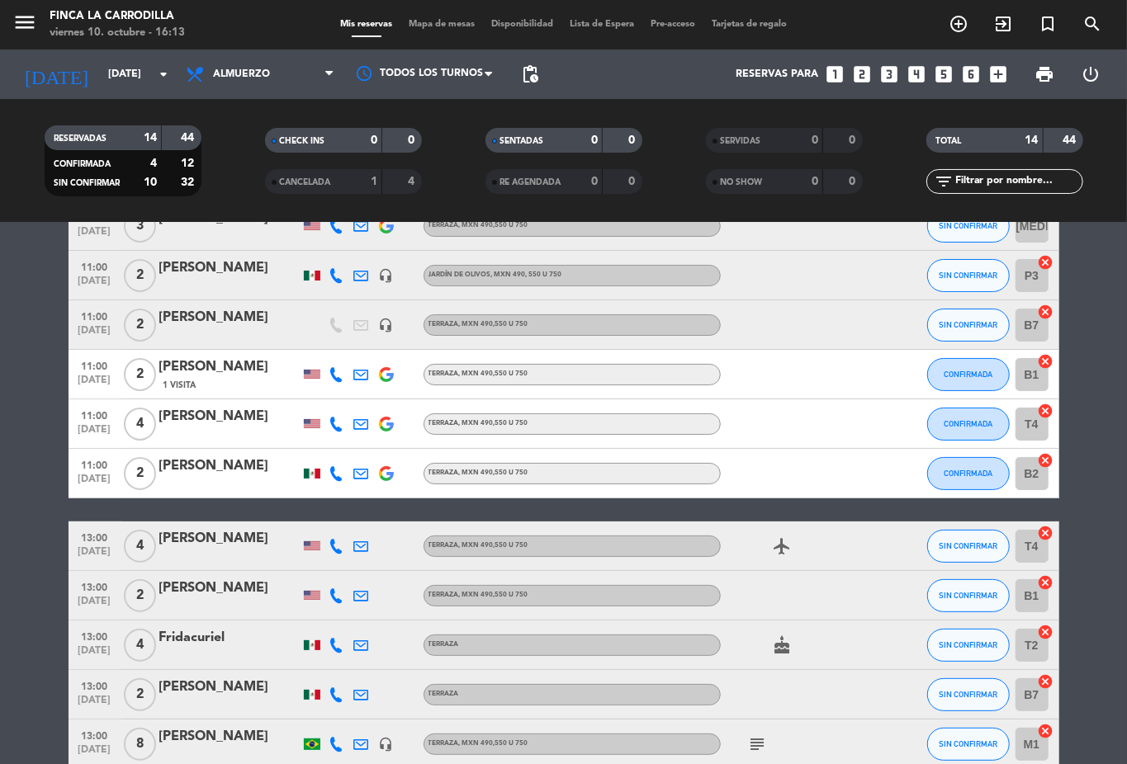
scroll to position [110, 0]
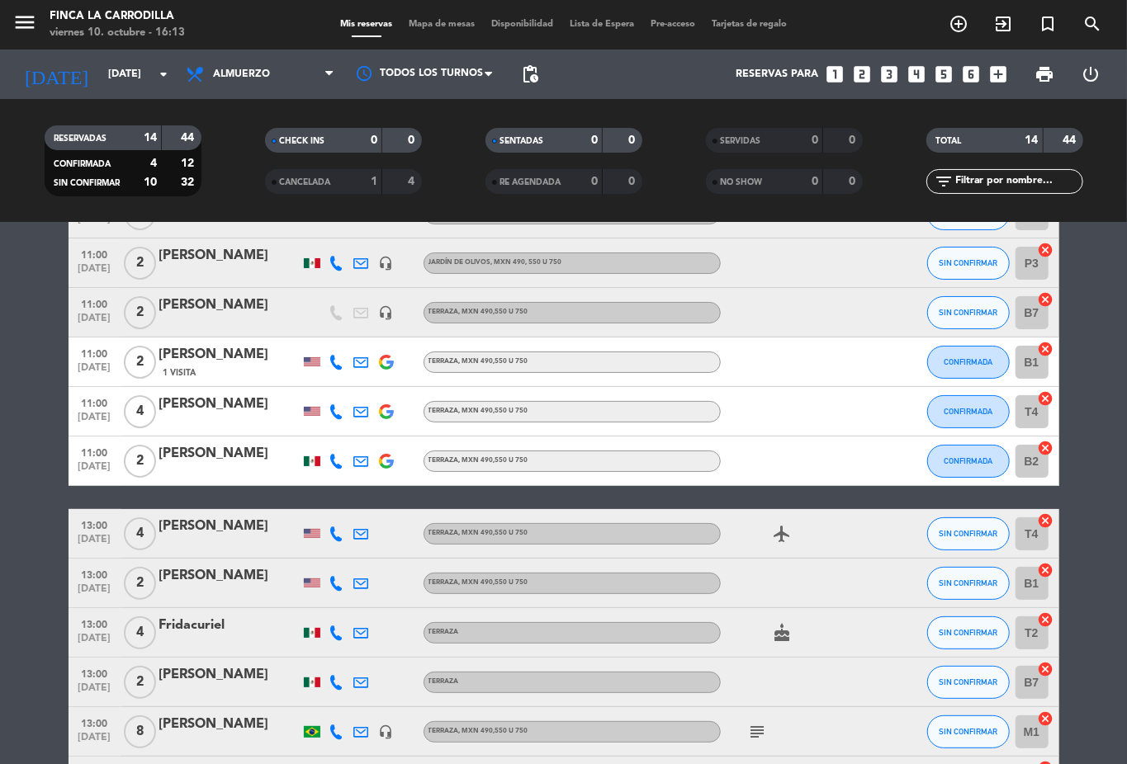
click at [379, 311] on icon "headset_mic" at bounding box center [386, 312] width 15 height 15
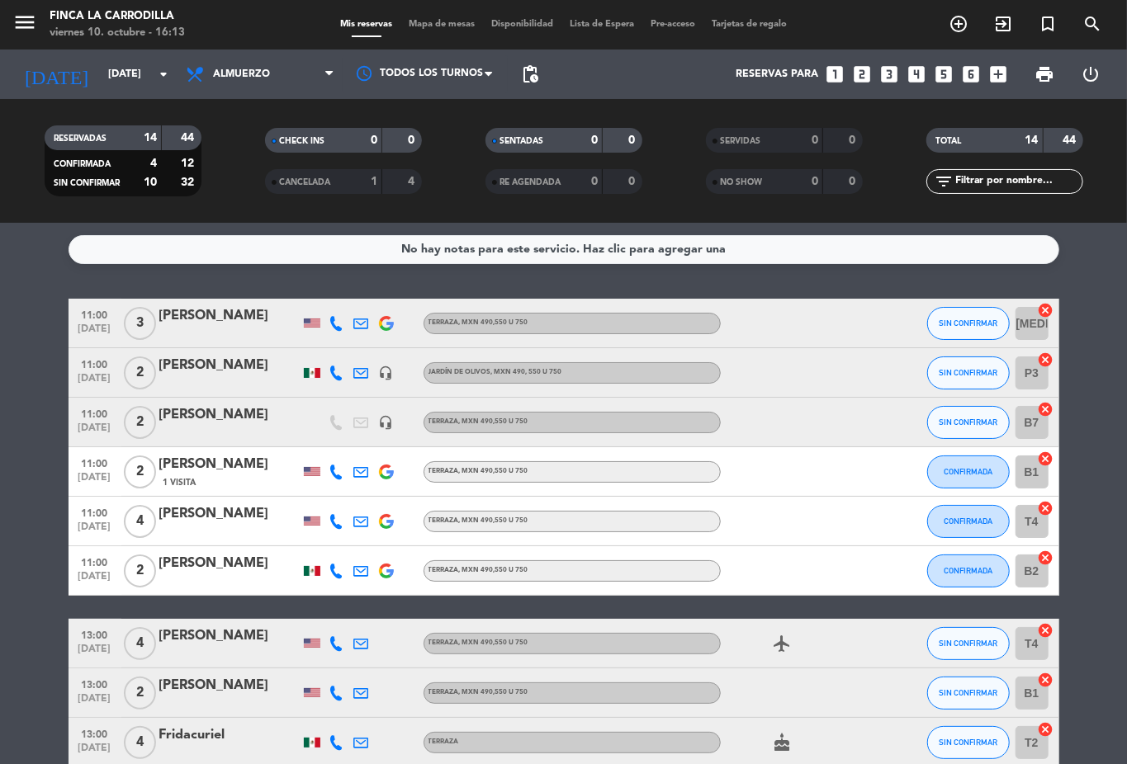
click at [352, 163] on div "CHECK INS 0 0" at bounding box center [343, 148] width 220 height 41
click at [350, 173] on div "1" at bounding box center [360, 182] width 33 height 19
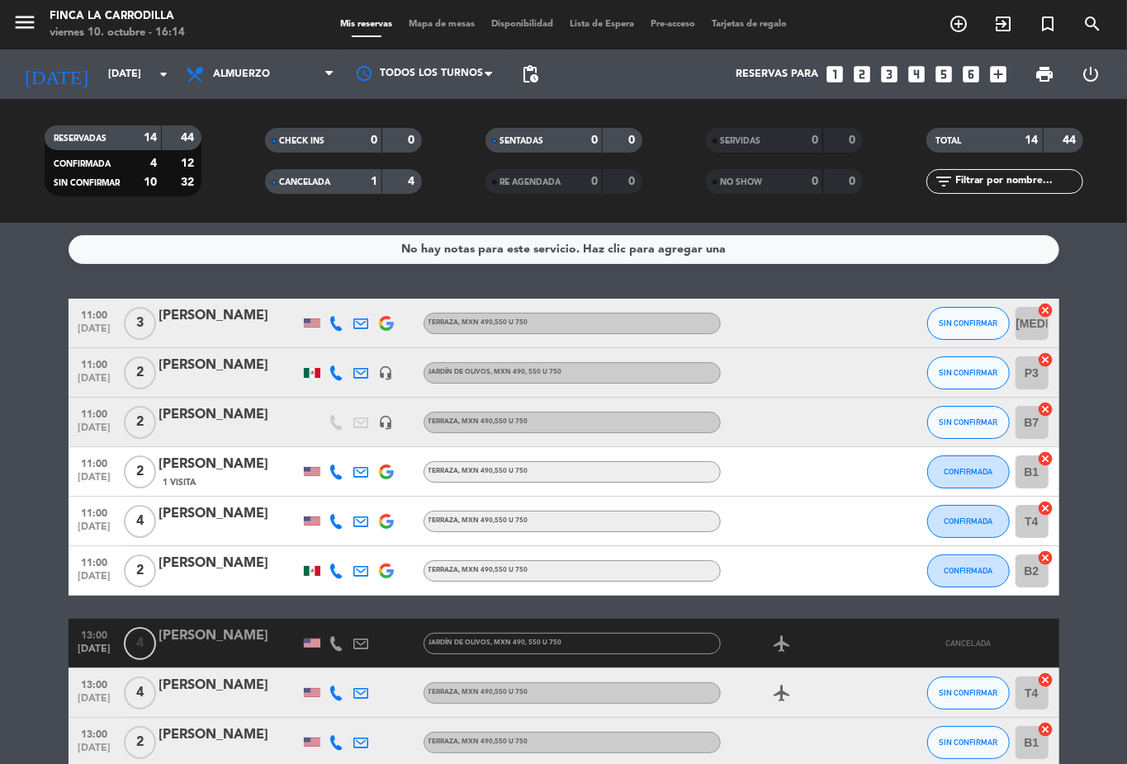
click at [342, 176] on div "CANCELADA" at bounding box center [307, 182] width 76 height 19
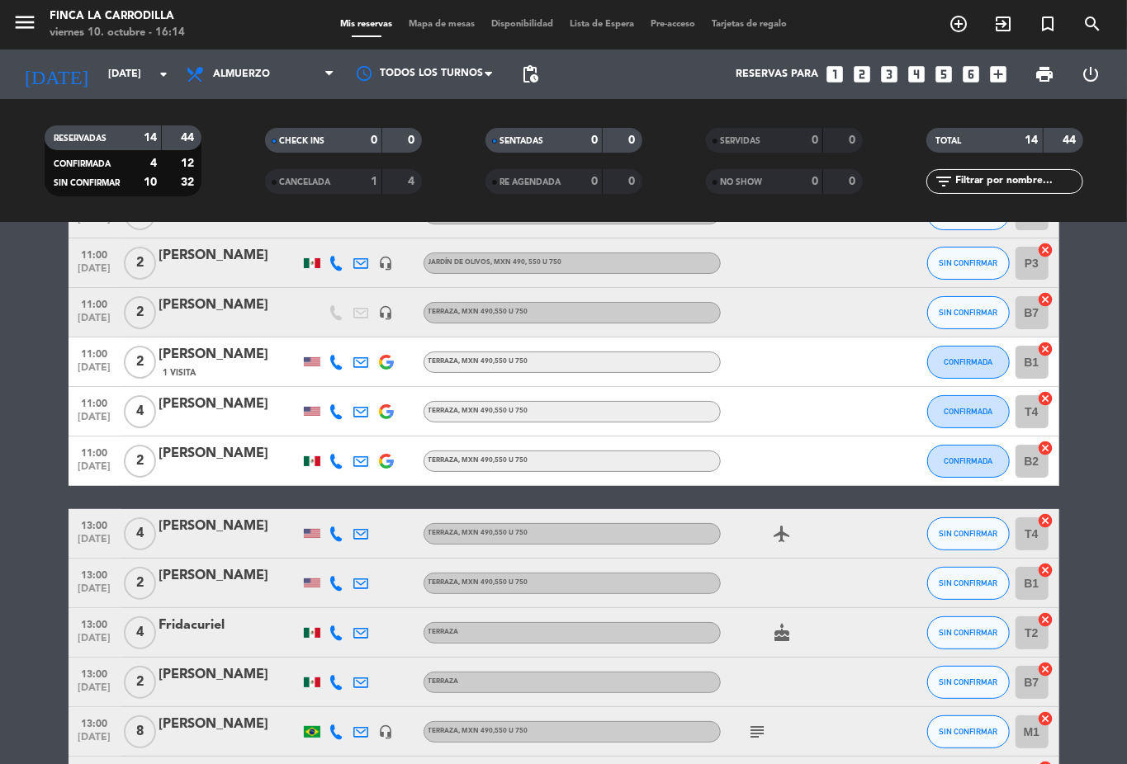
scroll to position [220, 0]
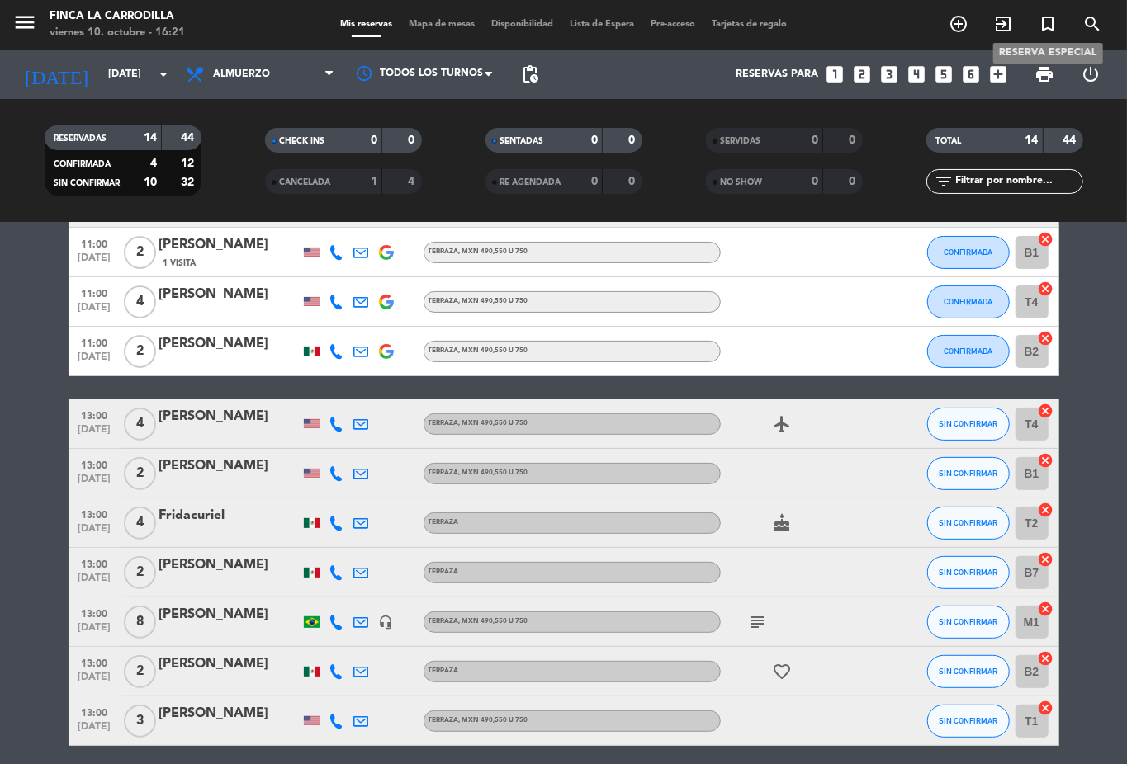
click at [1052, 26] on icon "turned_in_not" at bounding box center [1048, 24] width 20 height 20
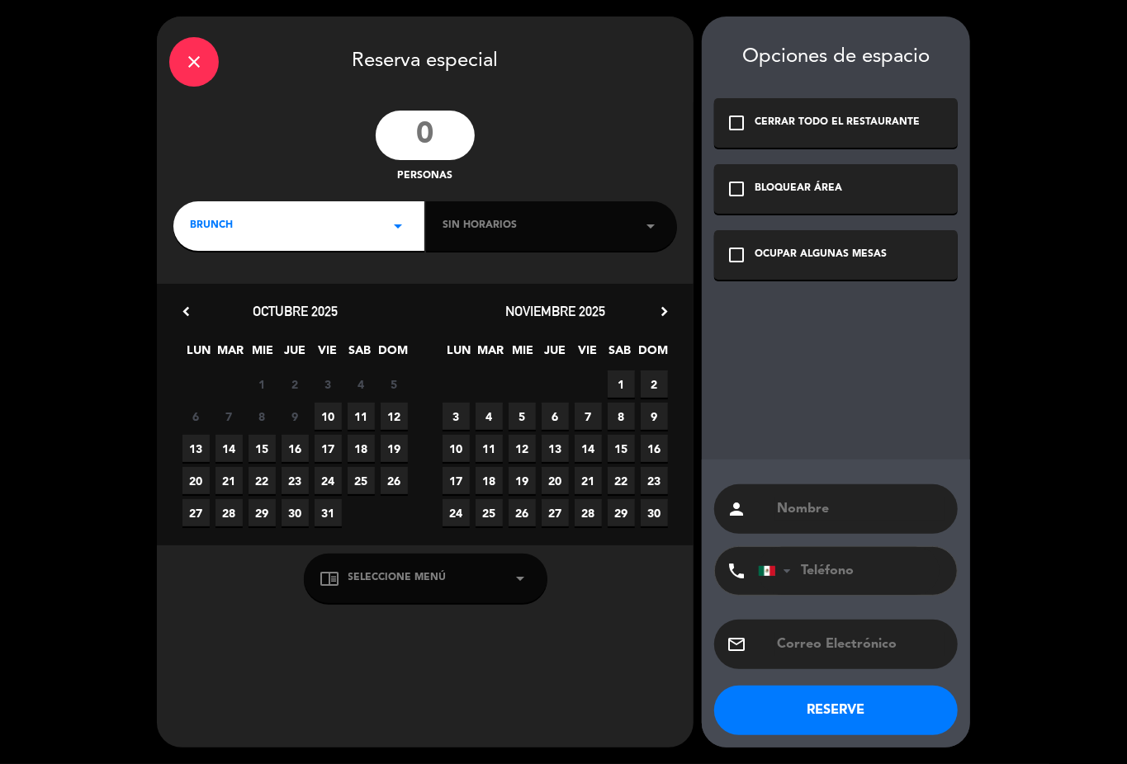
click at [437, 149] on input "number" at bounding box center [425, 136] width 99 height 50
type input "15"
click at [397, 218] on icon "arrow_drop_down" at bounding box center [398, 226] width 20 height 20
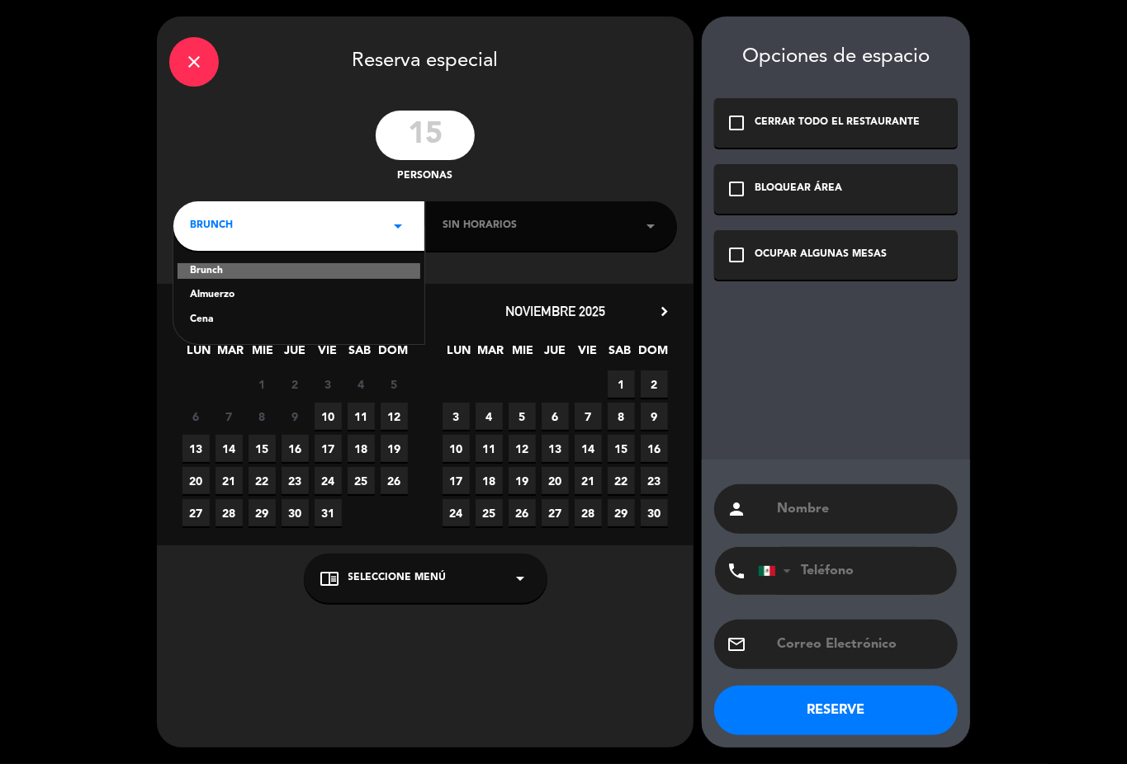
click at [518, 219] on div "Sin horarios arrow_drop_down" at bounding box center [551, 226] width 251 height 50
click at [358, 414] on span "11" at bounding box center [361, 416] width 27 height 27
click at [759, 251] on div "OCUPAR ALGUNAS MESAS" at bounding box center [820, 255] width 132 height 17
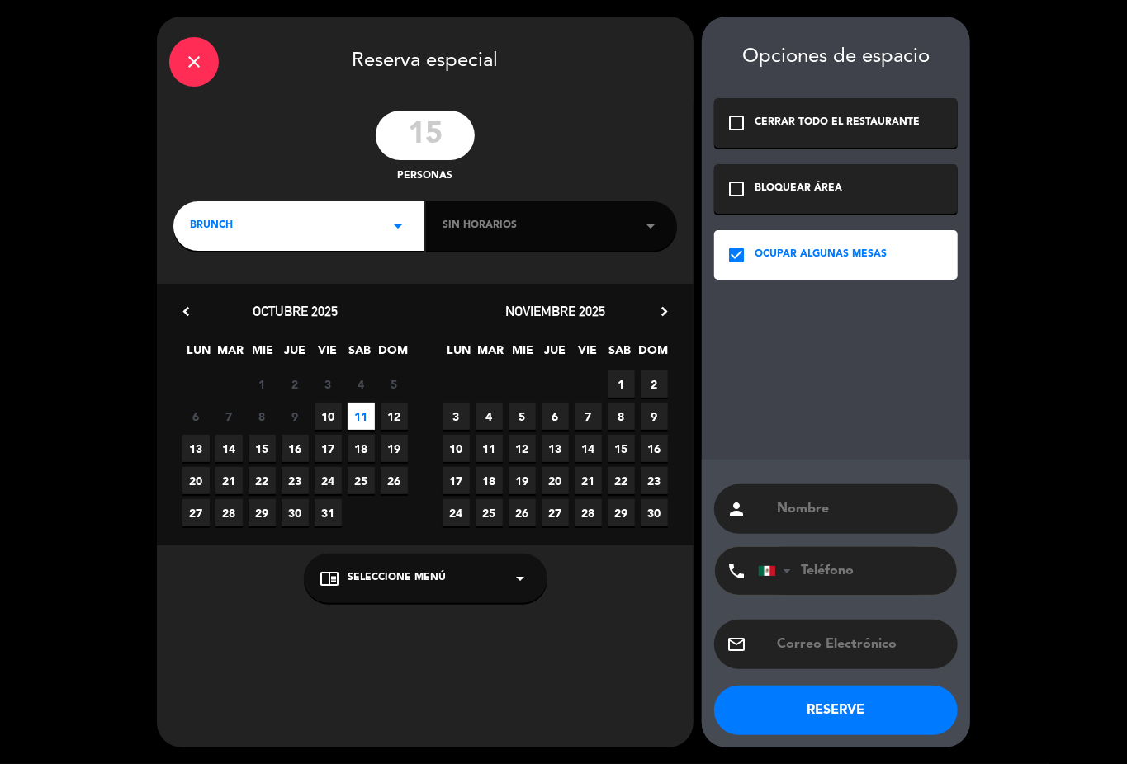
click at [475, 559] on div "chrome_reader_mode Seleccione Menú arrow_drop_down" at bounding box center [426, 579] width 244 height 50
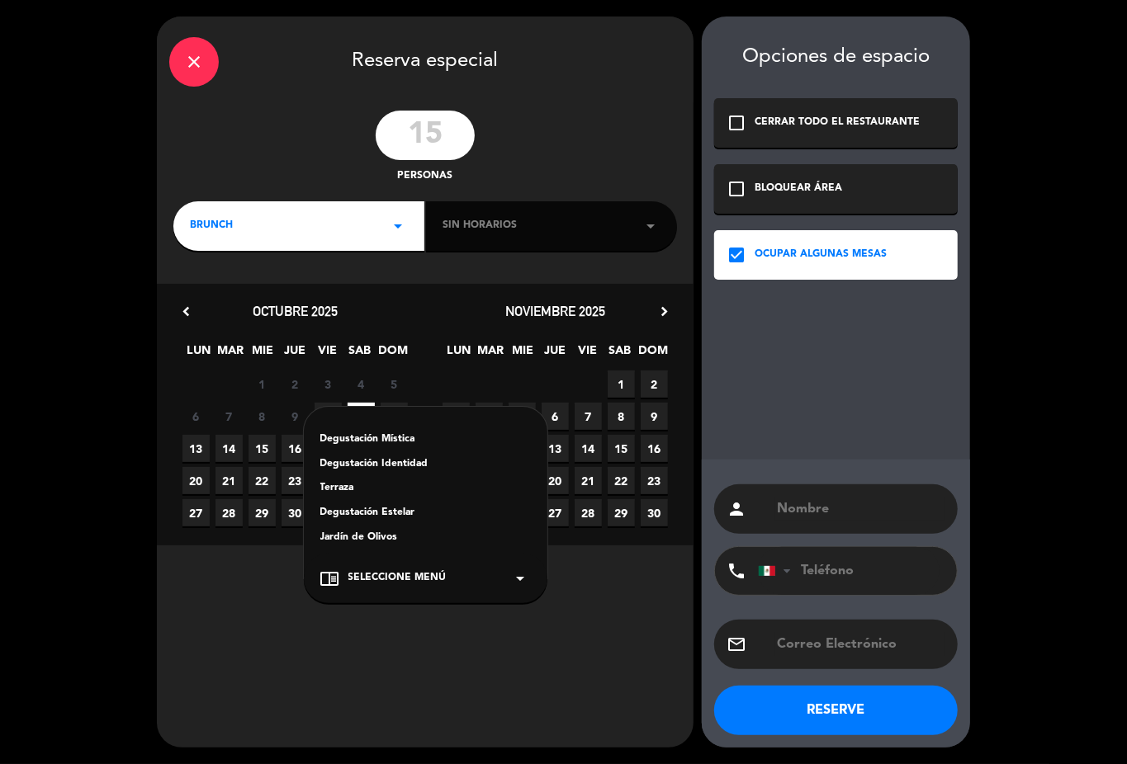
click at [360, 530] on div "Jardín de Olivos" at bounding box center [425, 538] width 210 height 17
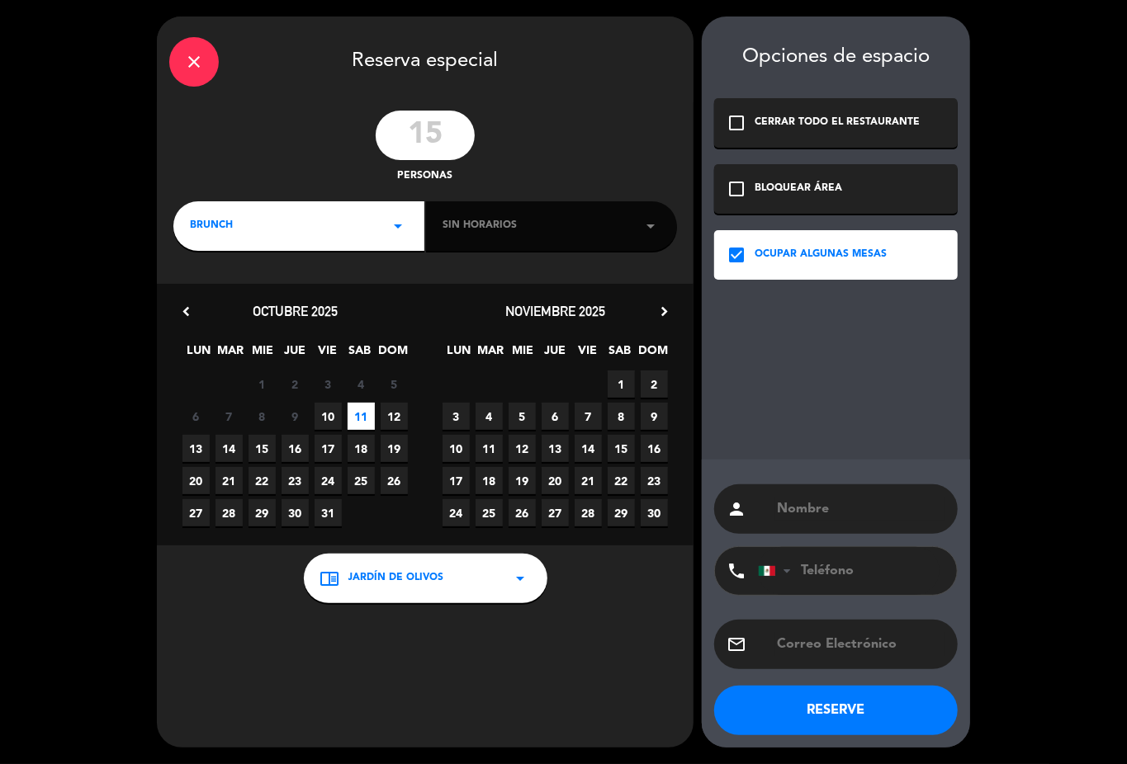
click at [819, 503] on input "text" at bounding box center [860, 509] width 170 height 23
click at [857, 505] on input "text" at bounding box center [860, 509] width 170 height 23
paste input "[PERSON_NAME]"
type input "[PERSON_NAME]"
click at [852, 565] on input "tel" at bounding box center [849, 571] width 182 height 48
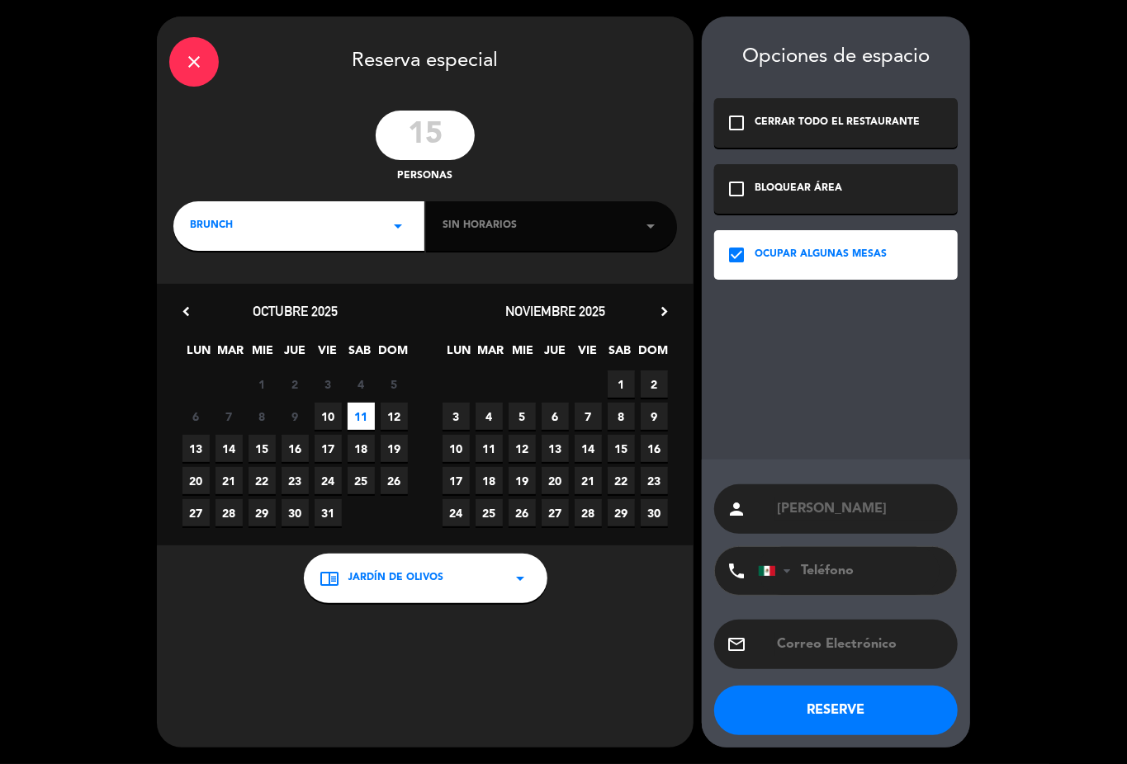
click at [849, 572] on input "tel" at bounding box center [849, 571] width 182 height 48
paste input "6641207816"
type input "6641207816"
click at [803, 644] on input "text" at bounding box center [860, 644] width 170 height 23
click at [846, 569] on input "6641207816" at bounding box center [849, 571] width 182 height 48
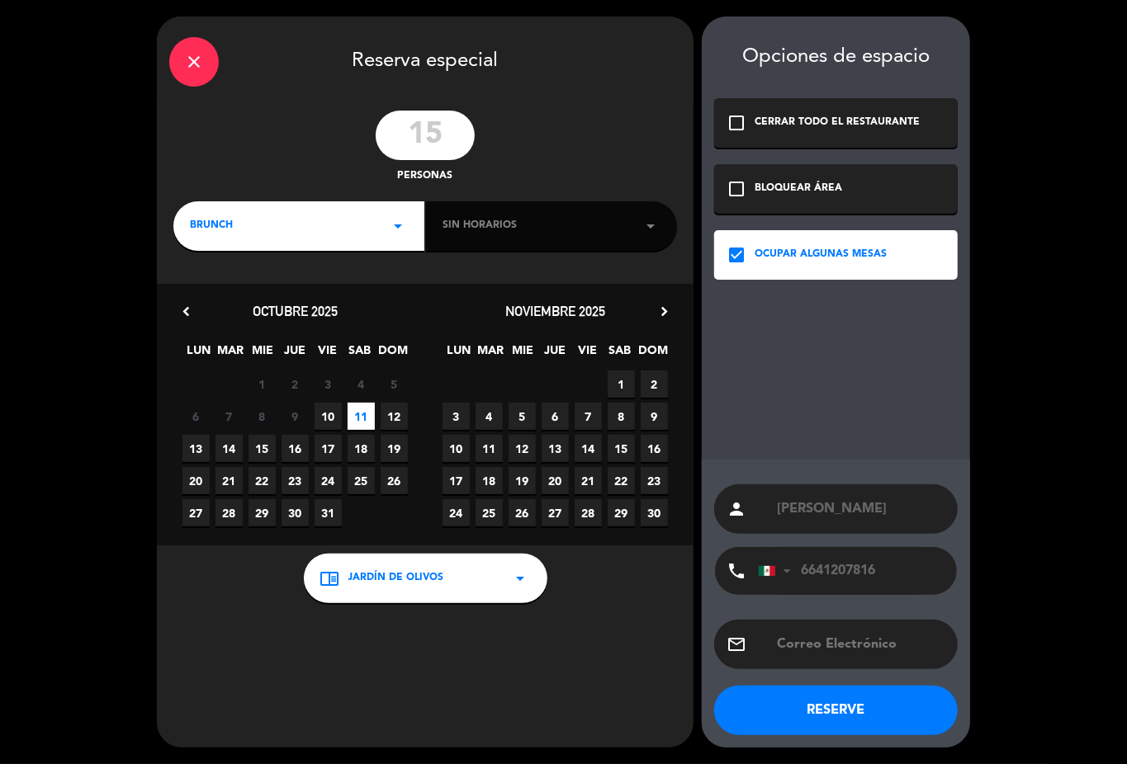
click at [849, 645] on input "text" at bounding box center [860, 644] width 170 height 23
paste input "[PERSON_NAME][EMAIL_ADDRESS][PERSON_NAME][DOMAIN_NAME]"
click at [893, 705] on button "RESERVE" at bounding box center [836, 711] width 244 height 50
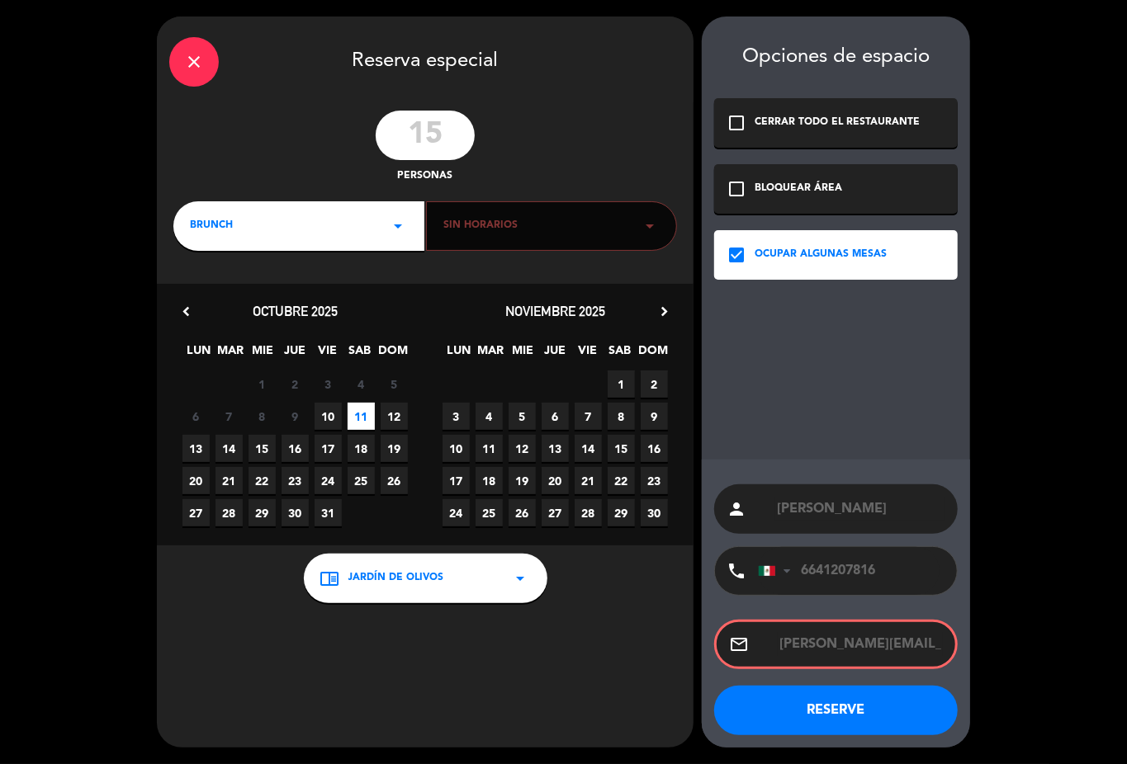
click at [944, 642] on div "email [PERSON_NAME][EMAIL_ADDRESS][PERSON_NAME][DOMAIN_NAME]" at bounding box center [836, 645] width 244 height 50
click at [929, 644] on input "[PERSON_NAME][EMAIL_ADDRESS][PERSON_NAME][DOMAIN_NAME]" at bounding box center [860, 644] width 165 height 23
click at [787, 639] on input "[PERSON_NAME][EMAIL_ADDRESS][PERSON_NAME][DOMAIN_NAME]" at bounding box center [860, 644] width 165 height 23
click at [839, 703] on button "RESERVE" at bounding box center [836, 711] width 244 height 50
click at [565, 209] on div "Sin horarios arrow_drop_down" at bounding box center [551, 226] width 251 height 50
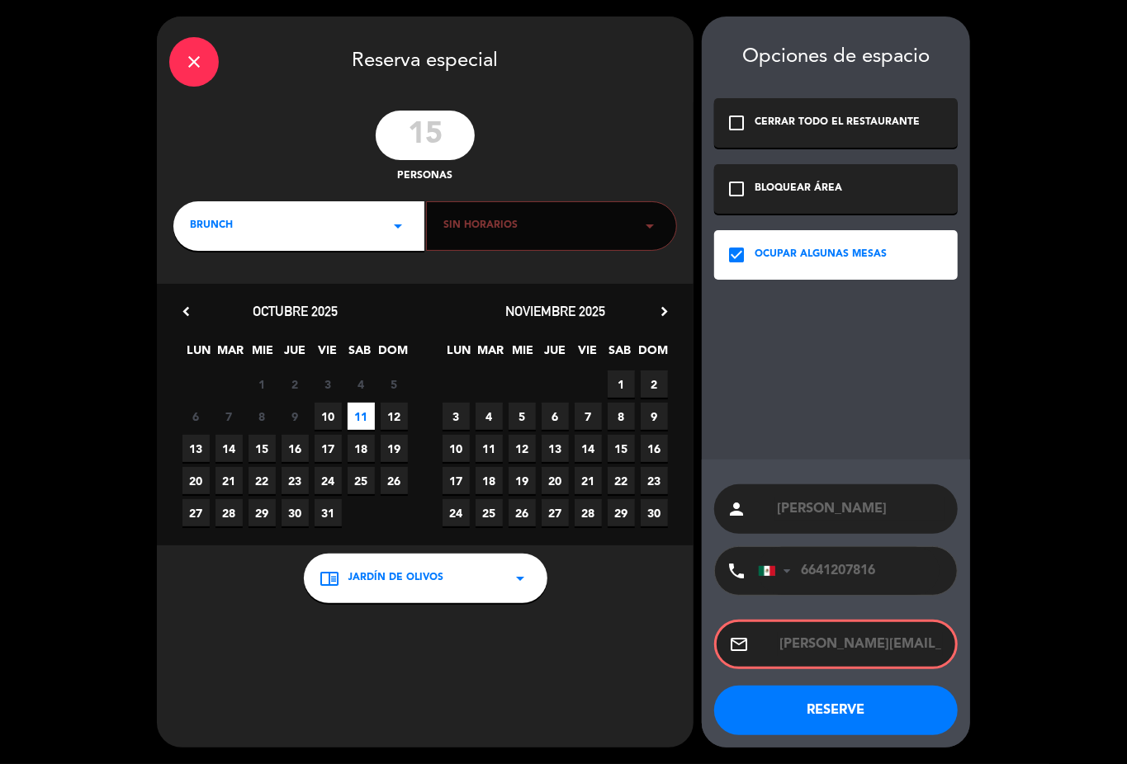
click at [641, 225] on icon "arrow_drop_down" at bounding box center [650, 226] width 20 height 20
click at [298, 213] on div "BRUNCH arrow_drop_down" at bounding box center [298, 226] width 251 height 50
click at [226, 287] on div "Almuerzo" at bounding box center [299, 295] width 218 height 17
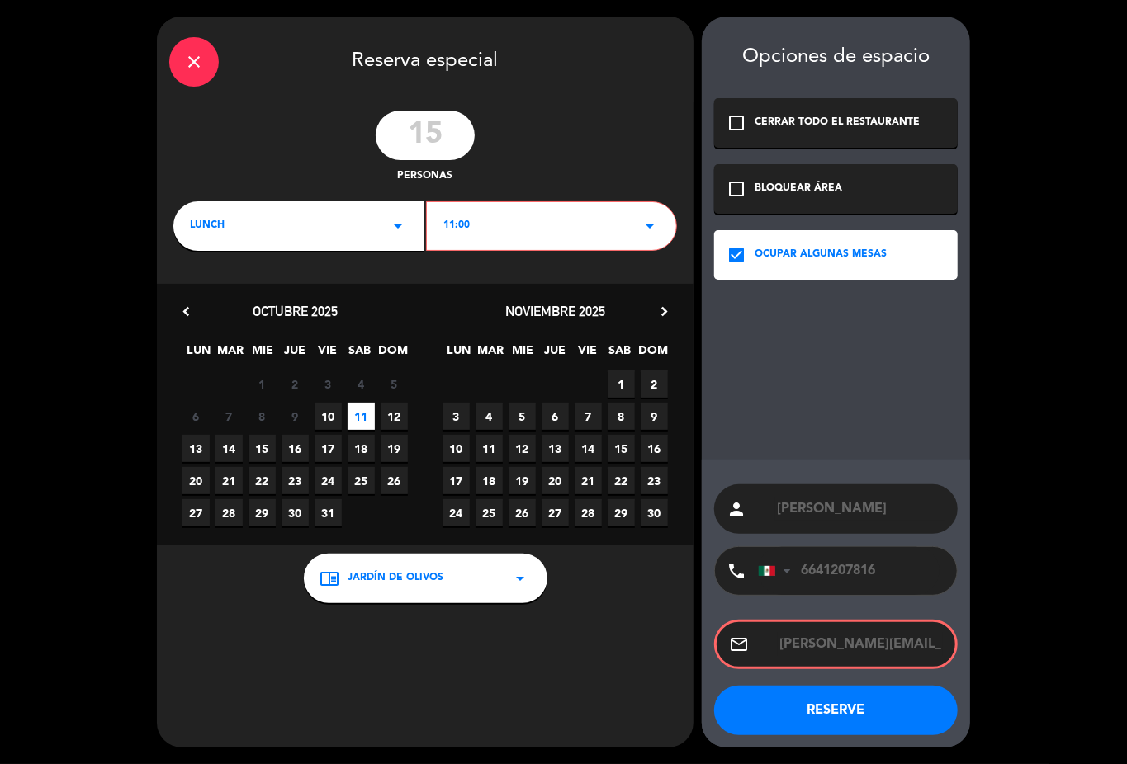
click at [652, 216] on icon "arrow_drop_down" at bounding box center [650, 226] width 20 height 20
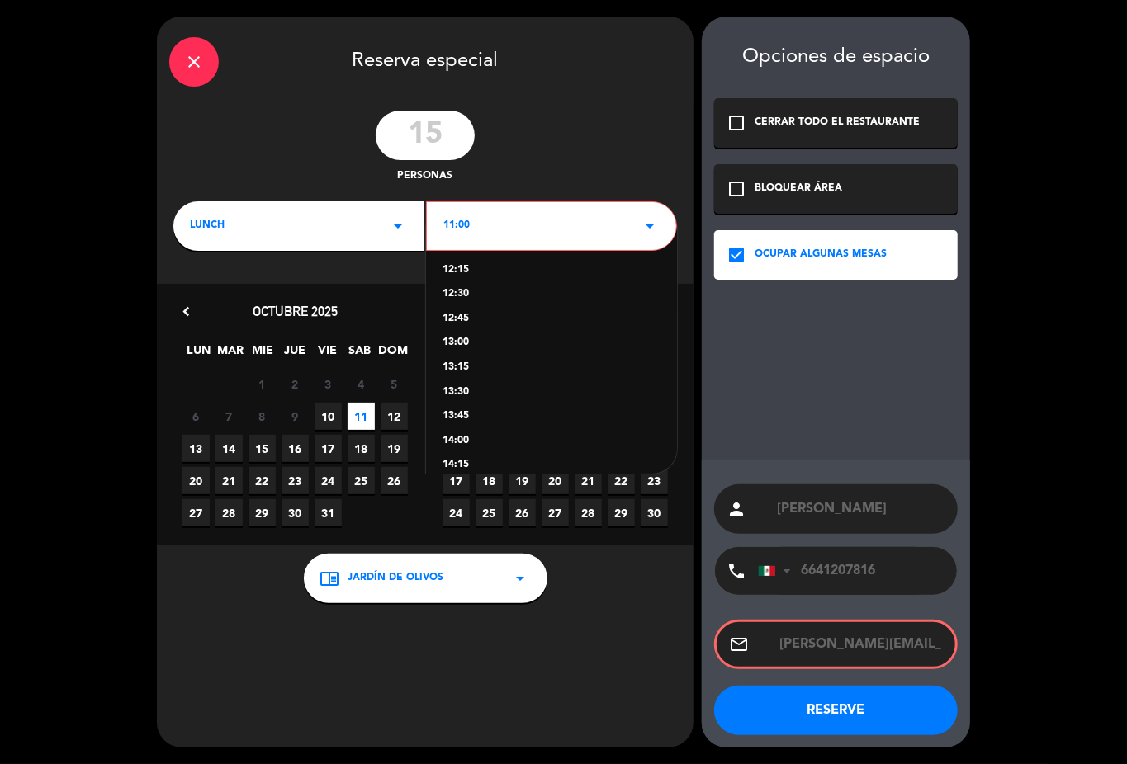
scroll to position [135, 0]
click at [461, 429] on div "14:00" at bounding box center [551, 429] width 218 height 17
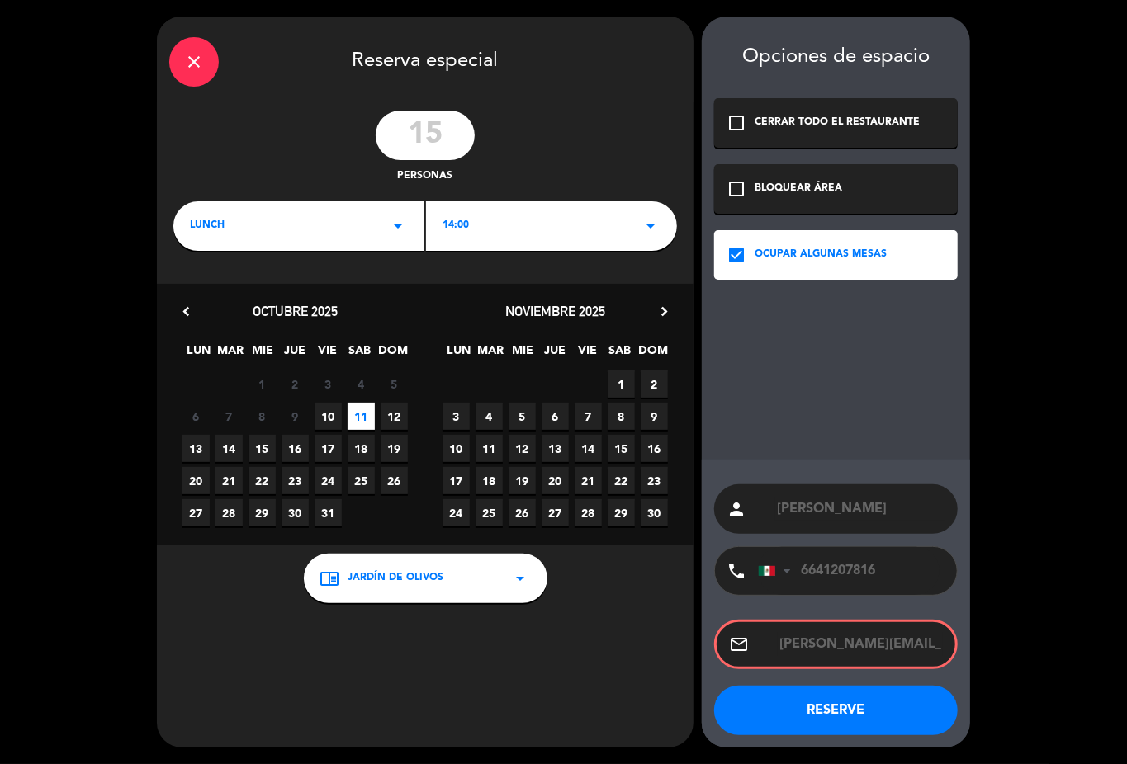
click at [845, 707] on button "RESERVE" at bounding box center [836, 711] width 244 height 50
click at [912, 642] on input "[PERSON_NAME][EMAIL_ADDRESS][PERSON_NAME][DOMAIN_NAME]" at bounding box center [860, 644] width 165 height 23
click at [943, 645] on div "email [PERSON_NAME][EMAIL_ADDRESS][PERSON_NAME][DOMAIN_NAME]" at bounding box center [836, 645] width 244 height 50
click at [938, 645] on input "[PERSON_NAME][EMAIL_ADDRESS][PERSON_NAME][DOMAIN_NAME]" at bounding box center [860, 644] width 165 height 23
type input "[PERSON_NAME][EMAIL_ADDRESS][PERSON_NAME][DOMAIN_NAME]"
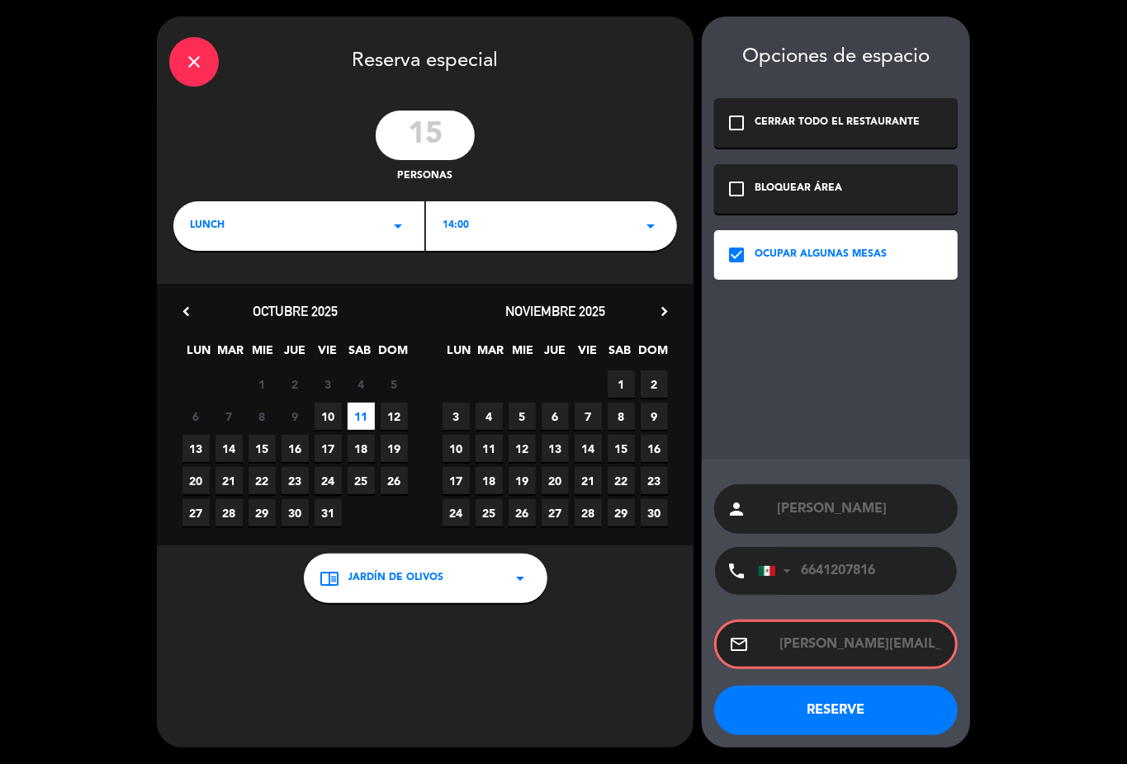
click at [872, 697] on button "RESERVE" at bounding box center [836, 711] width 244 height 50
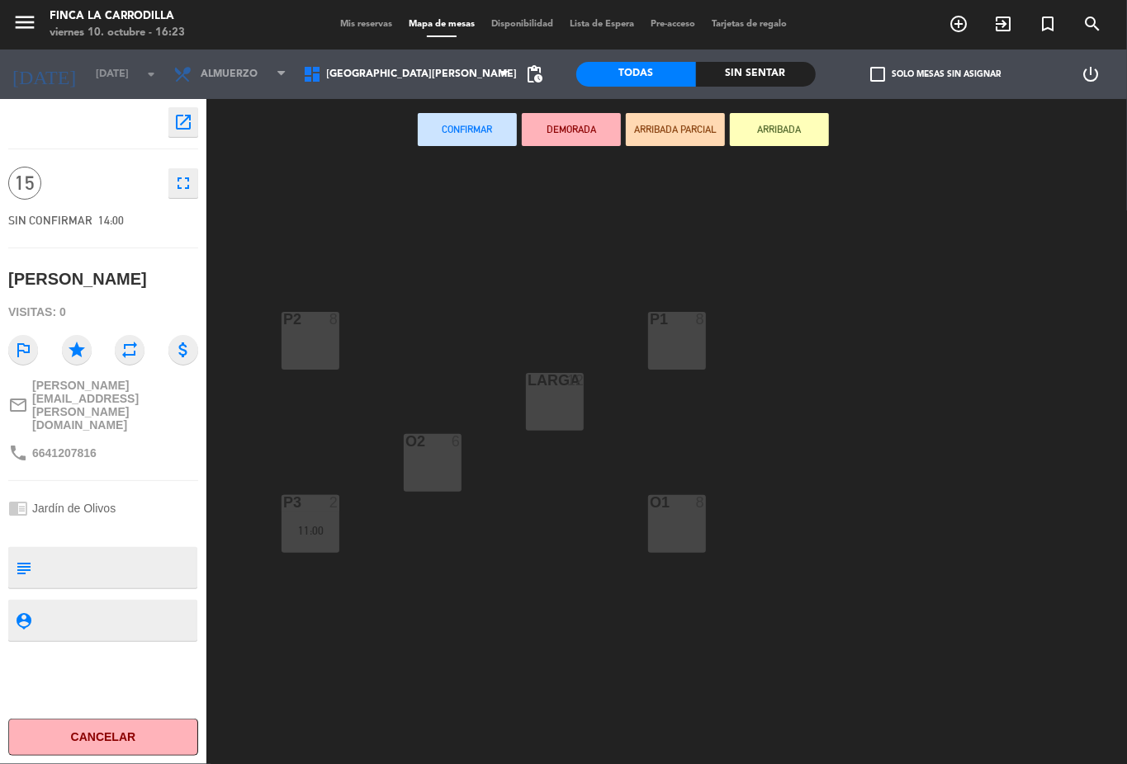
click at [556, 400] on div "Larga 12" at bounding box center [555, 402] width 58 height 58
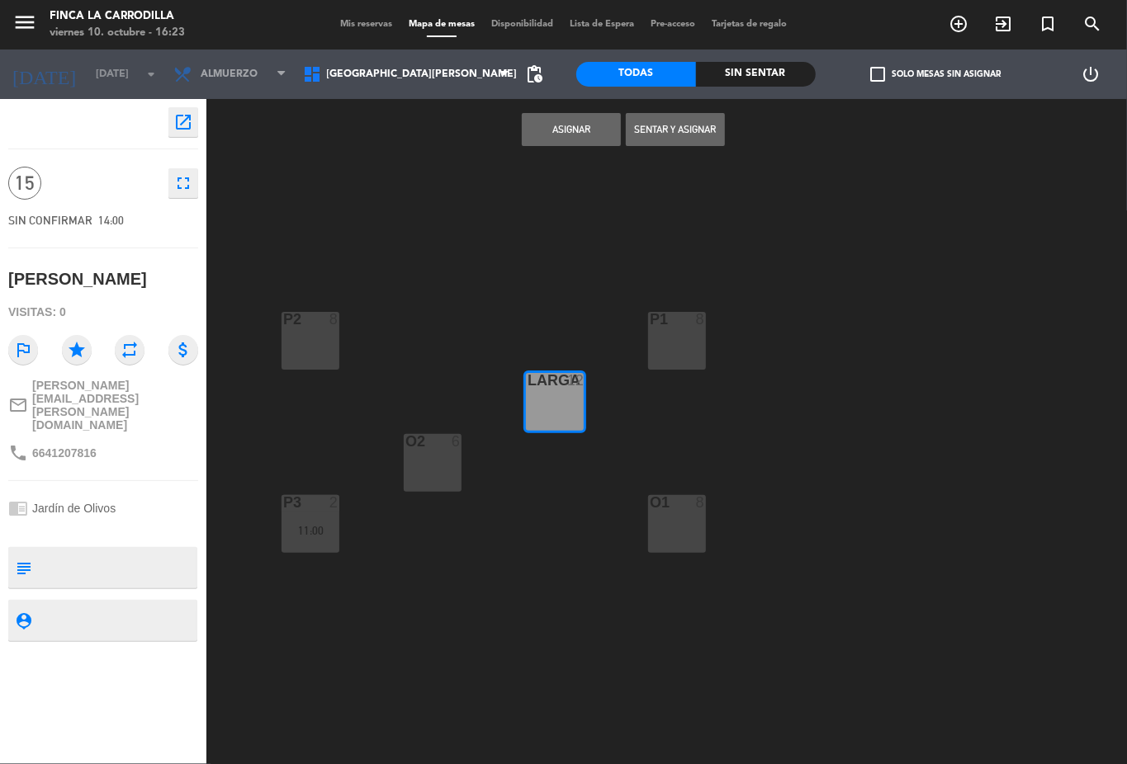
click at [116, 221] on span "14:00" at bounding box center [111, 220] width 26 height 13
click at [180, 190] on icon "fullscreen" at bounding box center [183, 183] width 20 height 20
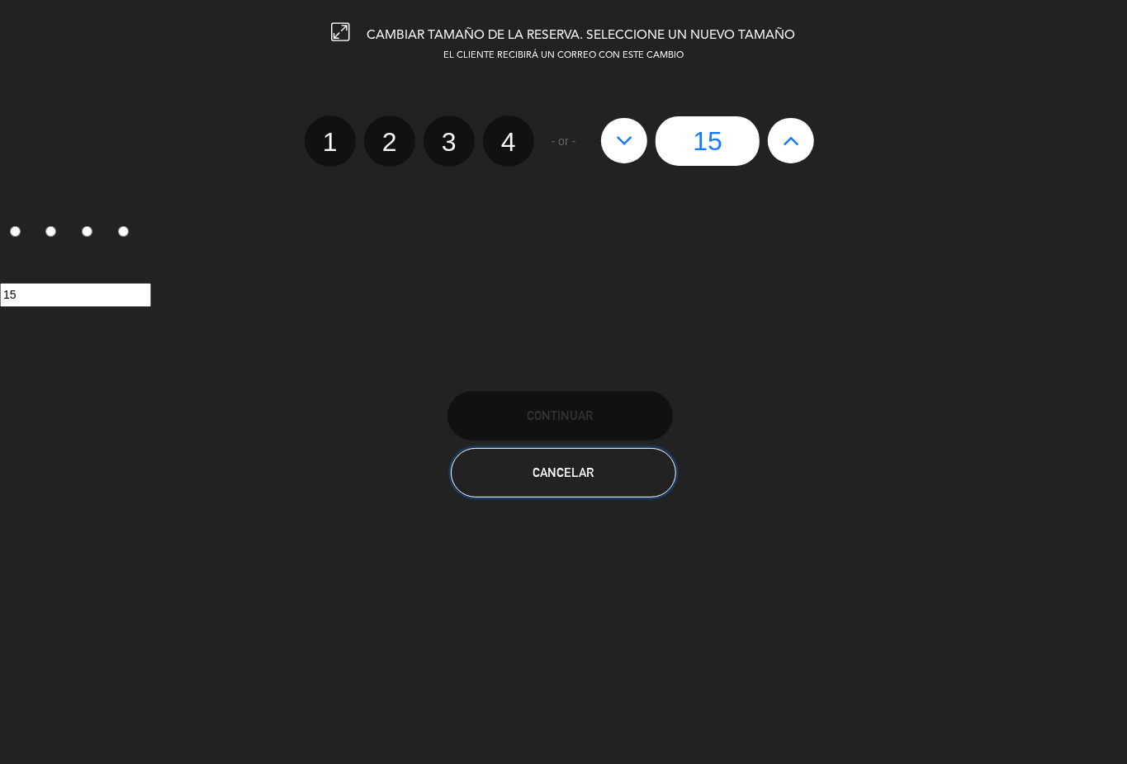
click at [608, 450] on button "Cancelar" at bounding box center [563, 473] width 225 height 50
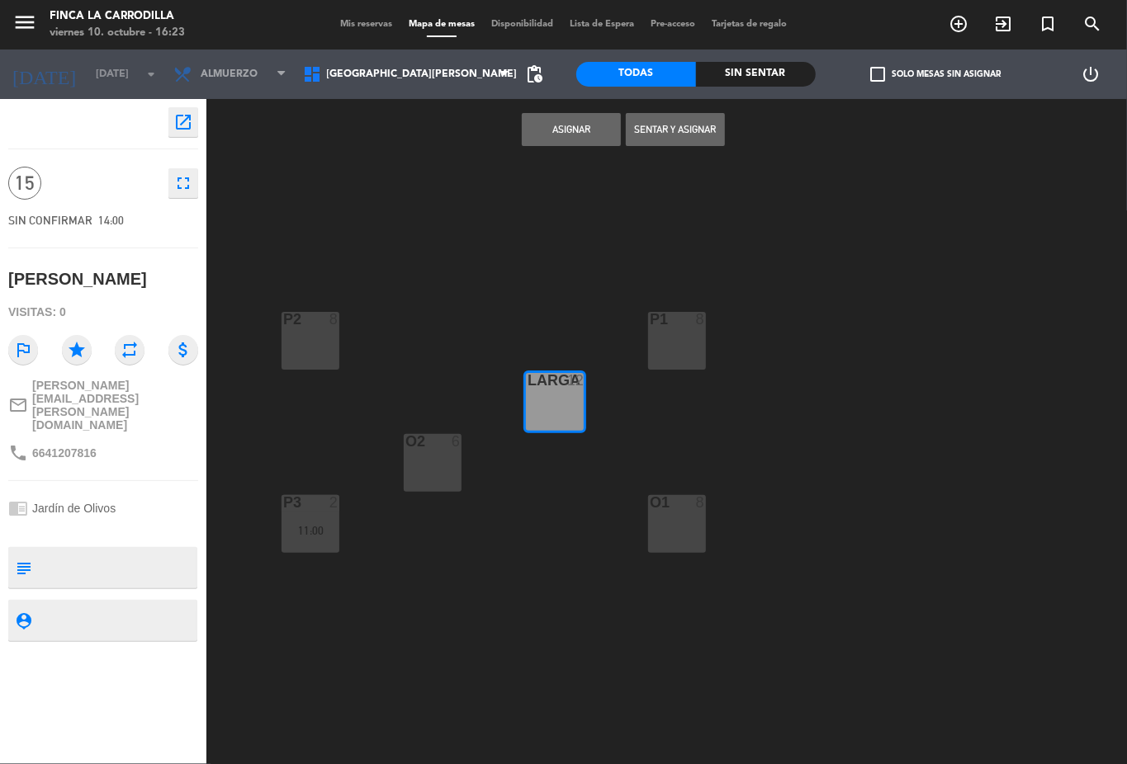
click at [542, 119] on button "Asignar" at bounding box center [571, 129] width 99 height 33
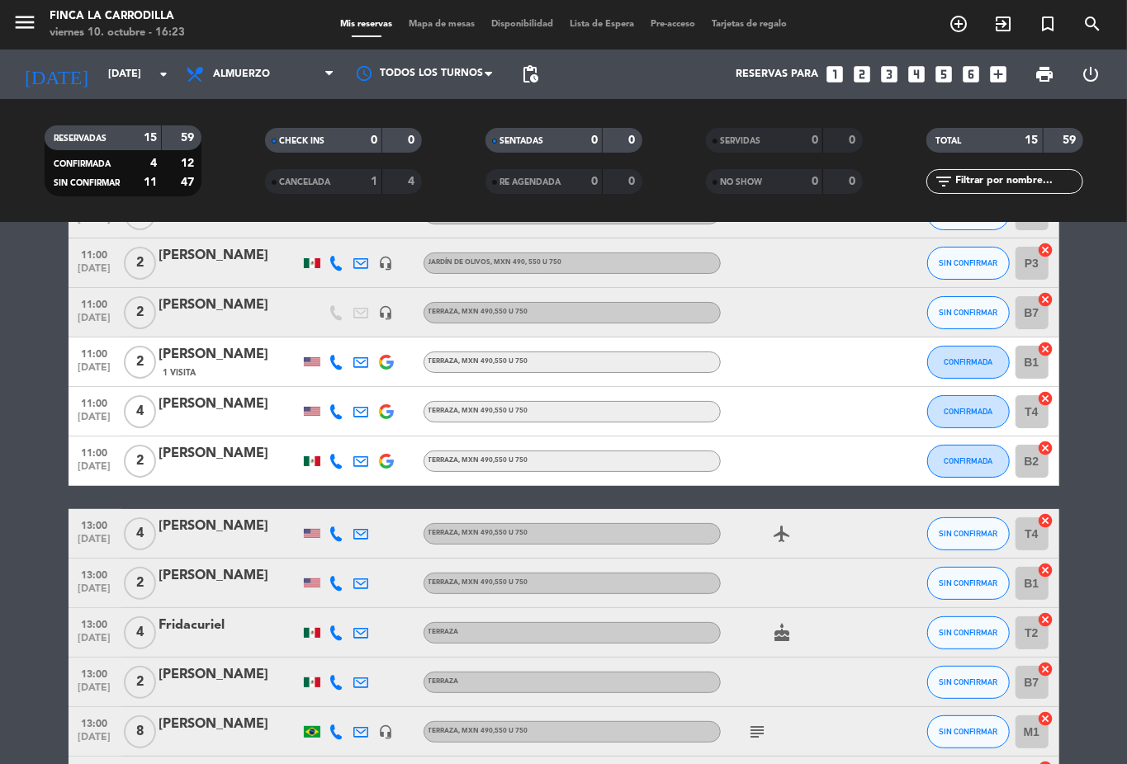
scroll to position [330, 0]
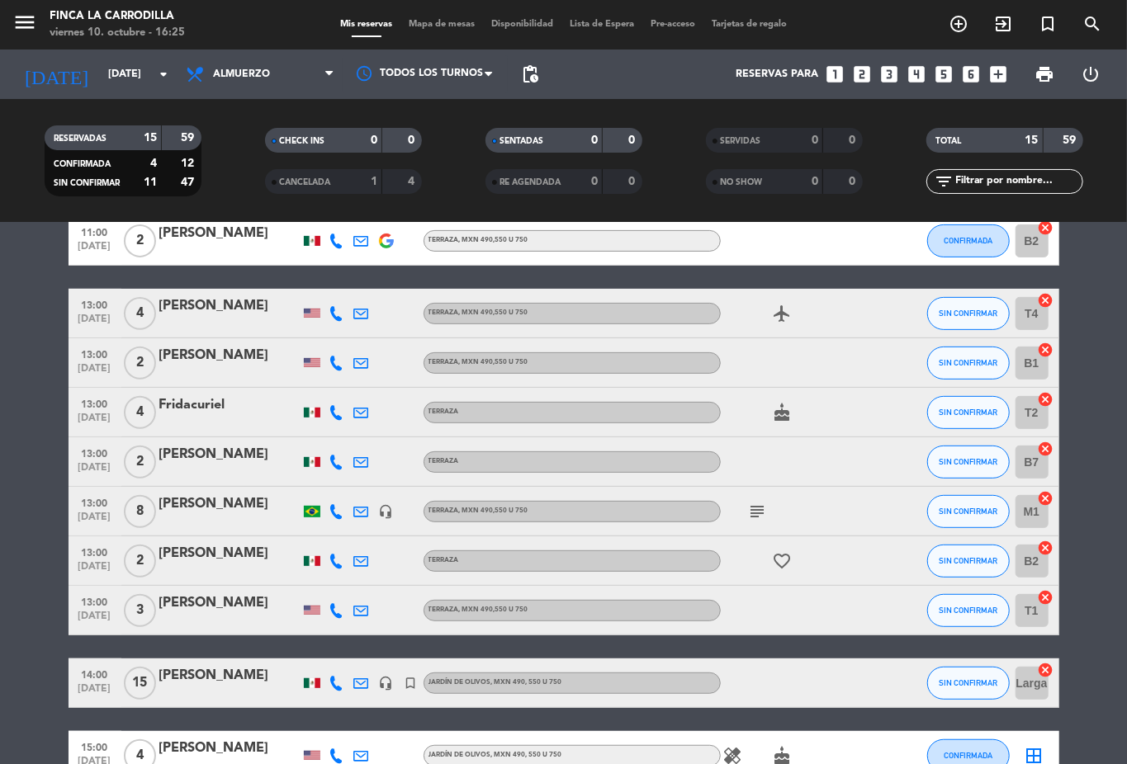
click at [212, 675] on div "[PERSON_NAME]" at bounding box center [229, 675] width 140 height 21
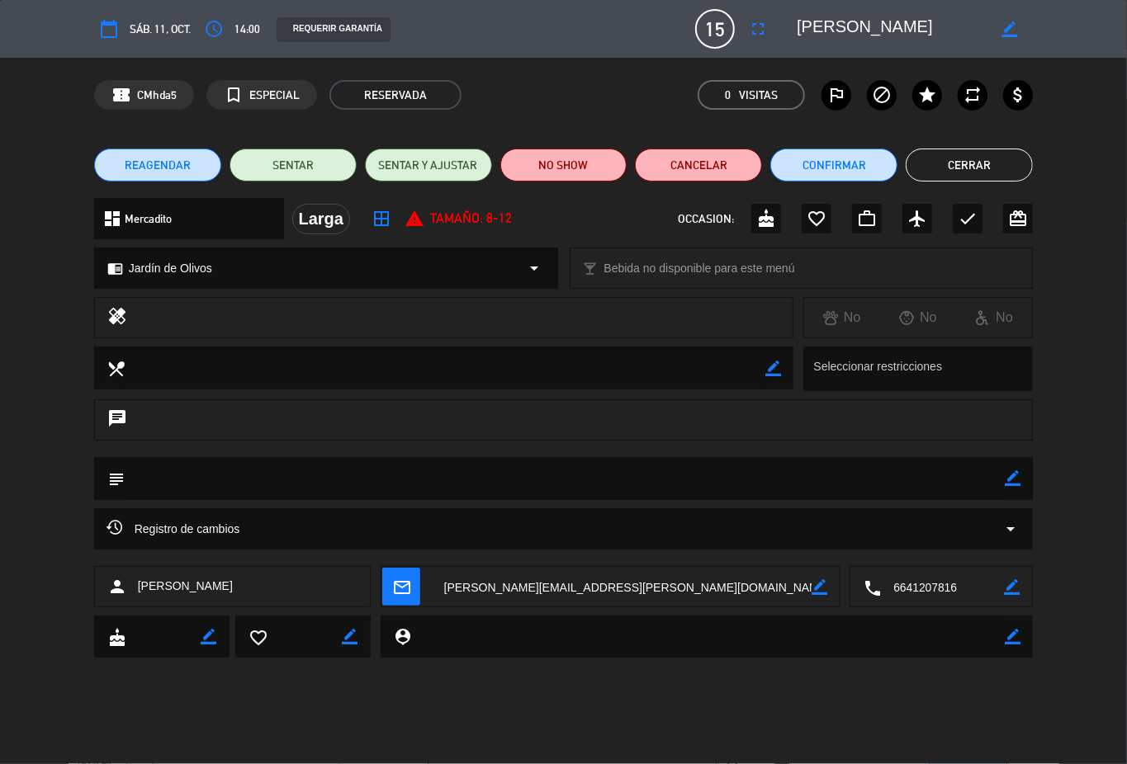
click at [1009, 474] on icon "border_color" at bounding box center [1013, 478] width 16 height 16
click at [375, 484] on textarea at bounding box center [565, 478] width 881 height 42
type textarea "S"
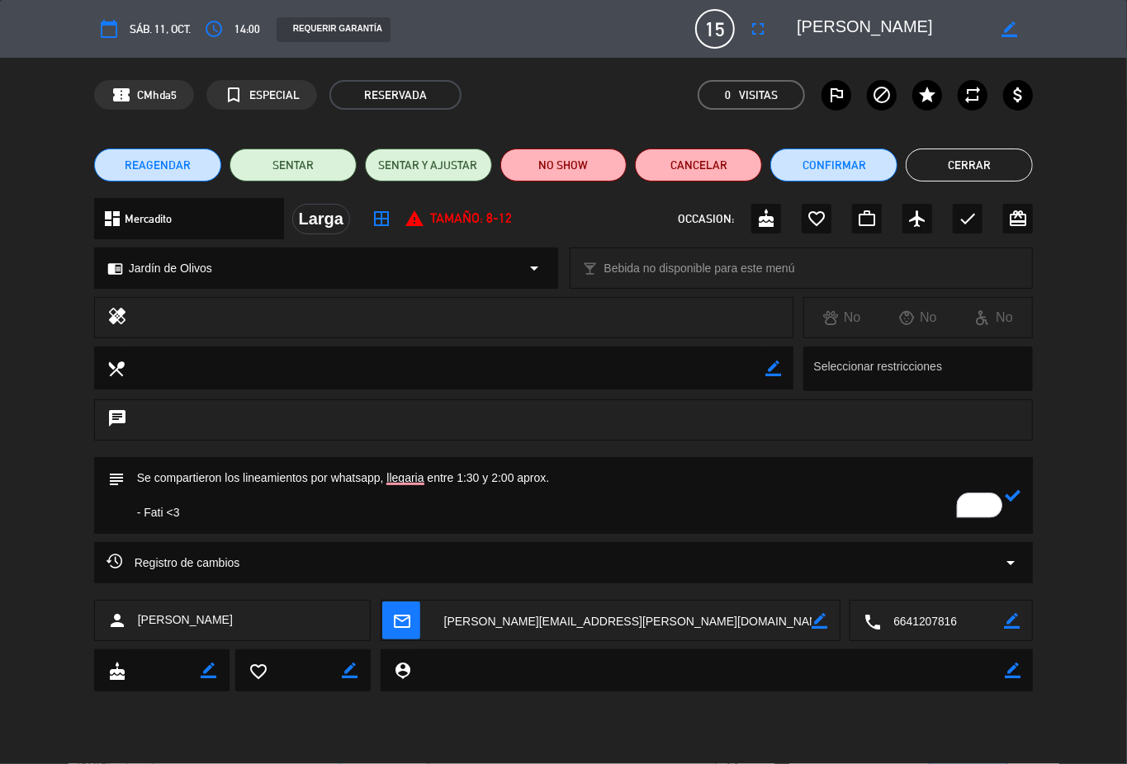
click at [309, 474] on textarea "To enrich screen reader interactions, please activate Accessibility in Grammarl…" at bounding box center [565, 495] width 881 height 77
click at [416, 480] on textarea "To enrich screen reader interactions, please activate Accessibility in Grammarl…" at bounding box center [565, 495] width 881 height 77
click at [594, 484] on textarea "To enrich screen reader interactions, please activate Accessibility in Grammarl…" at bounding box center [565, 495] width 881 height 77
type textarea "Se compartieron los lineamientos por whatsapp, llegarían entre 1:30 y 2:00 apro…"
click at [1015, 493] on icon at bounding box center [1013, 496] width 16 height 16
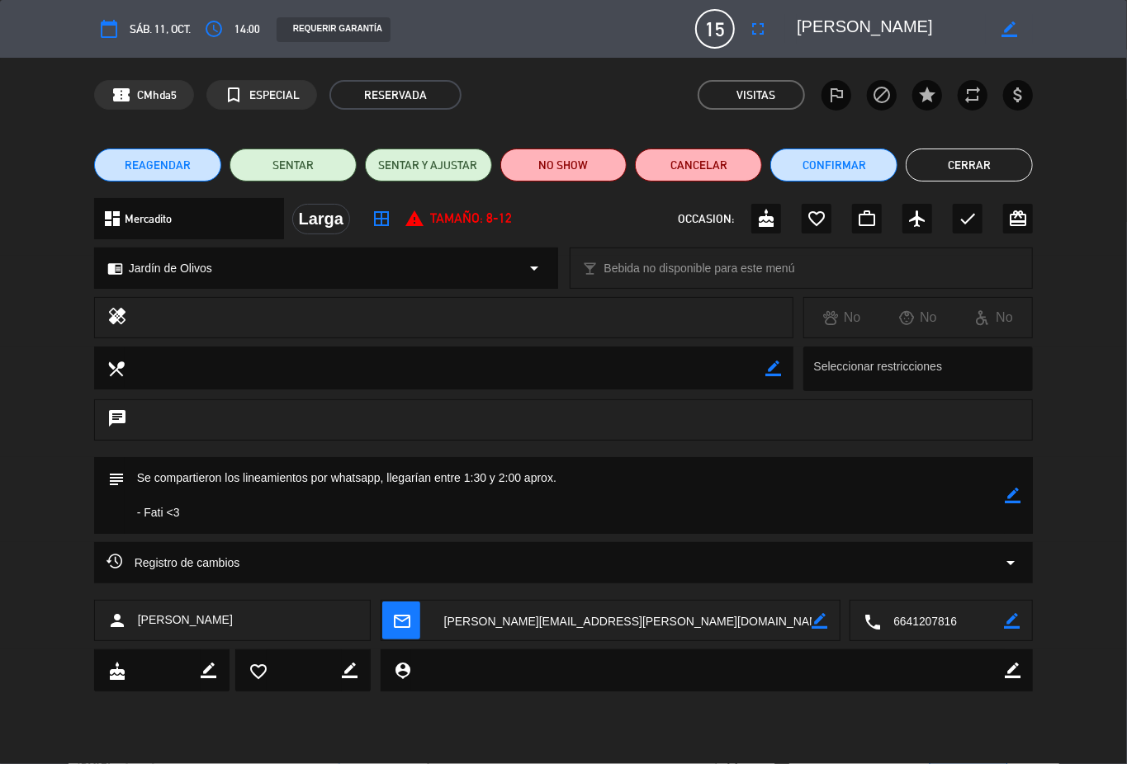
click at [976, 165] on button "Cerrar" at bounding box center [968, 165] width 127 height 33
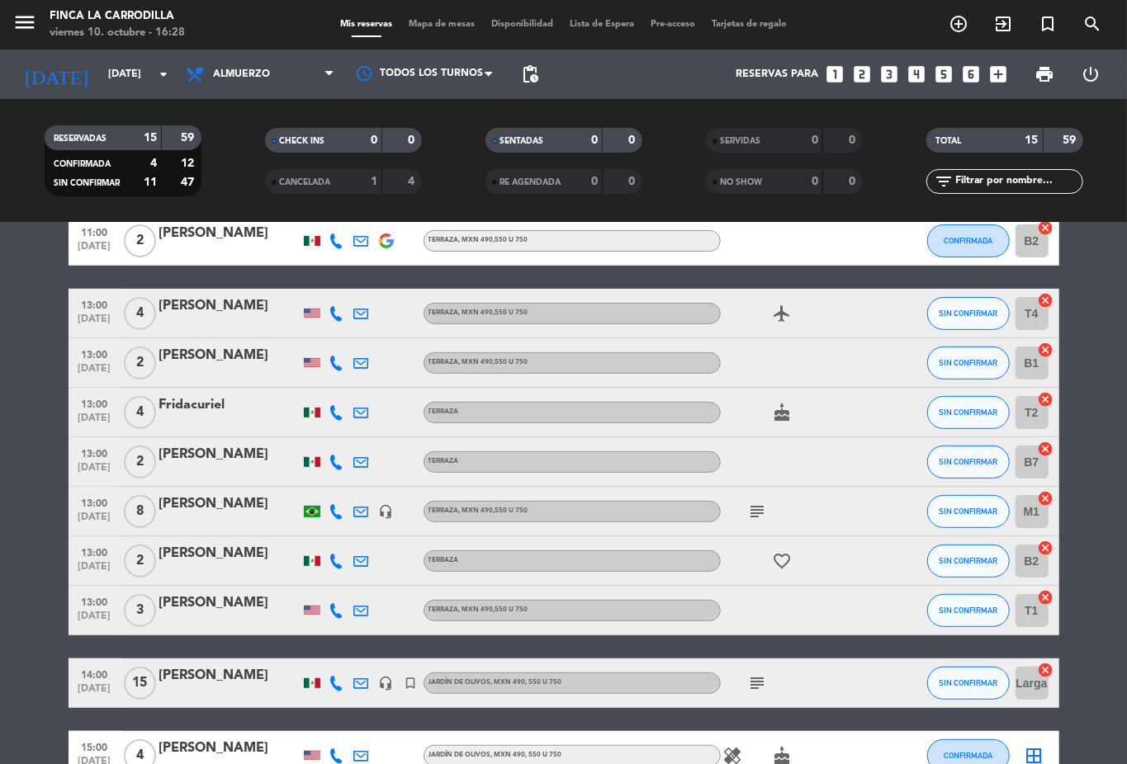
click at [750, 680] on icon "subject" at bounding box center [758, 684] width 20 height 20
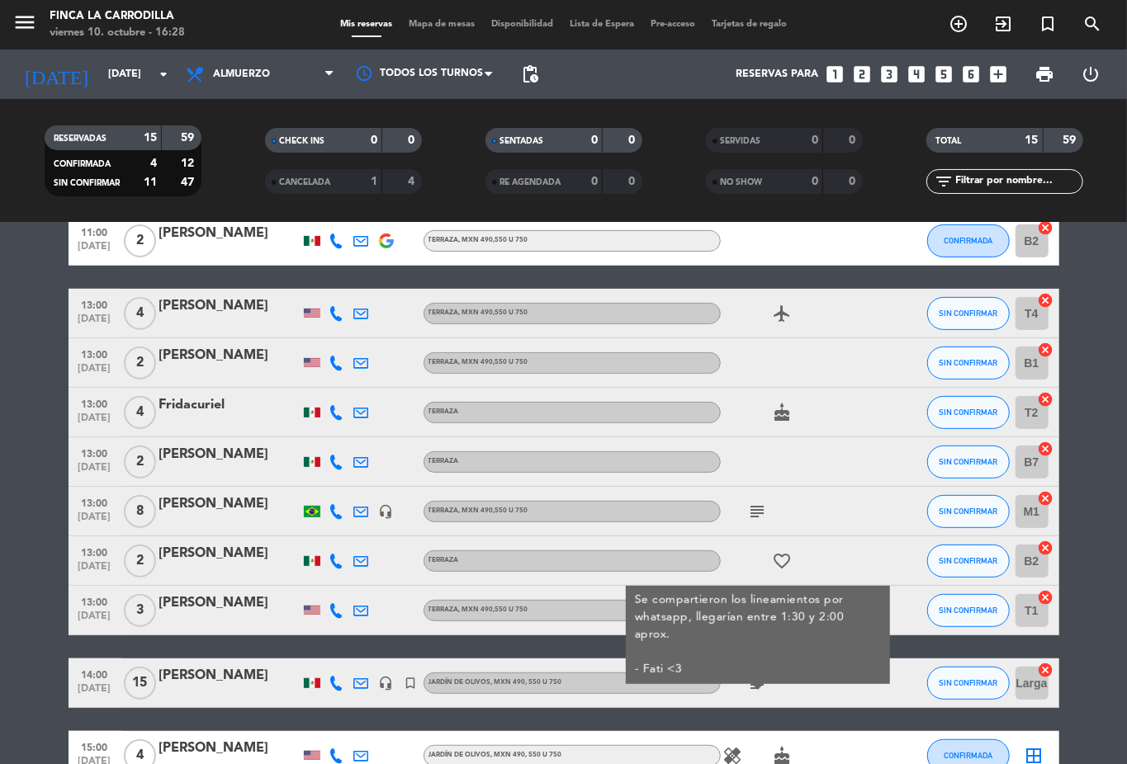
click at [748, 680] on icon "subject" at bounding box center [758, 684] width 20 height 20
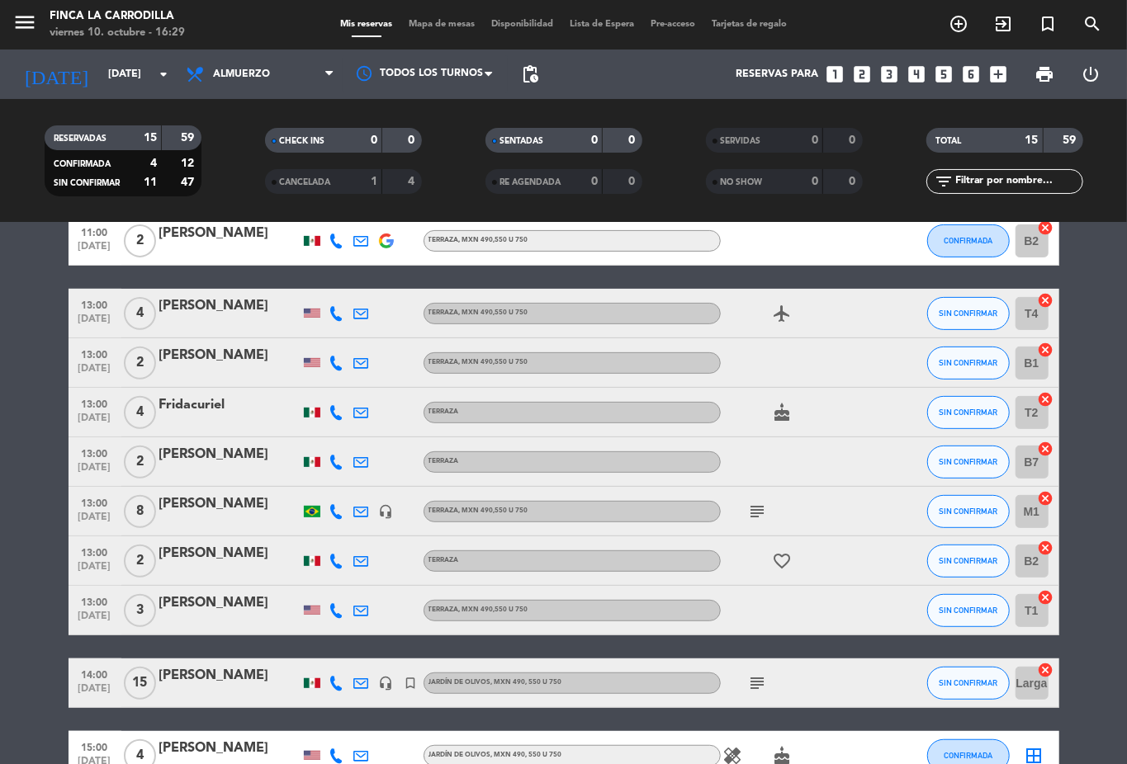
click at [749, 678] on icon "subject" at bounding box center [758, 684] width 20 height 20
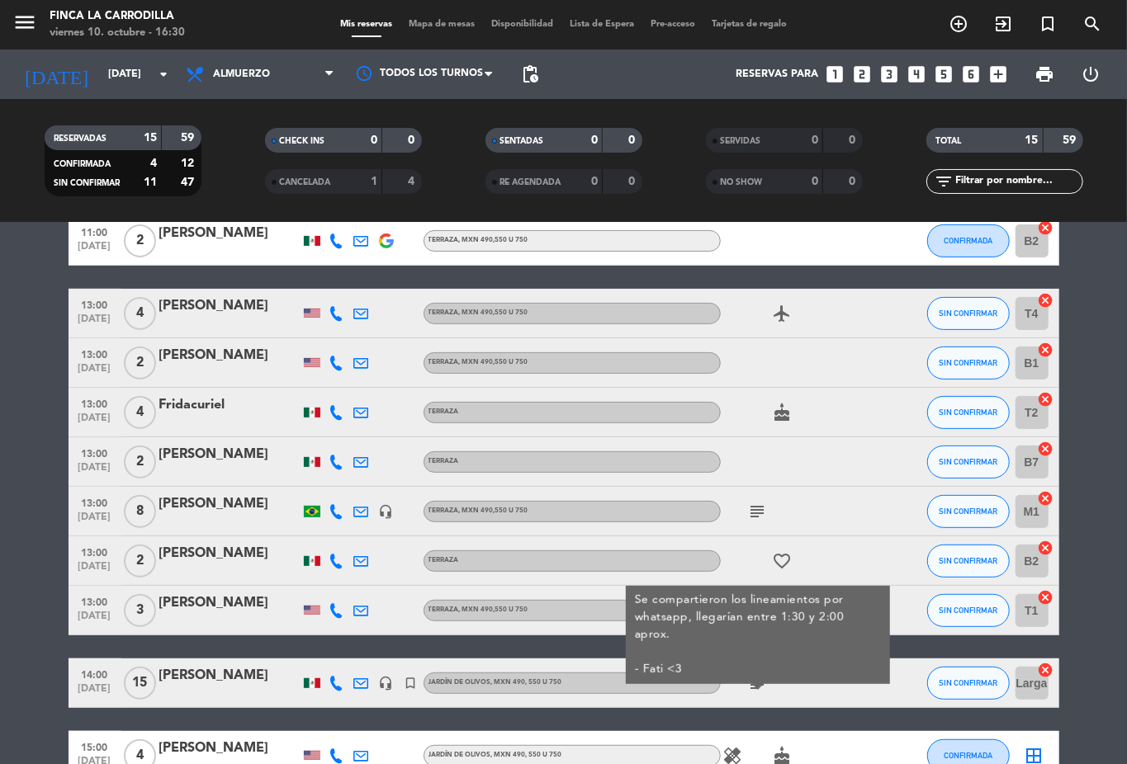
scroll to position [429, 0]
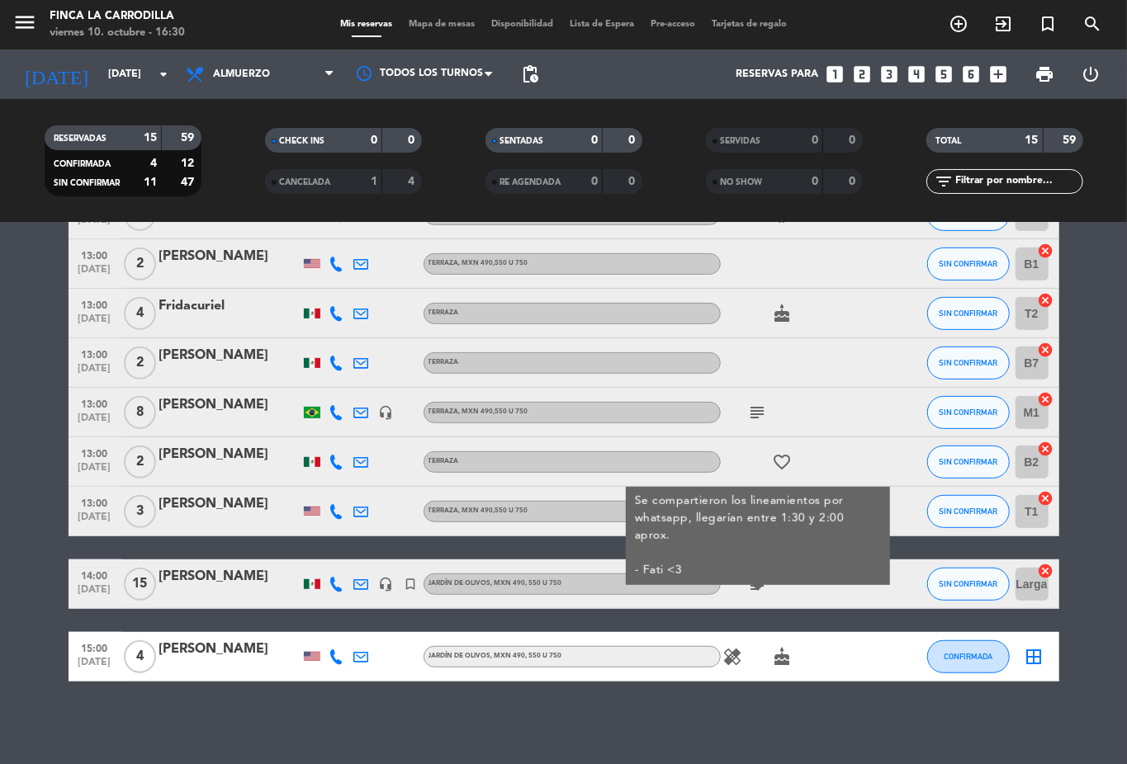
click at [1060, 582] on bookings-row "11:00 [DATE] 3 [PERSON_NAME] , MXN 490,550 u 750 SIN CONFIRMAR [MEDICAL_DATA] c…" at bounding box center [563, 276] width 1127 height 812
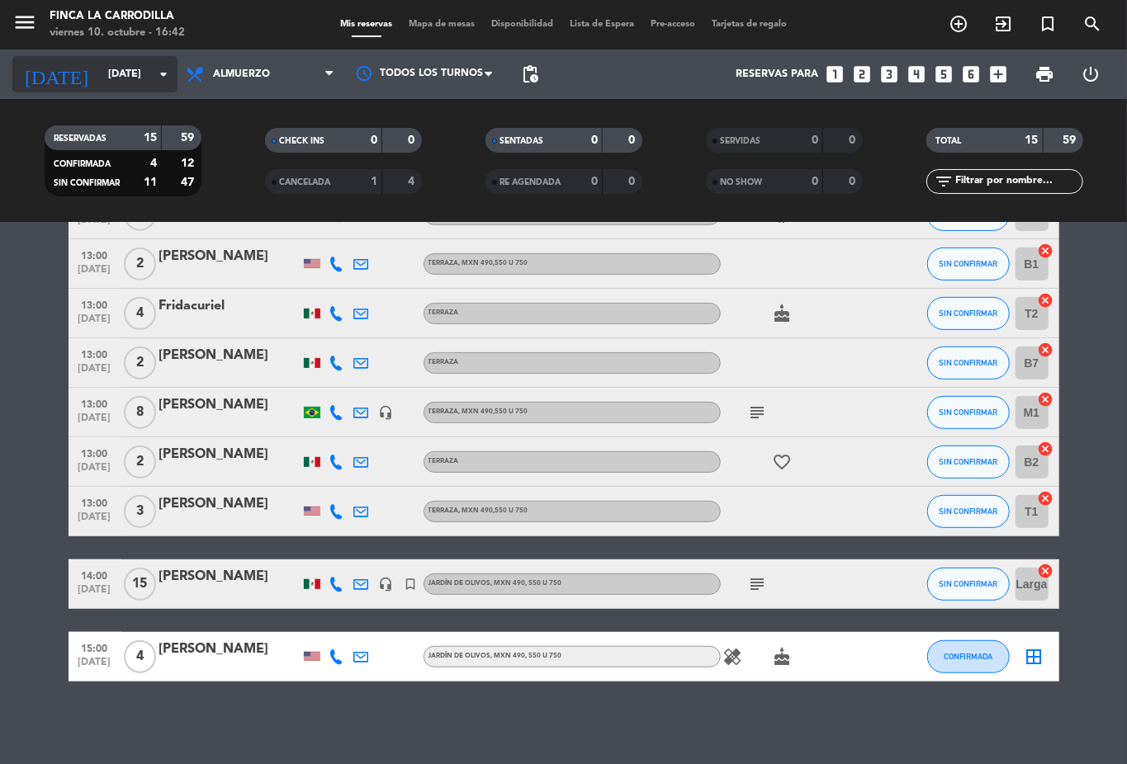
click at [124, 76] on input "[DATE]" at bounding box center [169, 74] width 139 height 28
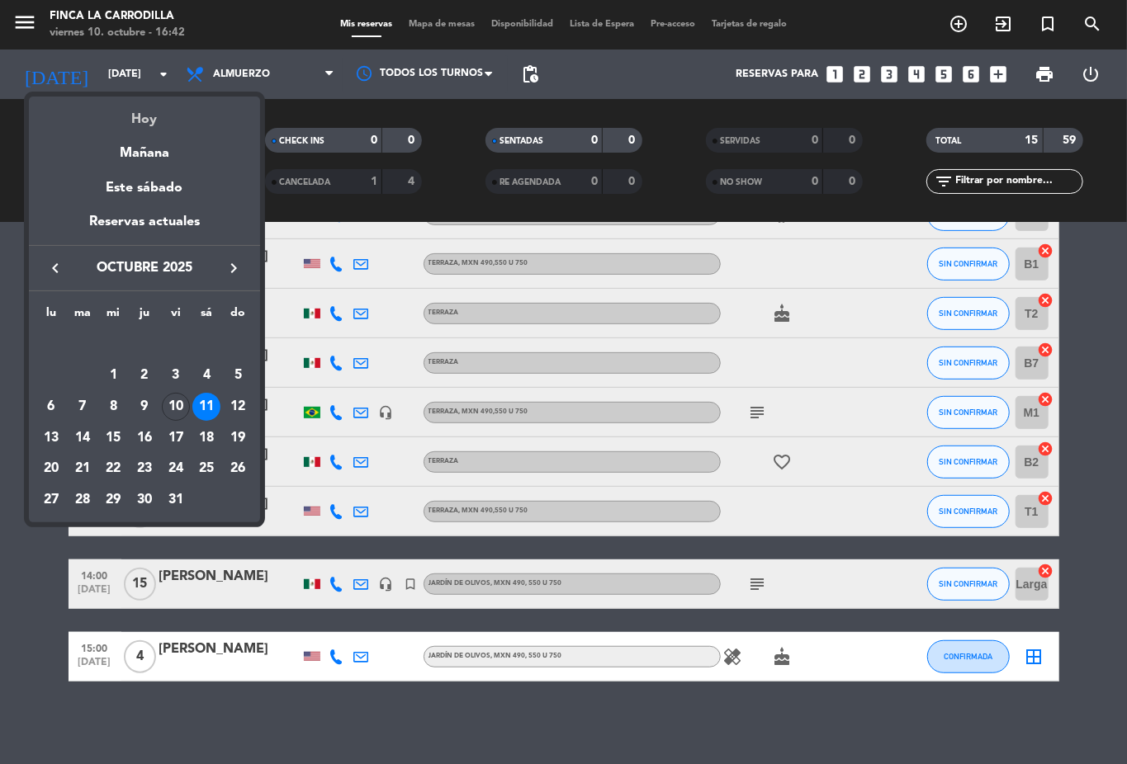
click at [147, 113] on div "Hoy" at bounding box center [144, 114] width 231 height 34
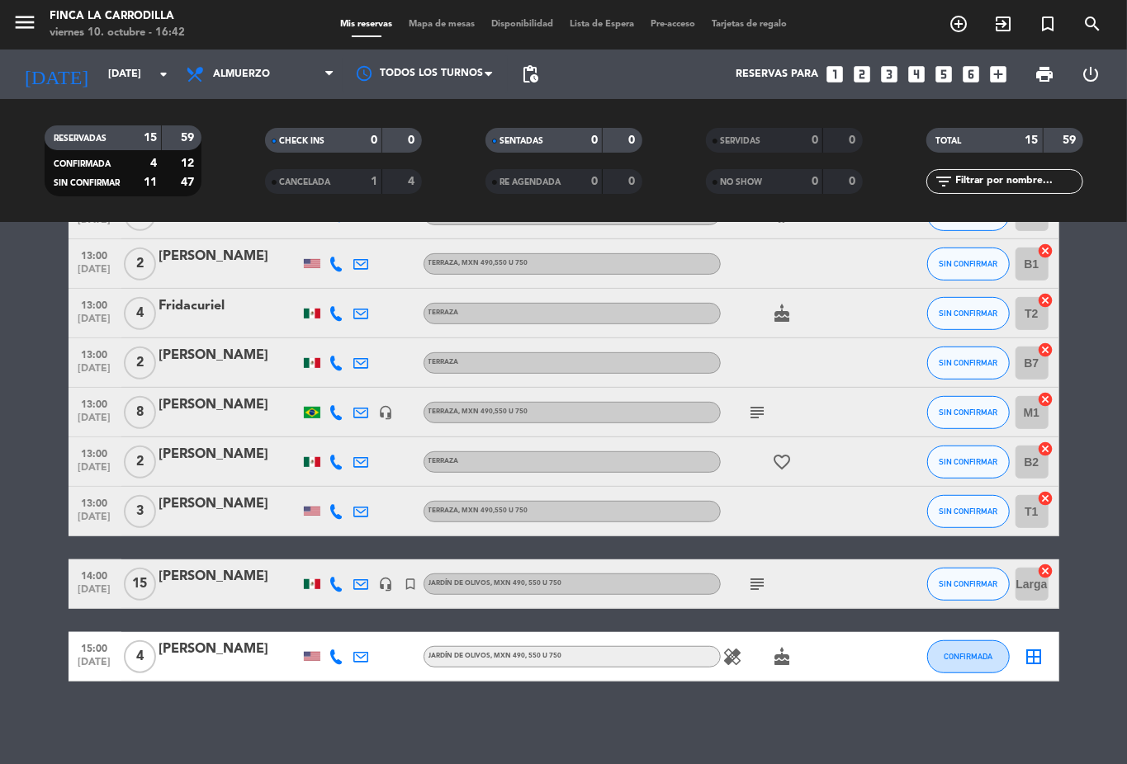
type input "[DATE]"
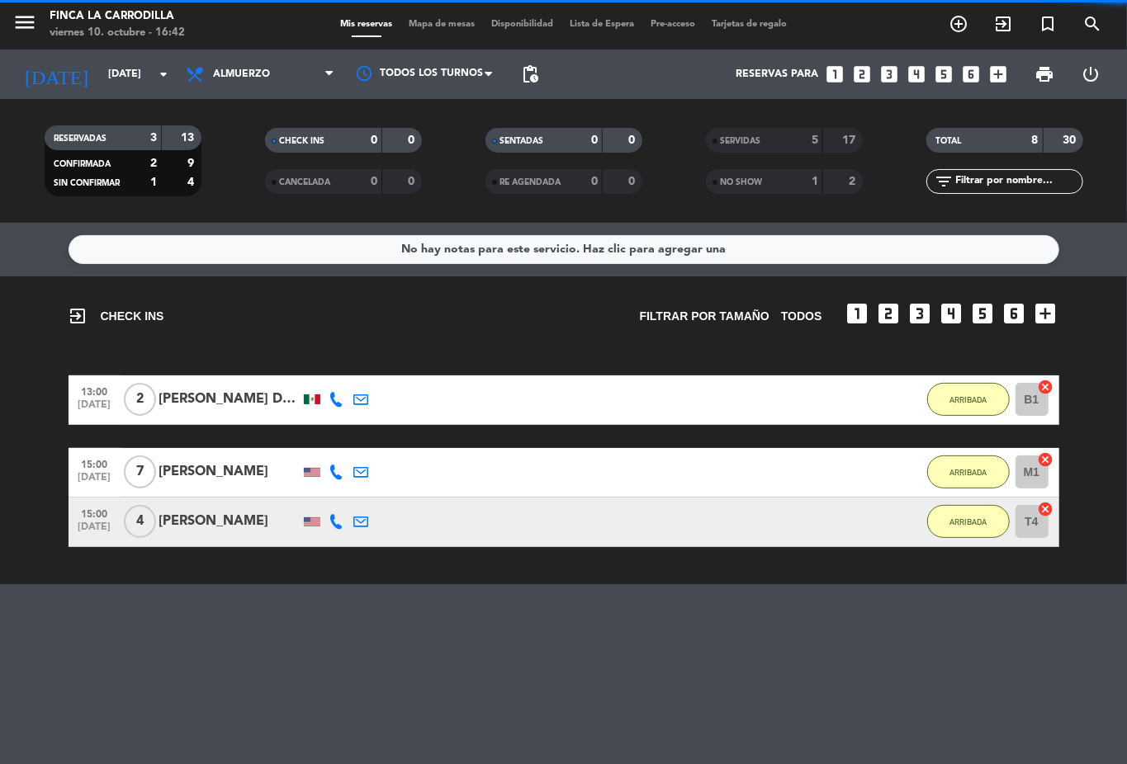
scroll to position [0, 0]
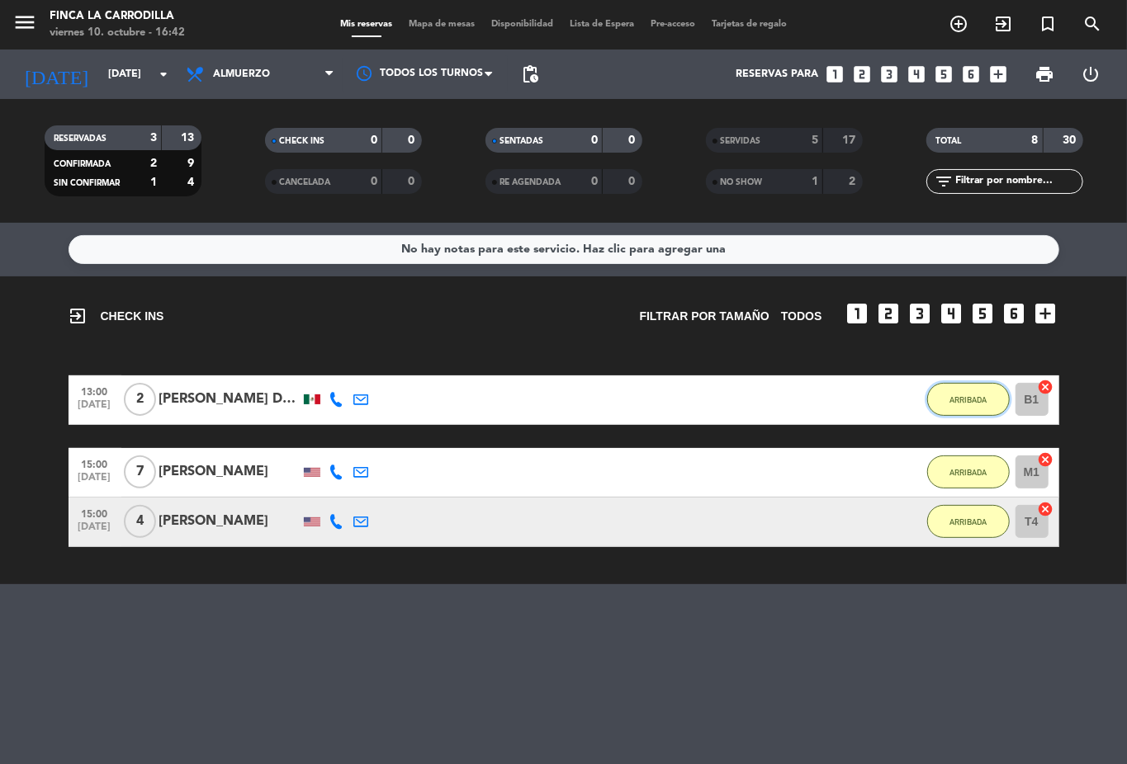
click at [962, 406] on button "ARRIBADA" at bounding box center [968, 399] width 83 height 33
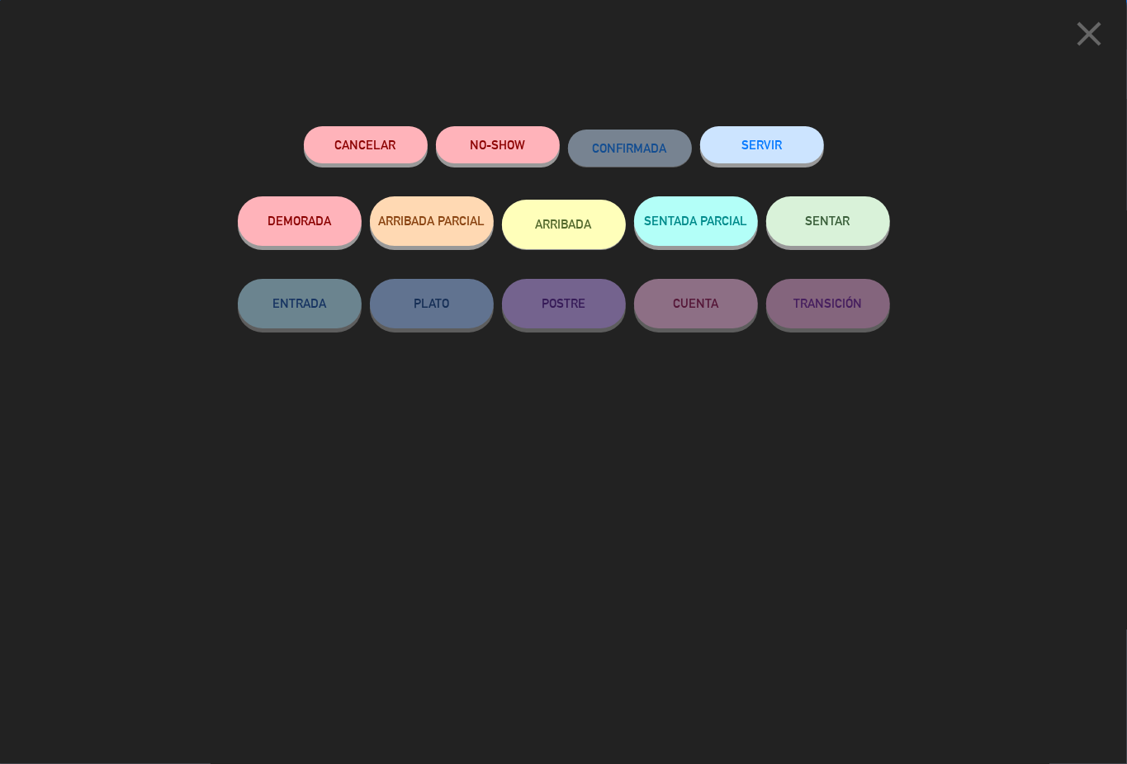
click at [773, 146] on button "SERVIR" at bounding box center [762, 144] width 124 height 37
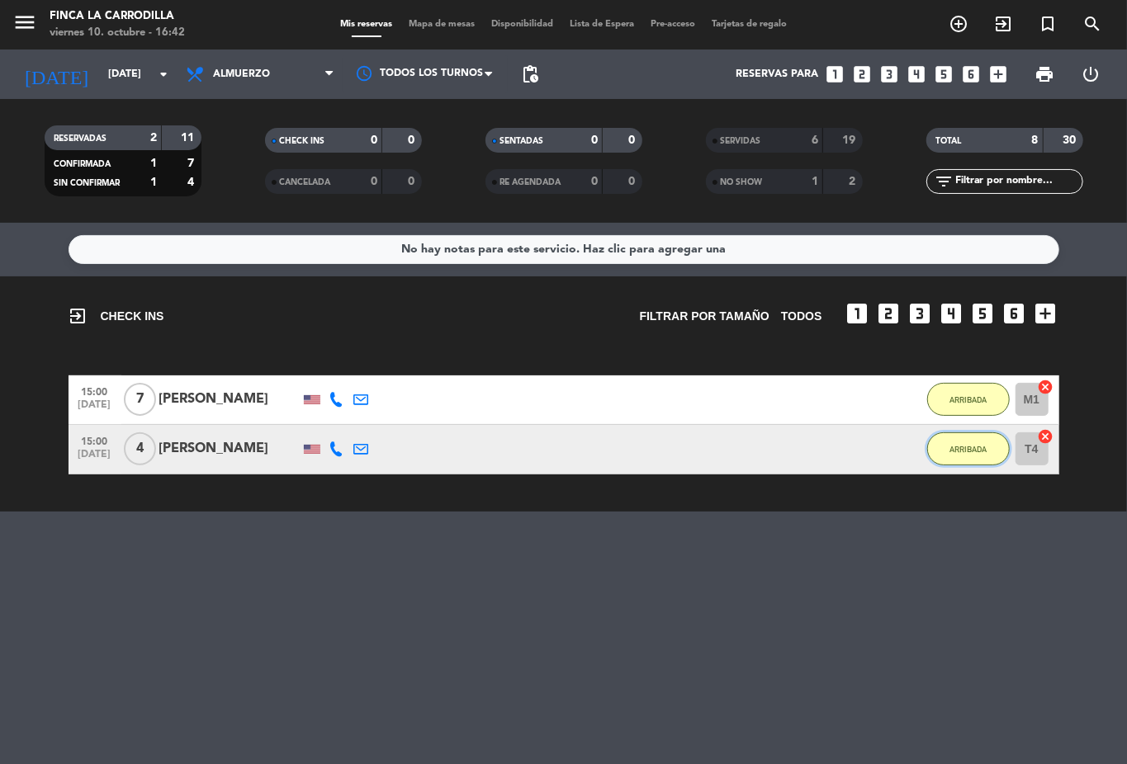
click at [977, 437] on button "ARRIBADA" at bounding box center [968, 449] width 83 height 33
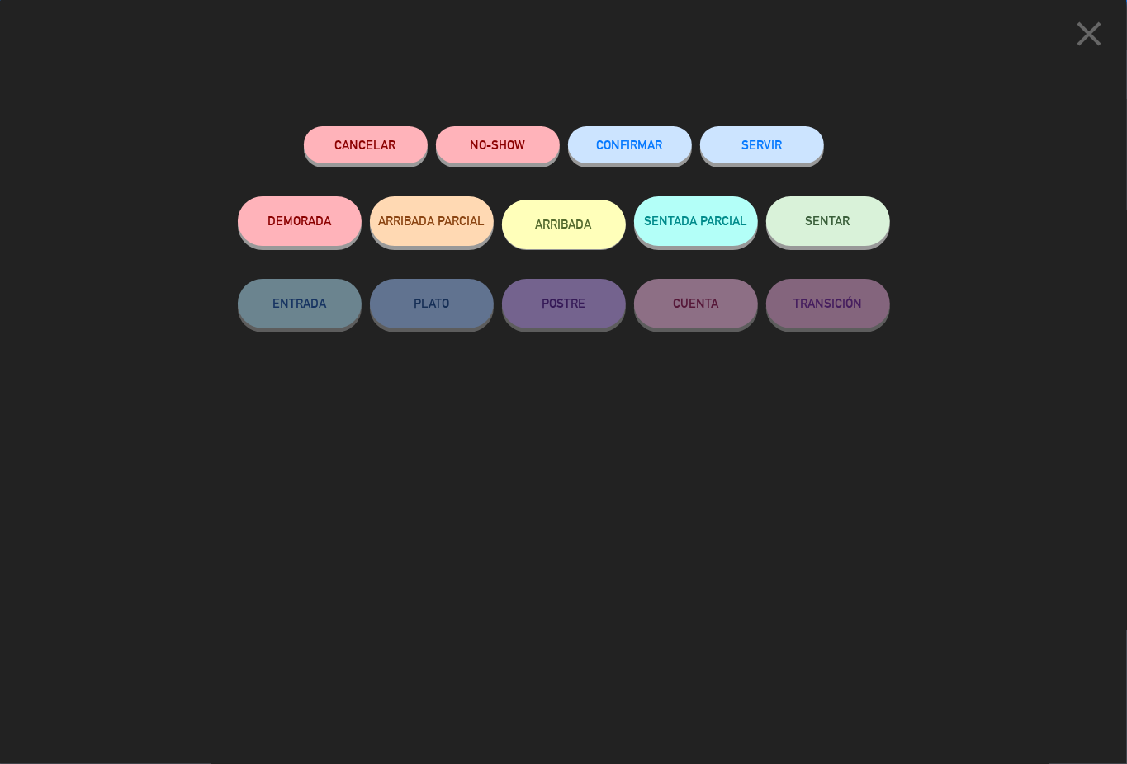
click at [754, 154] on button "SERVIR" at bounding box center [762, 144] width 124 height 37
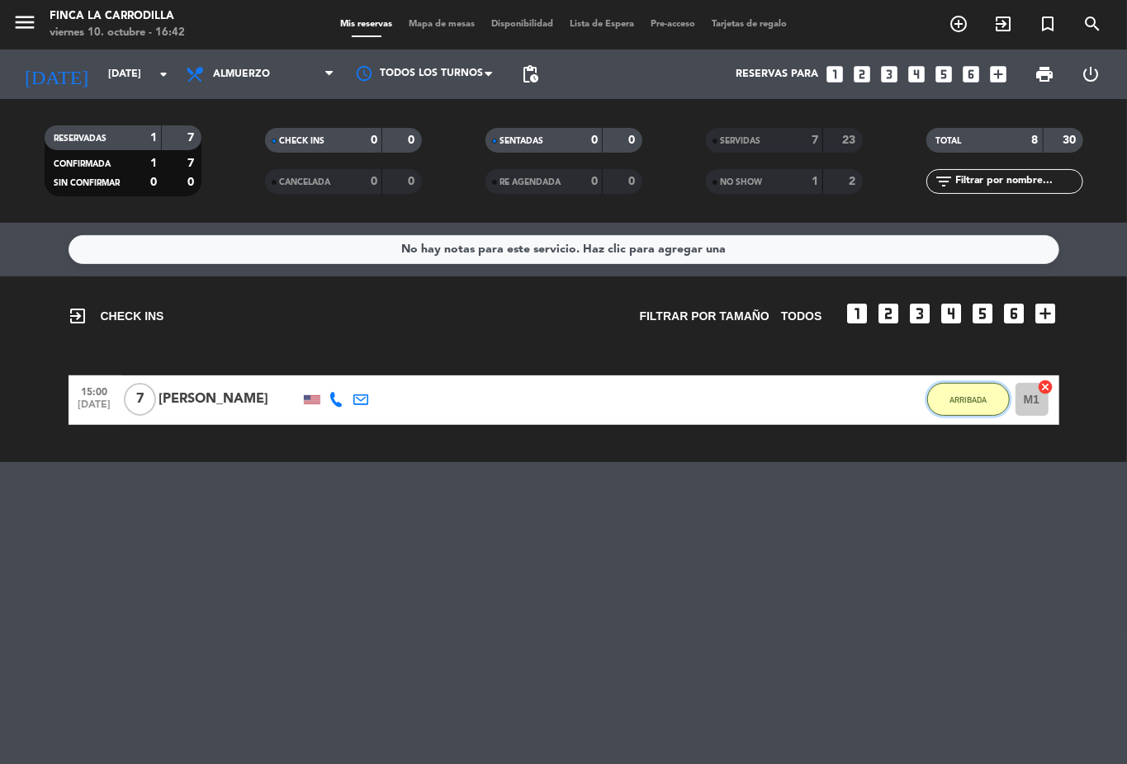
click at [948, 388] on button "ARRIBADA" at bounding box center [968, 399] width 83 height 33
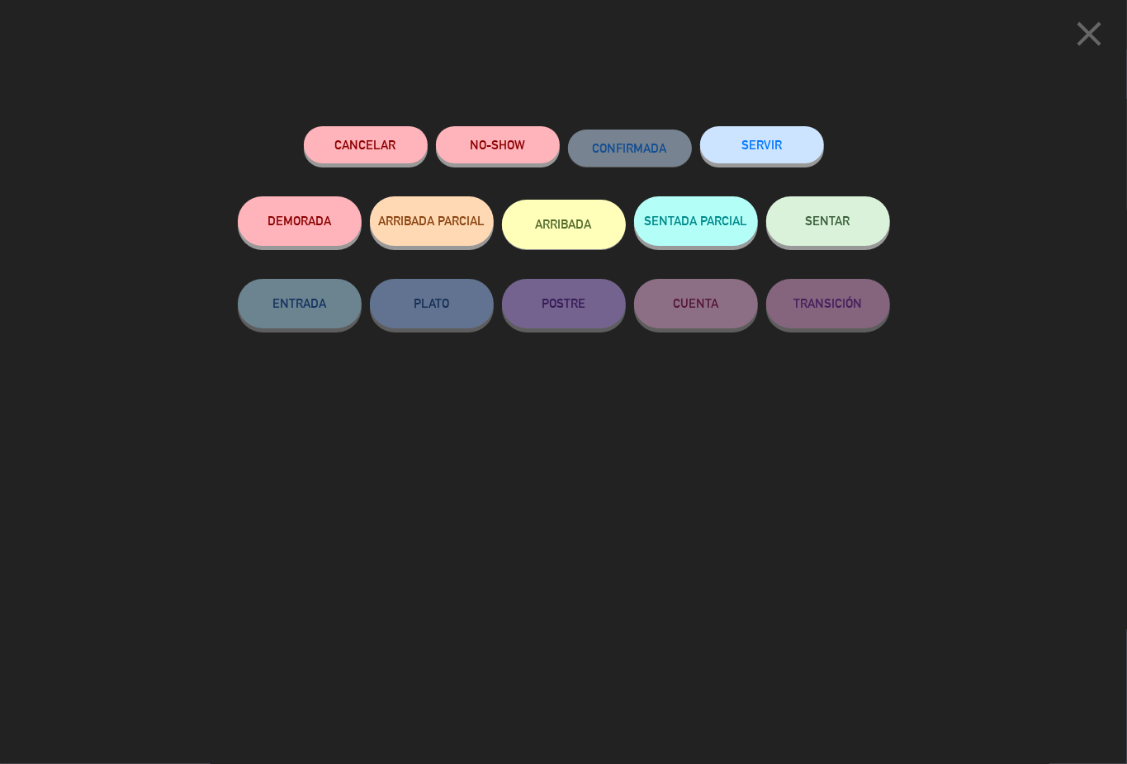
click at [743, 137] on button "SERVIR" at bounding box center [762, 144] width 124 height 37
